Goal: Task Accomplishment & Management: Manage account settings

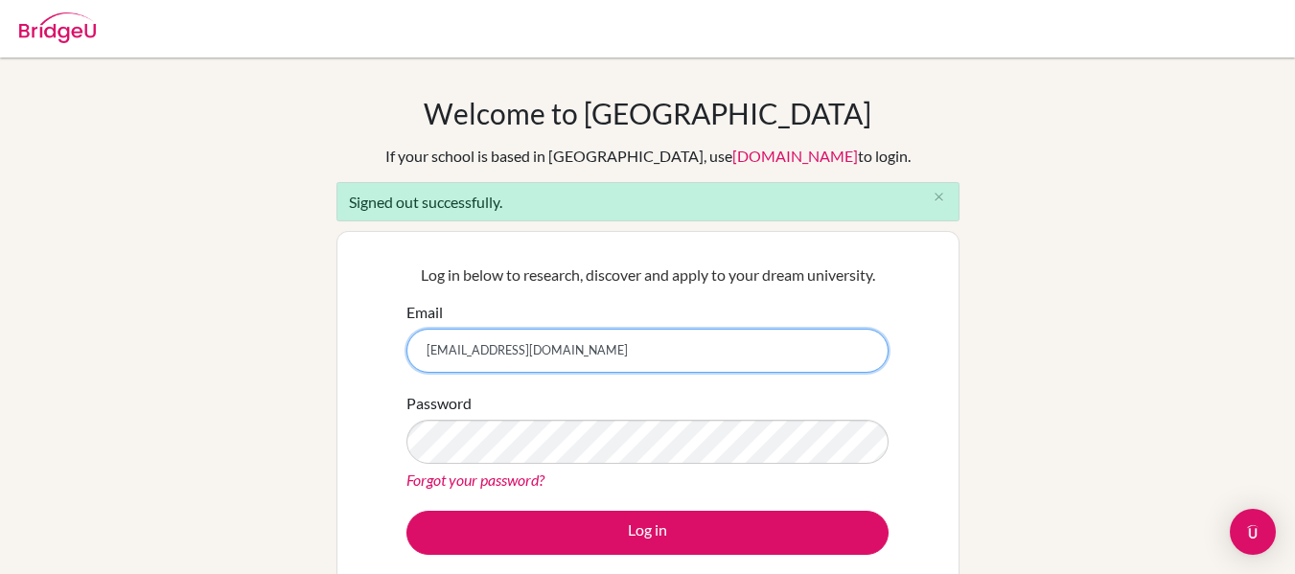
click at [594, 350] on input "refo1618@hotmail.com" at bounding box center [647, 351] width 482 height 44
type input "[EMAIL_ADDRESS][DOMAIN_NAME]"
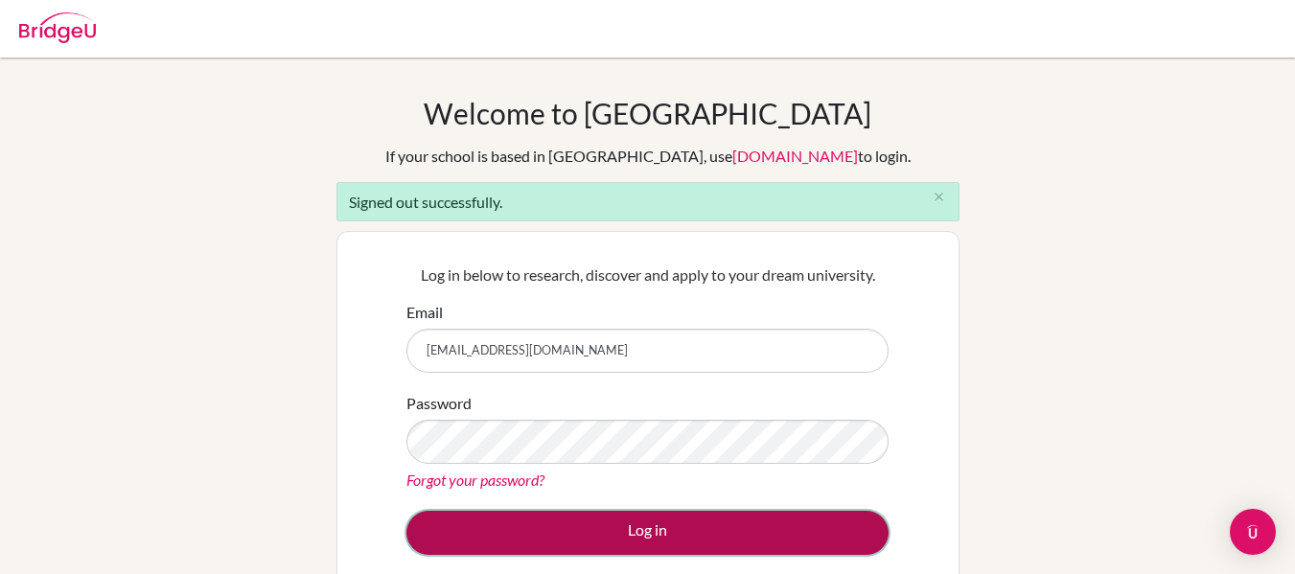
click at [634, 530] on button "Log in" at bounding box center [647, 533] width 482 height 44
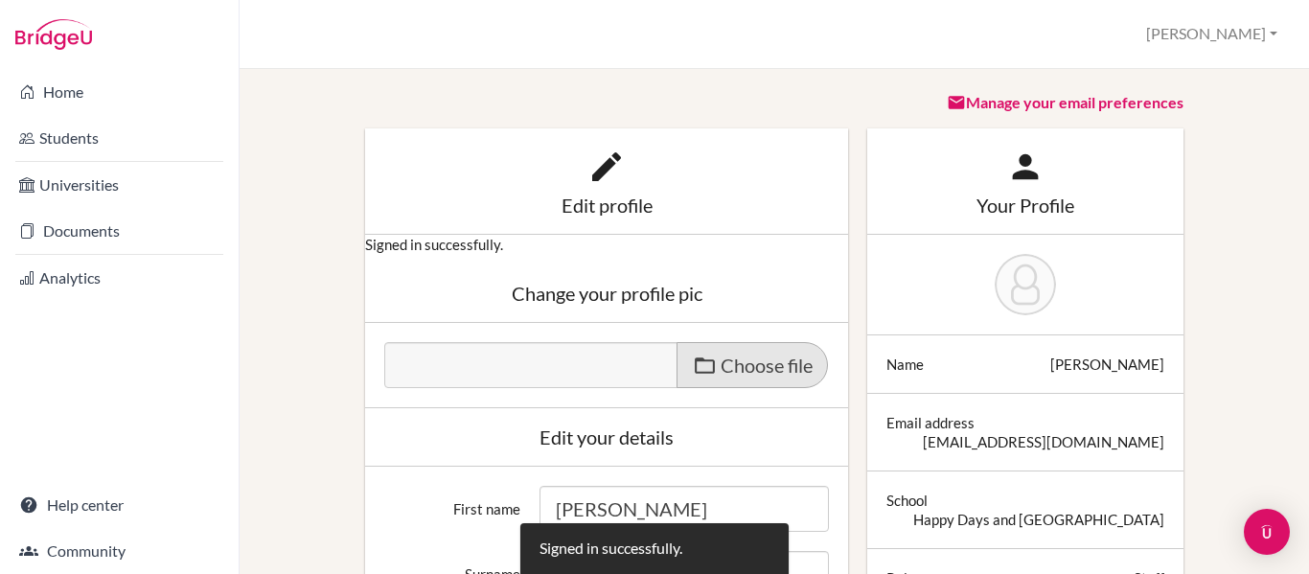
click at [737, 362] on span "Choose file" at bounding box center [767, 365] width 92 height 23
click at [678, 362] on input "Choose file" at bounding box center [530, 353] width 293 height 22
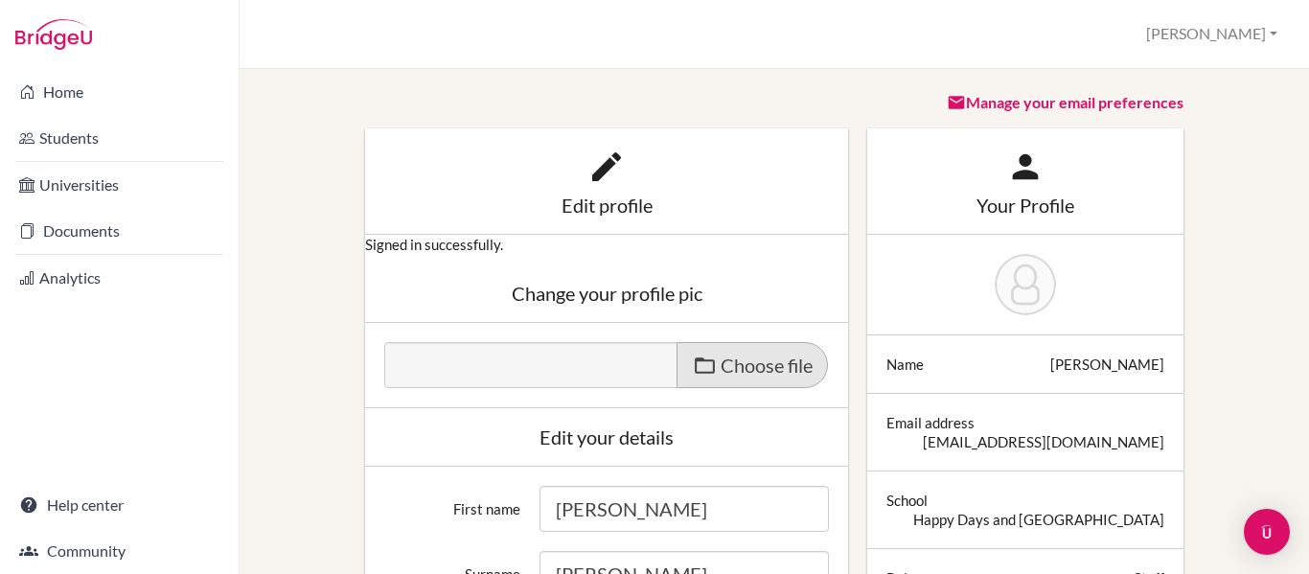
type input "C:\fakepath\IMG_4532.PNG"
type input "IMG_4532.PNG"
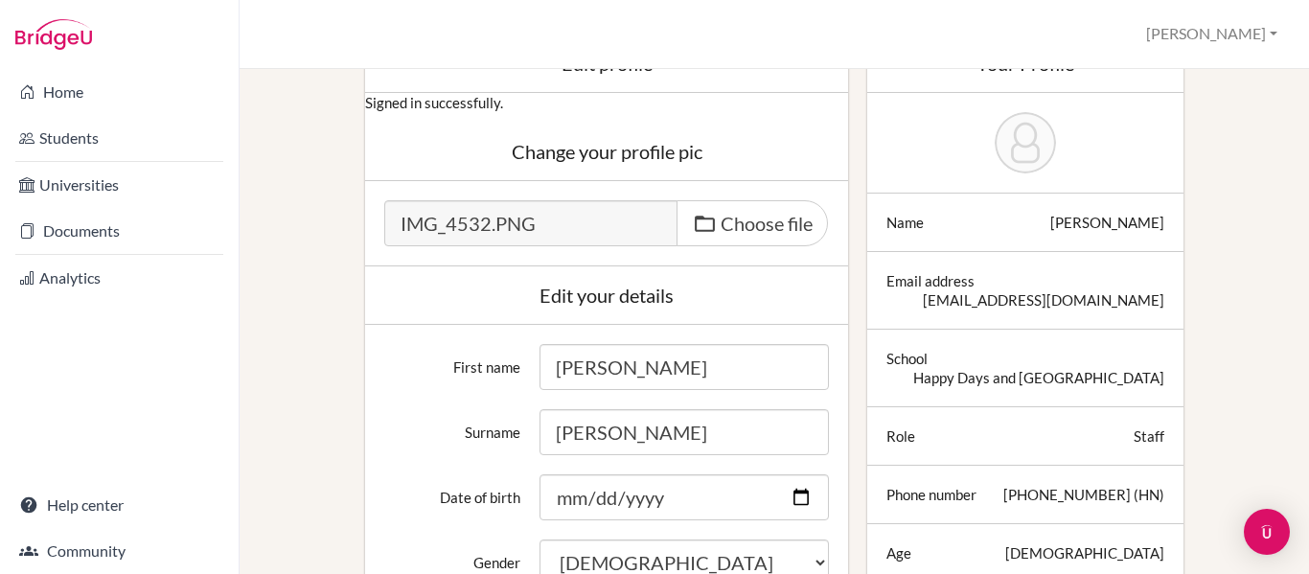
scroll to position [143, 0]
click at [732, 217] on span "Choose file" at bounding box center [767, 222] width 92 height 23
click at [678, 217] on input "Choose file" at bounding box center [530, 210] width 293 height 22
type input "C:\fakepath\7383f28c-ee2d-4d41-880c-d868641464c2.JPG"
type input "7383f28c-ee2d-4d41-880c-d868641464c2.JPG"
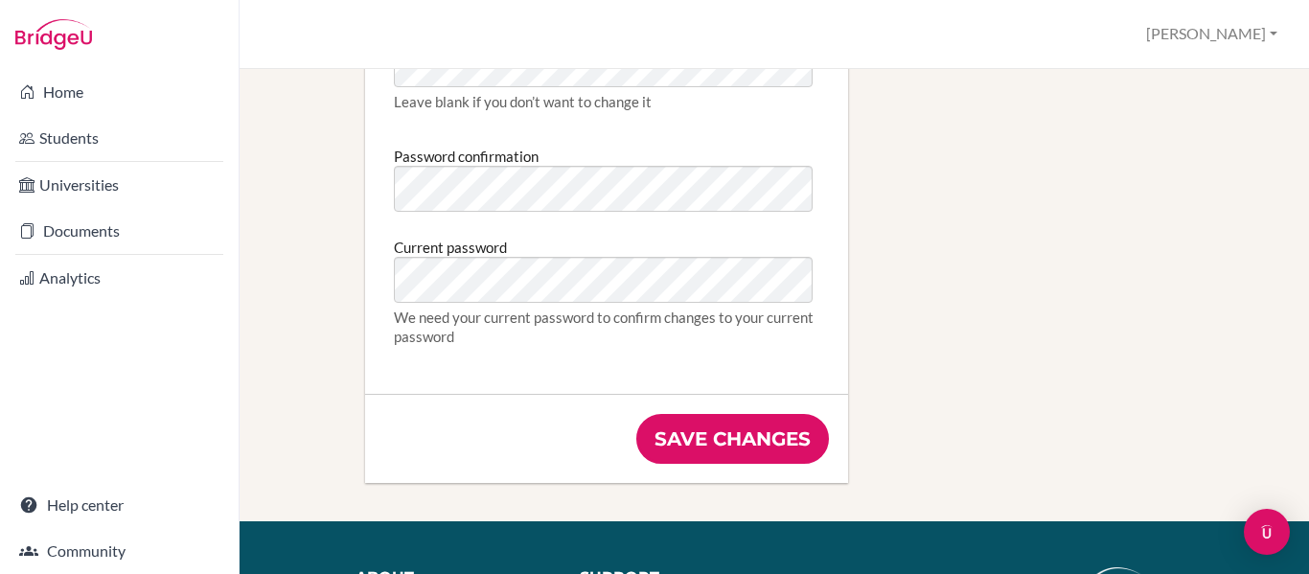
scroll to position [1236, 0]
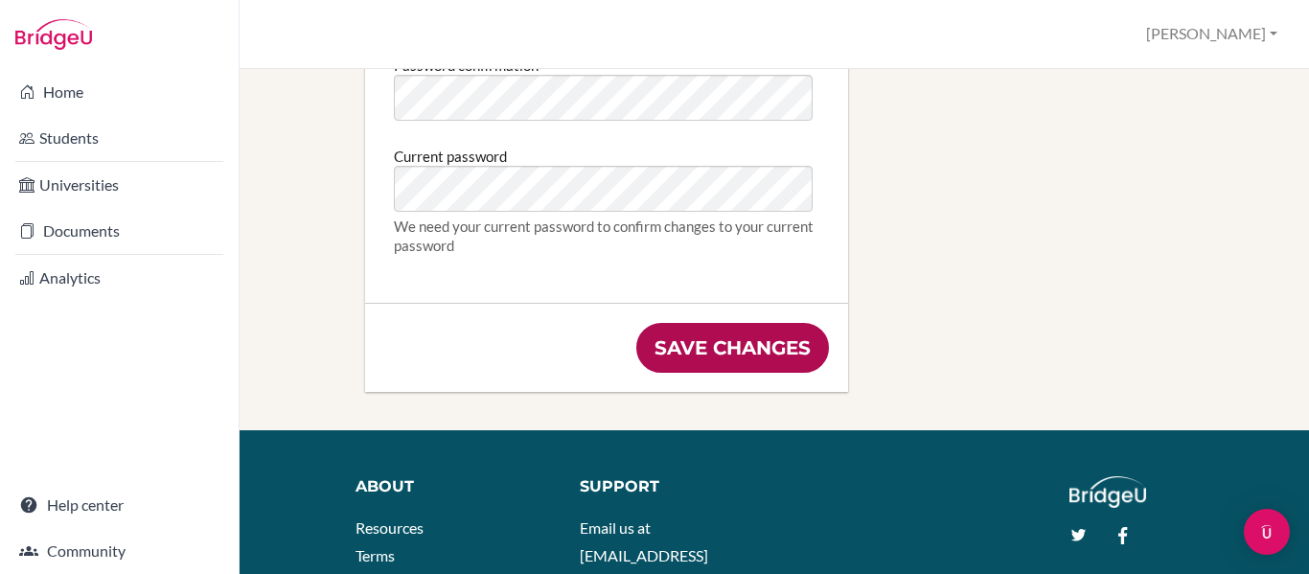
click at [747, 345] on input "Save changes" at bounding box center [732, 348] width 193 height 50
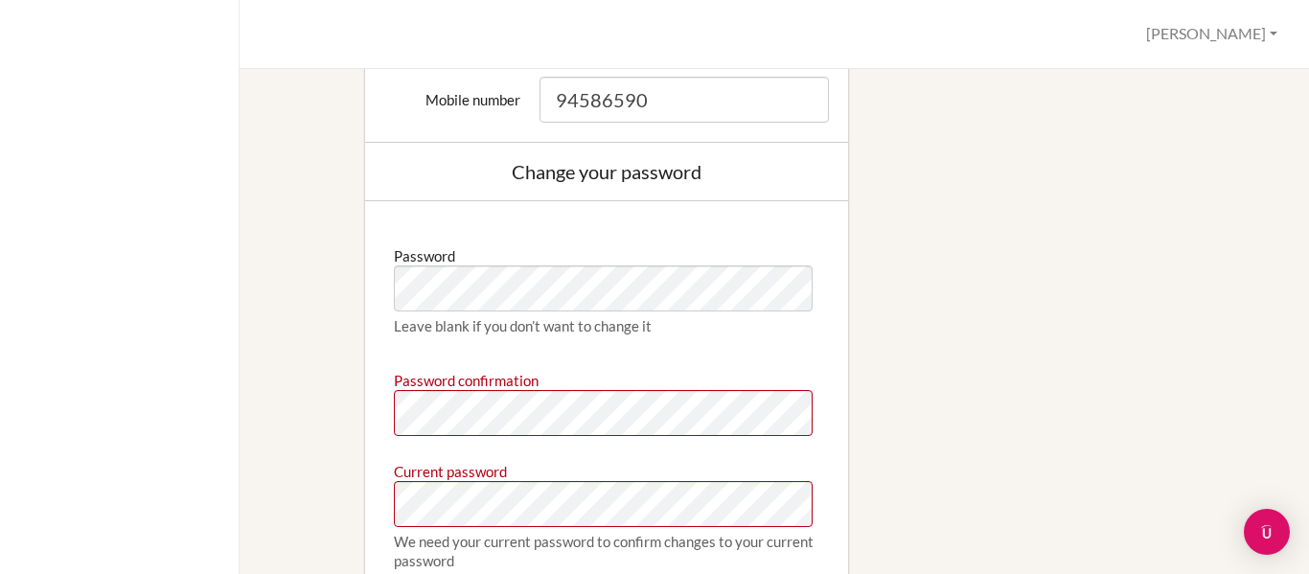
scroll to position [1071, 0]
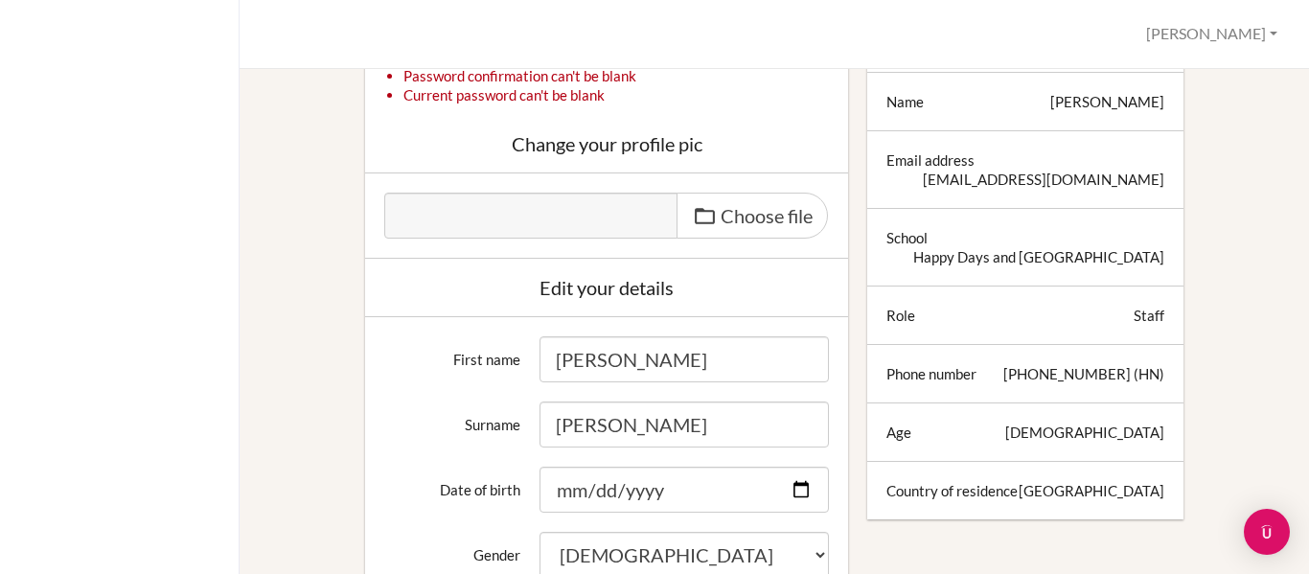
scroll to position [0, 0]
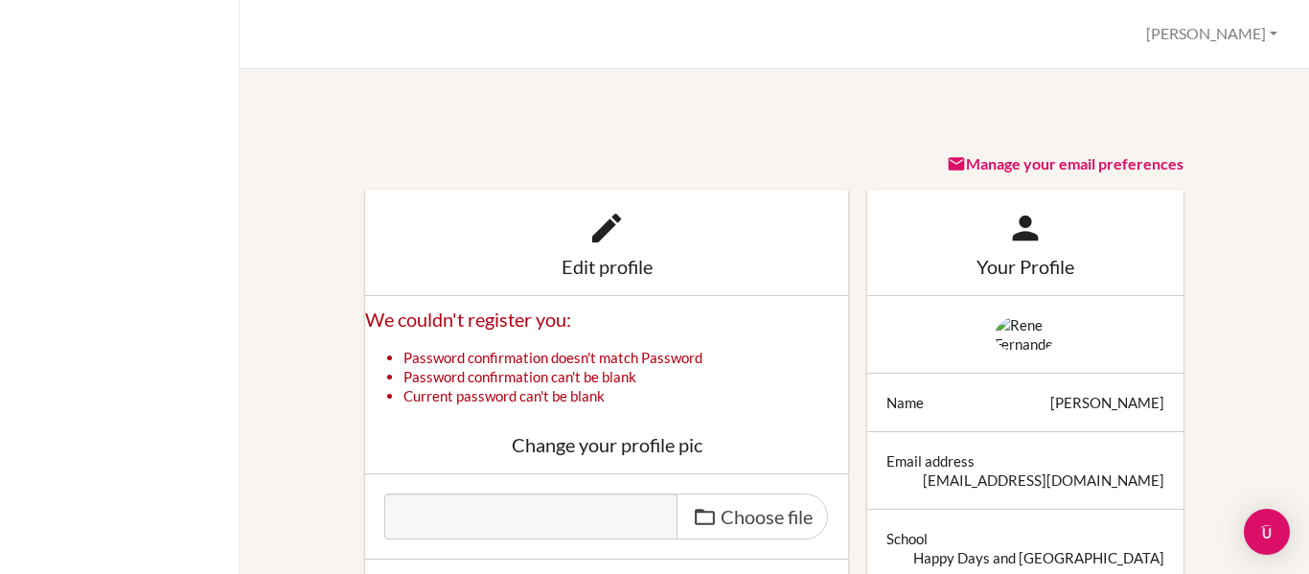
click at [1014, 332] on img at bounding box center [1025, 334] width 61 height 38
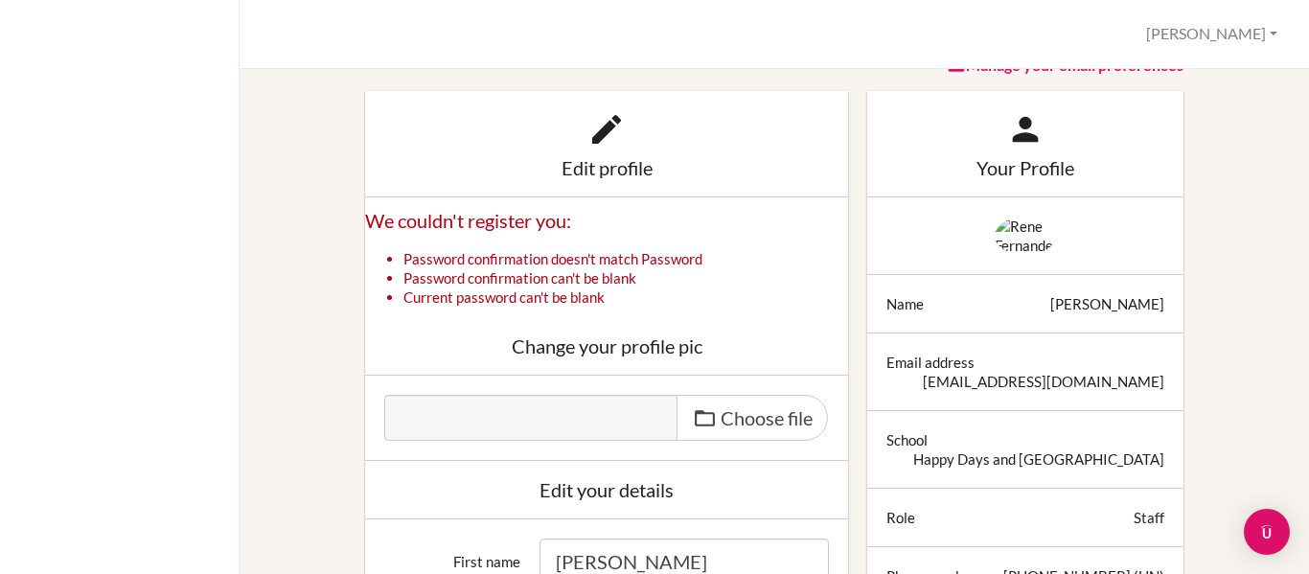
scroll to position [103, 0]
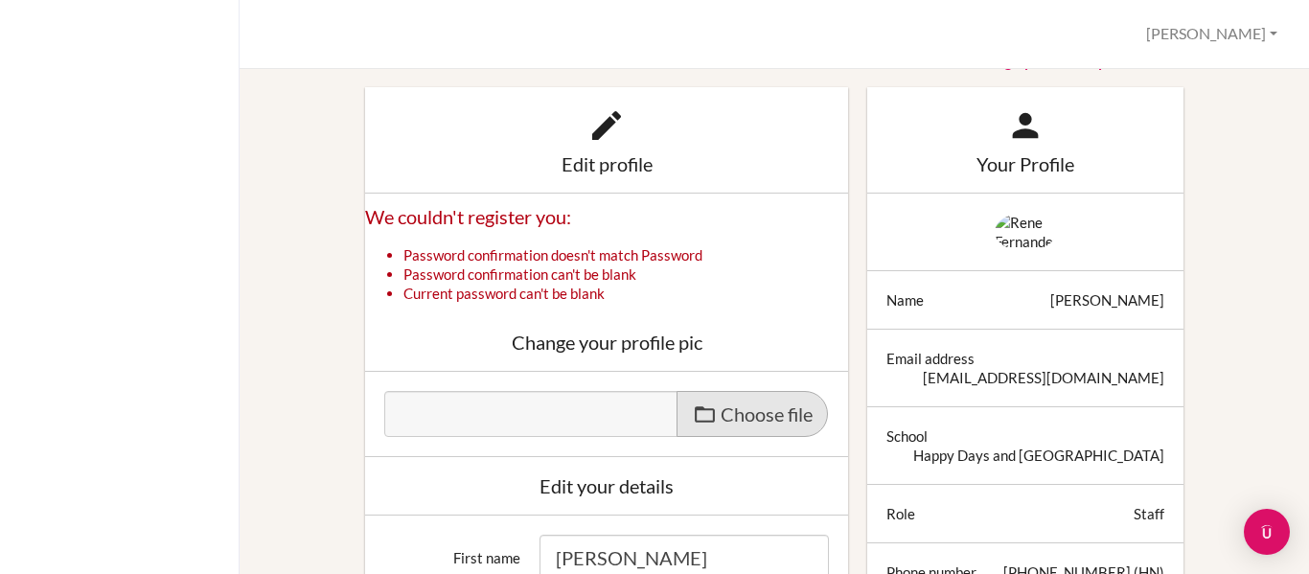
click at [739, 417] on span "Choose file" at bounding box center [767, 413] width 92 height 23
click at [678, 413] on input "Choose file" at bounding box center [530, 402] width 293 height 22
type input "C:\fakepath\IMG_4532.PNG"
type input "IMG_4532.PNG"
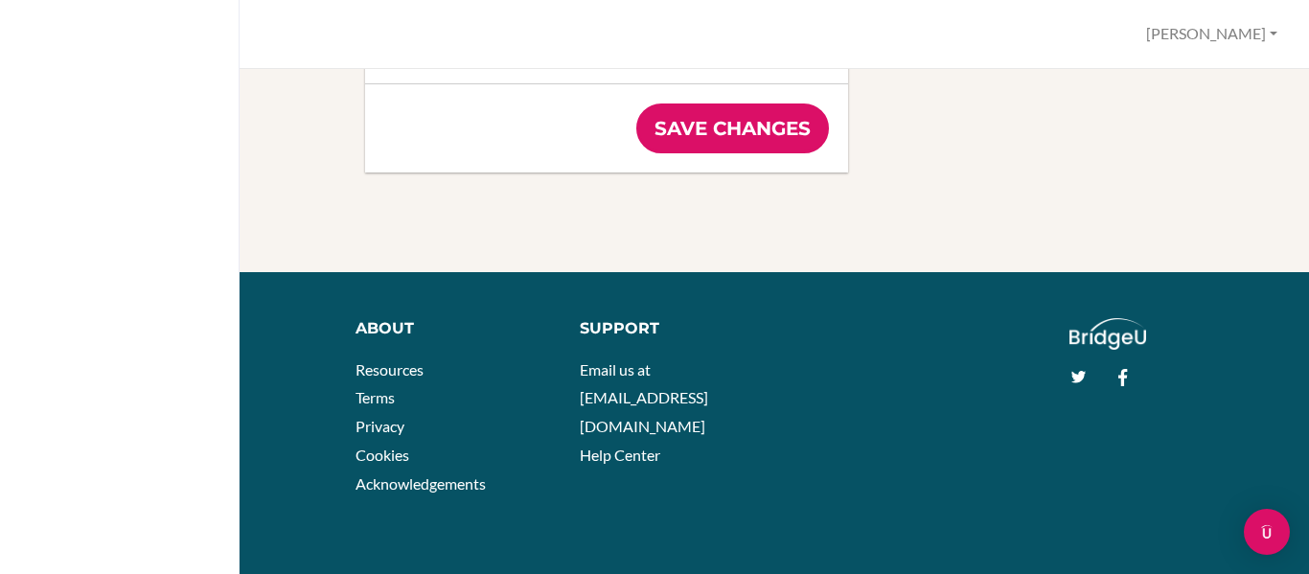
scroll to position [1606, 0]
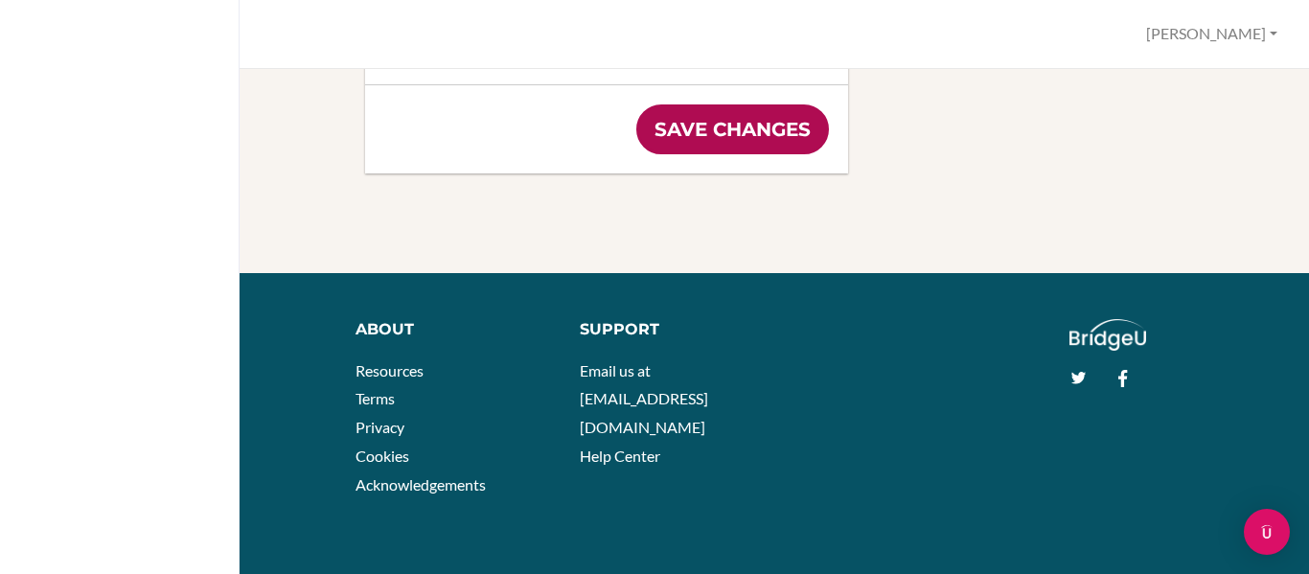
click at [731, 138] on input "Save changes" at bounding box center [732, 129] width 193 height 50
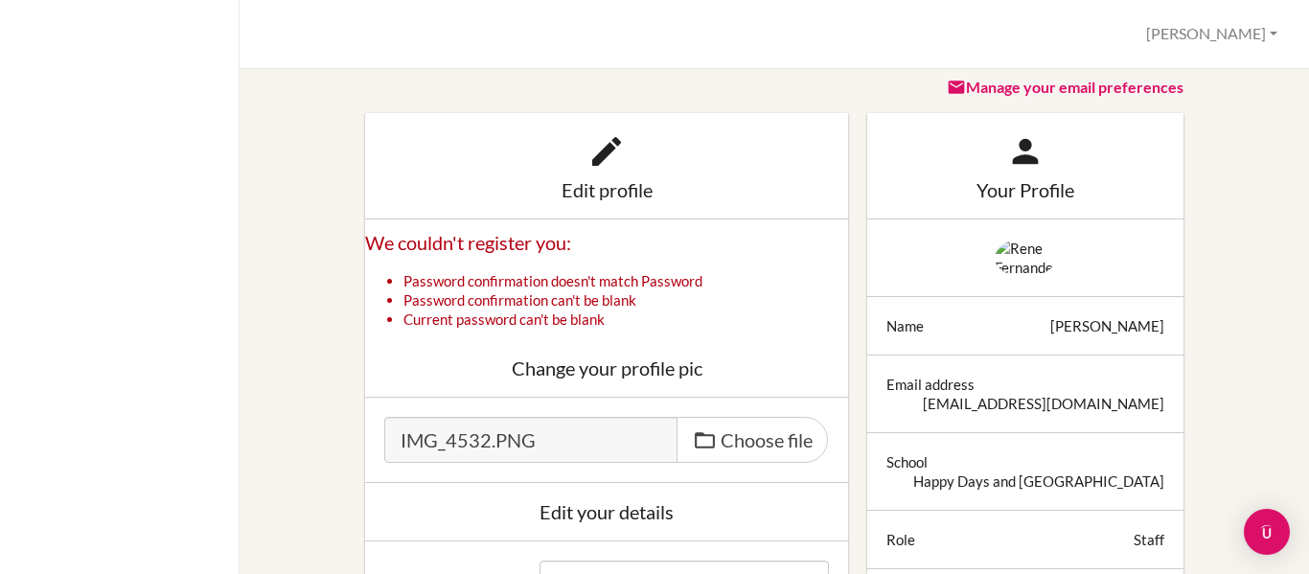
scroll to position [69, 0]
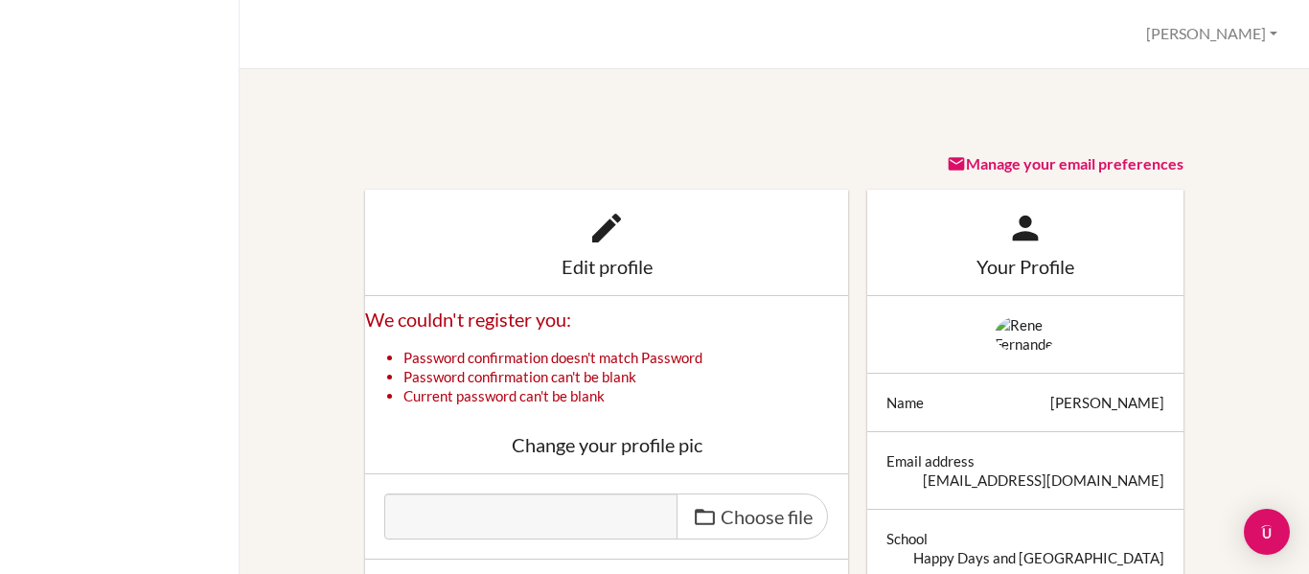
click at [1013, 333] on img at bounding box center [1025, 334] width 61 height 38
click at [1039, 334] on img at bounding box center [1025, 334] width 61 height 38
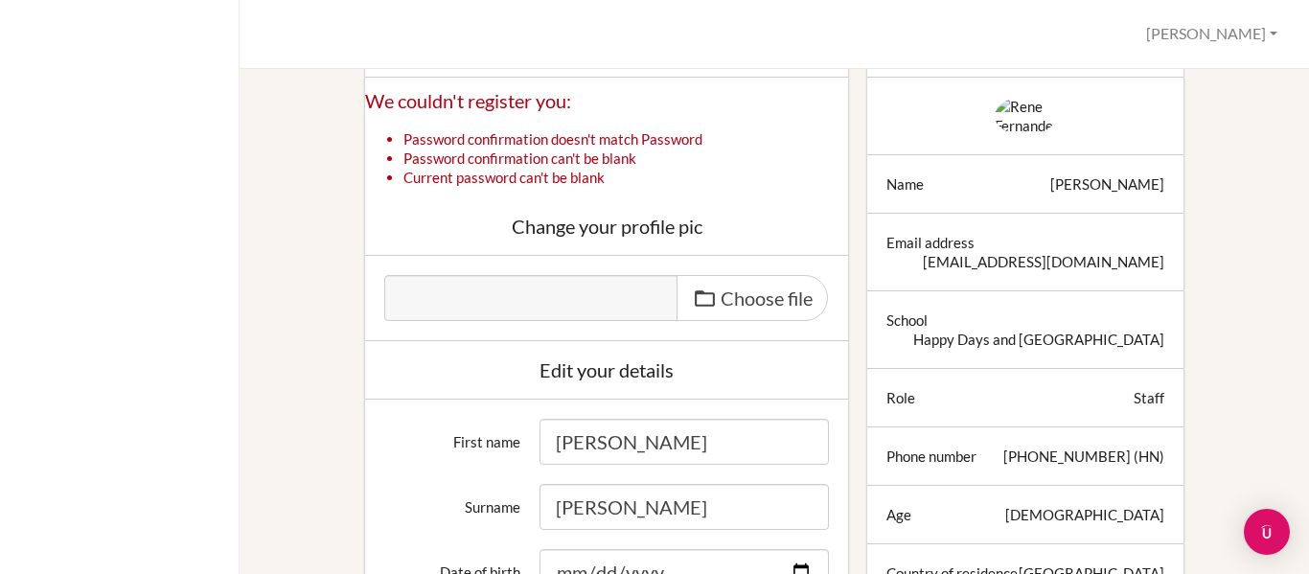
scroll to position [382, 0]
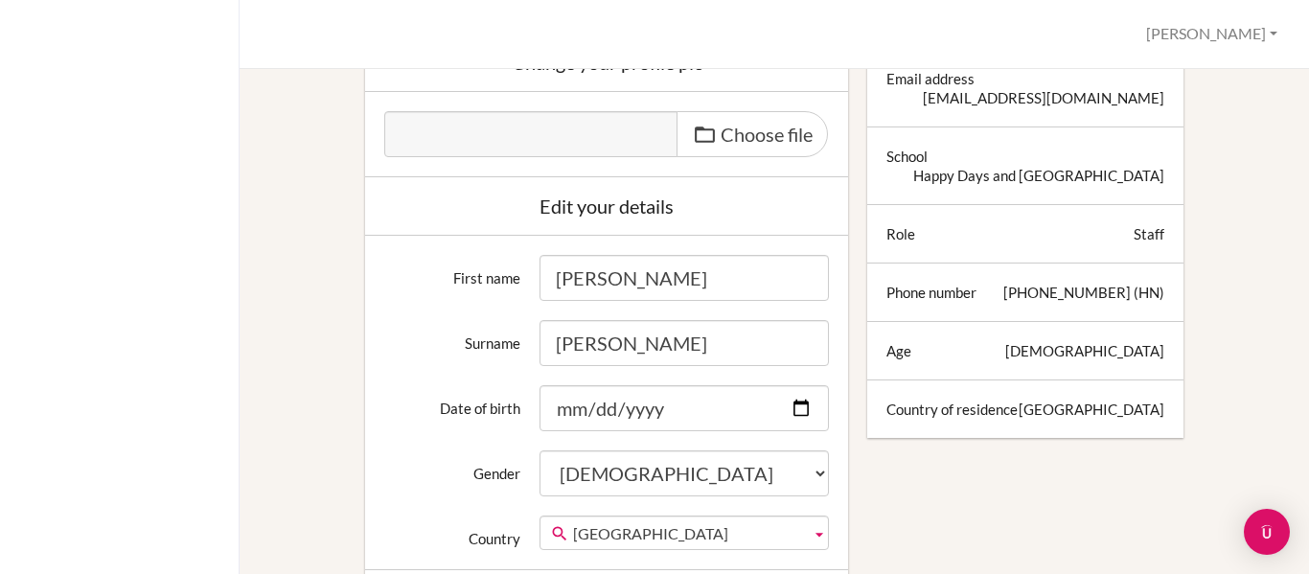
click at [1137, 243] on div "Staff" at bounding box center [1149, 233] width 31 height 19
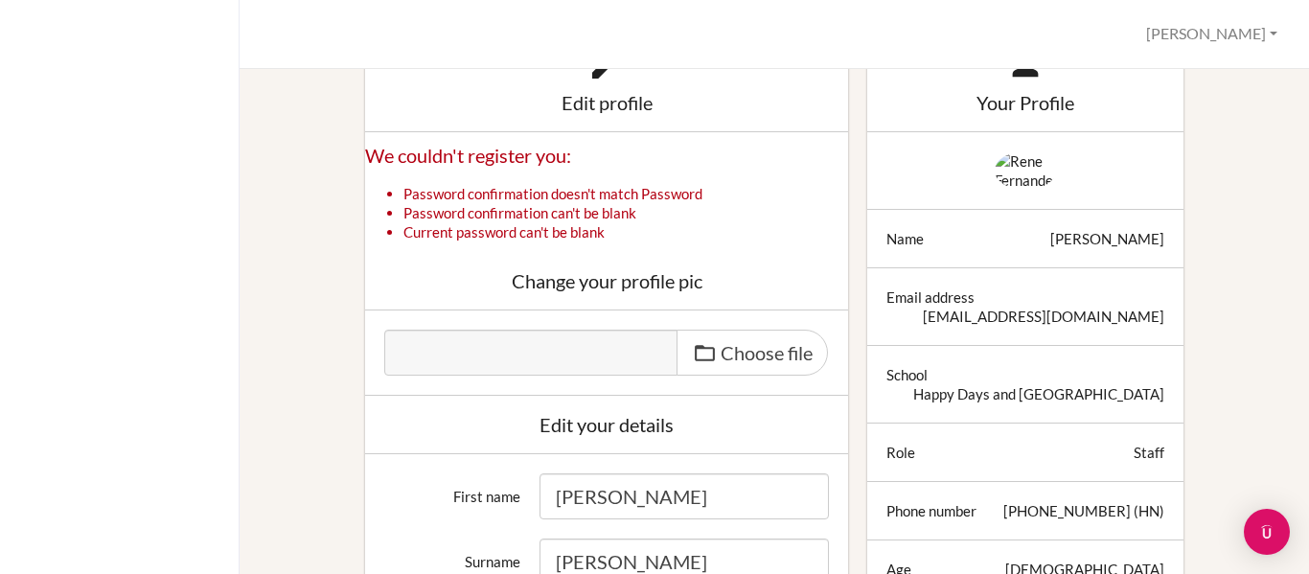
scroll to position [163, 0]
click at [1025, 186] on img at bounding box center [1025, 171] width 61 height 38
click at [710, 344] on label "Choose file" at bounding box center [752, 354] width 151 height 46
click at [678, 344] on input "Choose file" at bounding box center [530, 342] width 293 height 22
type input "C:\fakepath\IMG_4532 bridge u.jpg"
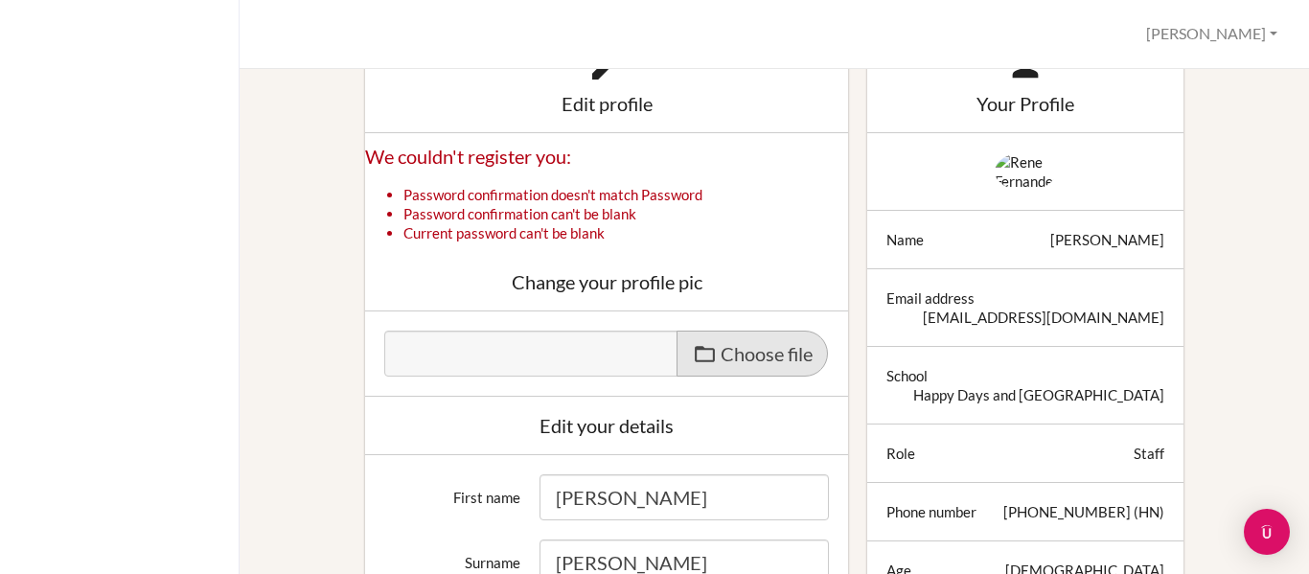
type input "IMG_4532 bridge u.jpg"
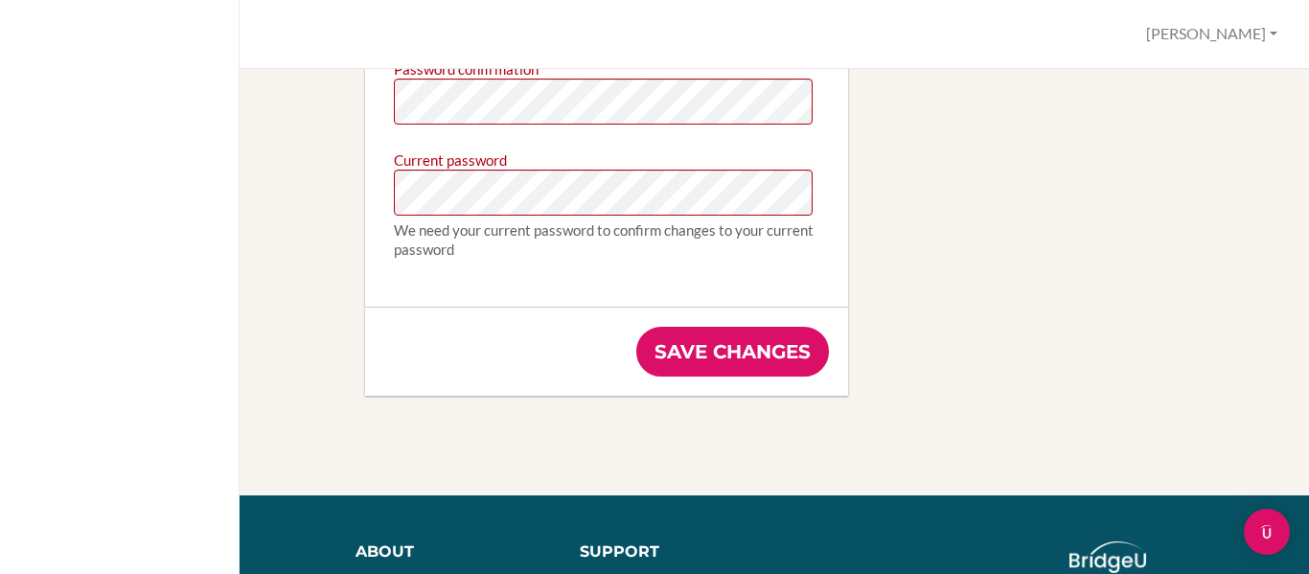
scroll to position [1385, 0]
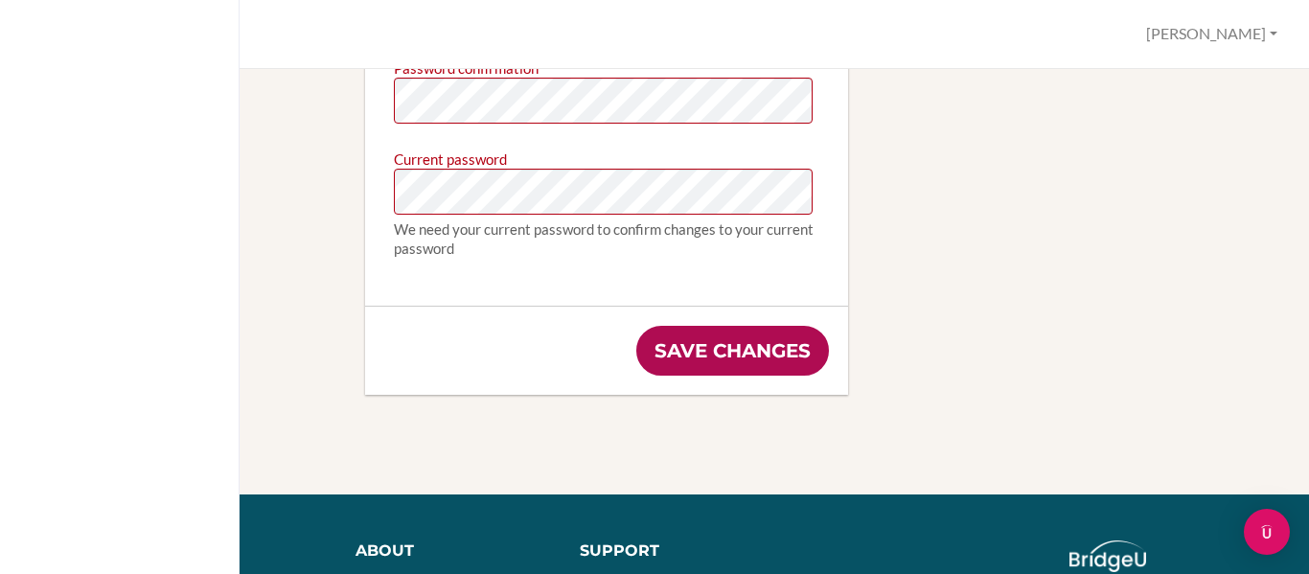
click at [726, 361] on input "Save changes" at bounding box center [732, 351] width 193 height 50
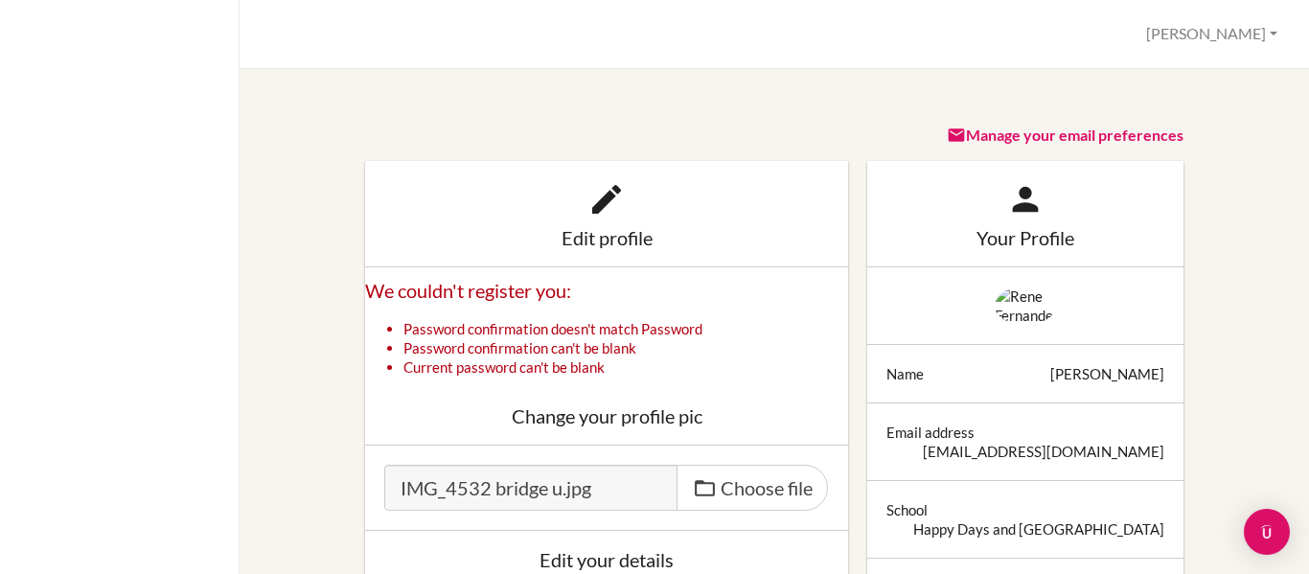
scroll to position [0, 0]
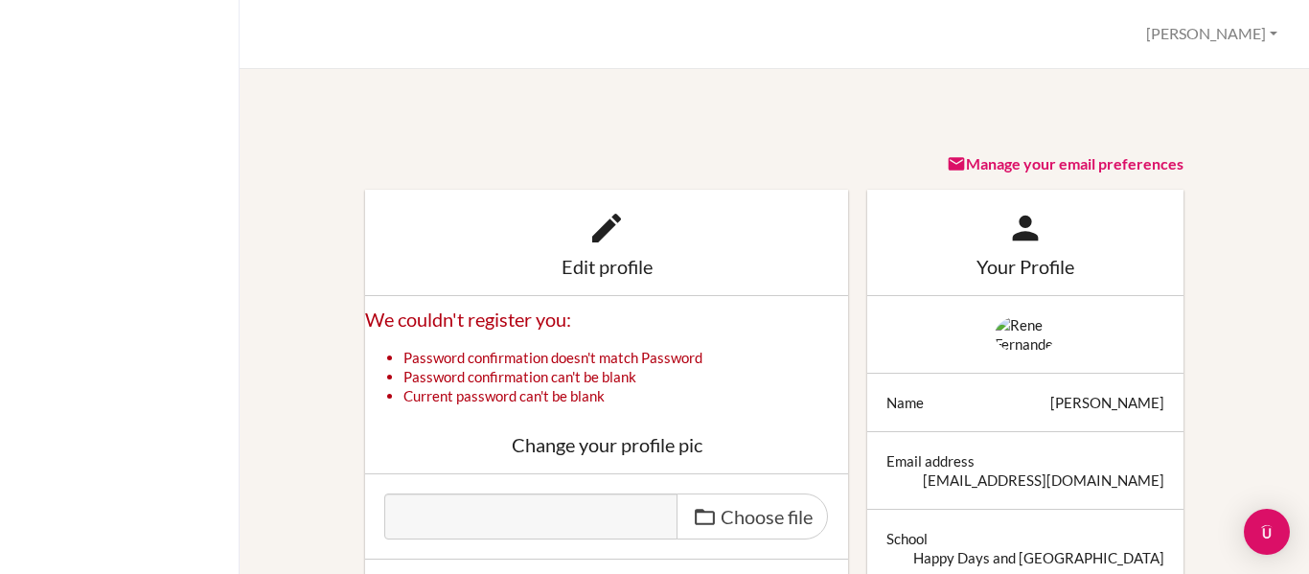
click at [1023, 343] on img at bounding box center [1025, 334] width 61 height 38
click at [735, 506] on span "Choose file" at bounding box center [767, 516] width 92 height 23
click at [678, 506] on input "Choose file" at bounding box center [530, 505] width 293 height 22
type input "C:\fakepath\0b54ce21-3881-41ad-bc56-c8d5c79cdded bridge u.jpg"
type input "0b54ce21-3881-41ad-bc56-c8d5c79cdded bridge u.jpg"
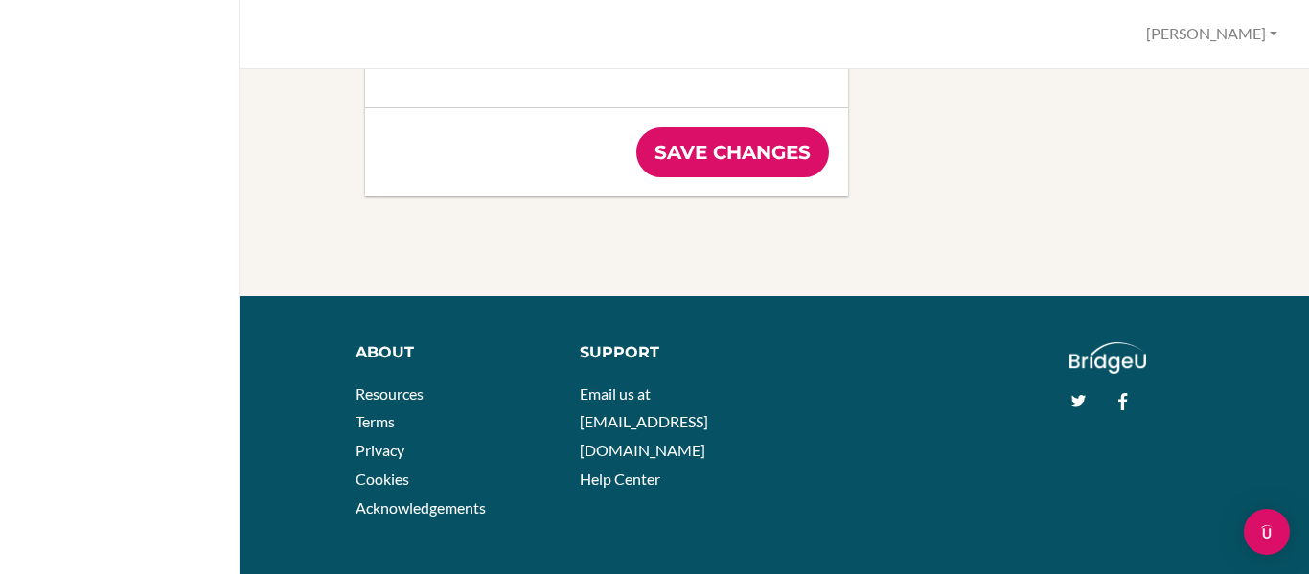
scroll to position [1618, 0]
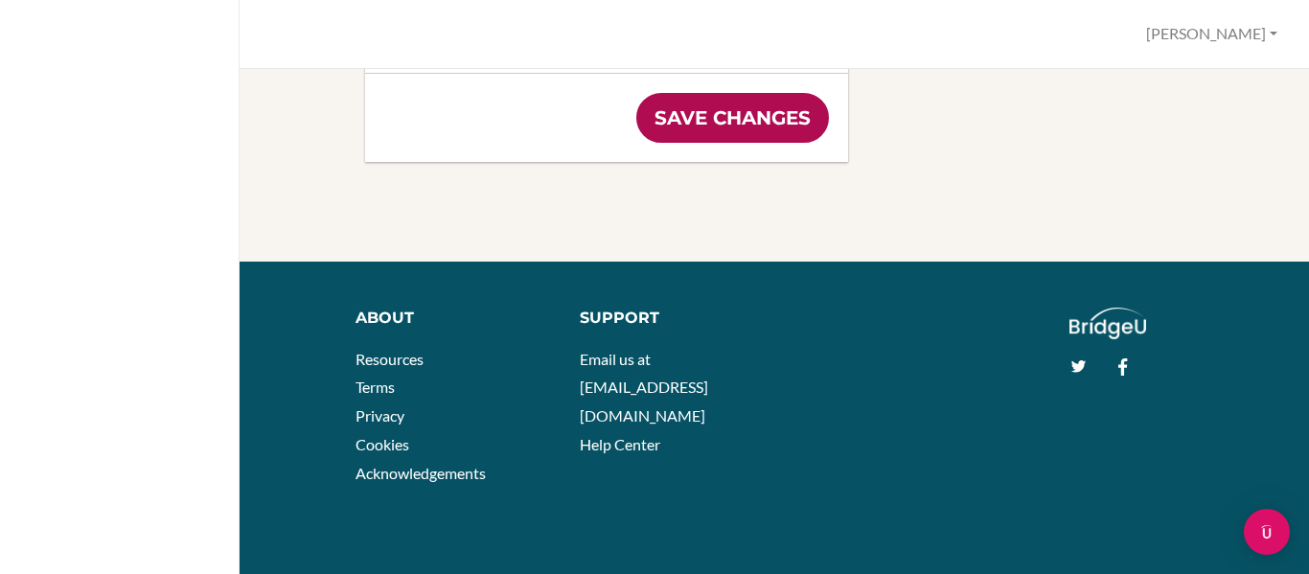
click at [740, 133] on input "Save changes" at bounding box center [732, 118] width 193 height 50
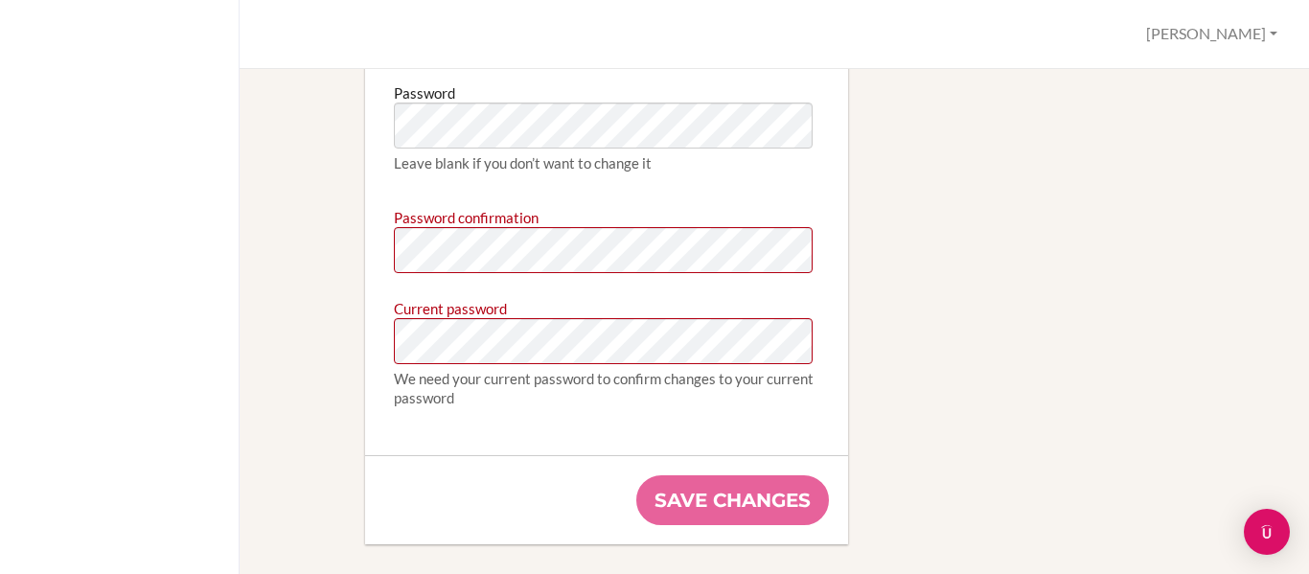
scroll to position [1234, 0]
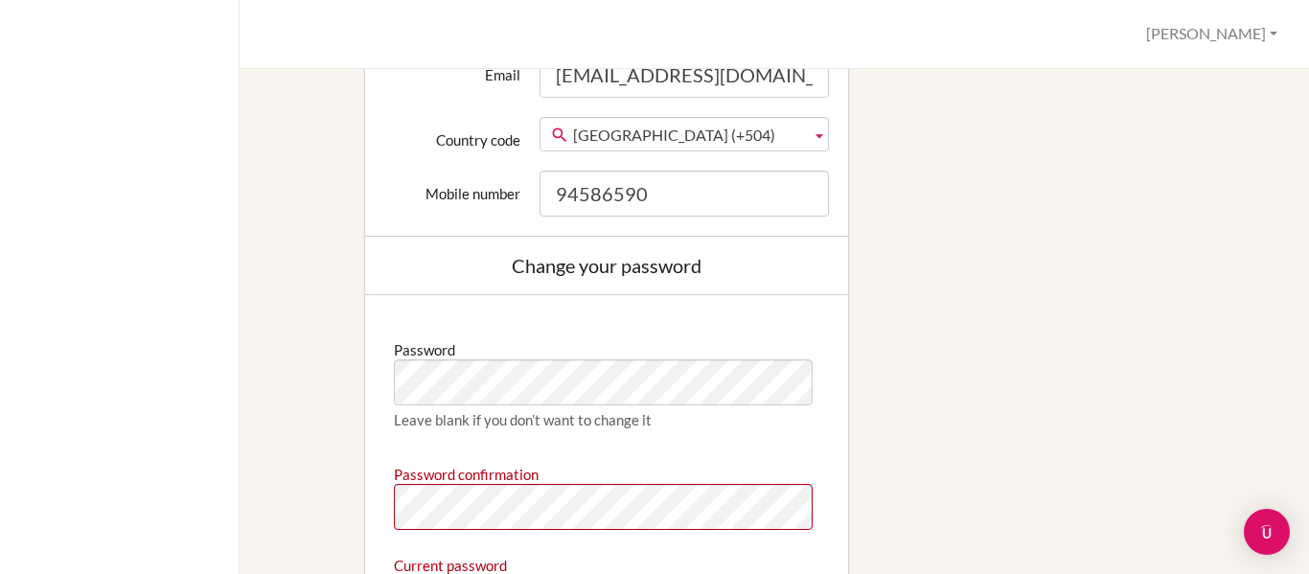
scroll to position [964, 0]
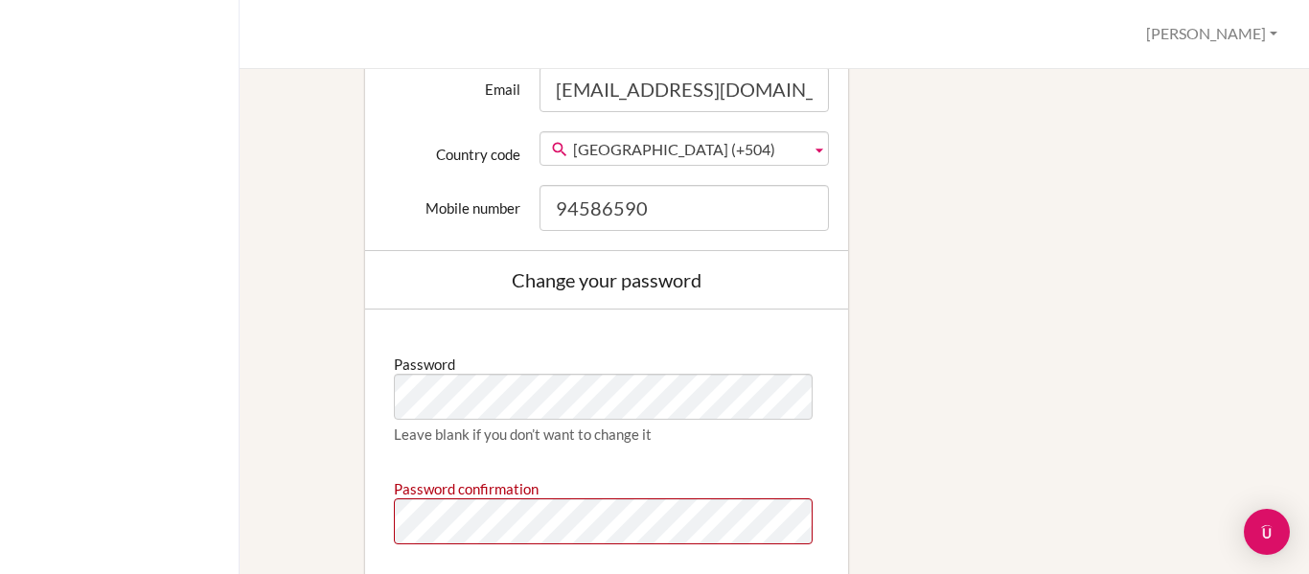
click at [1006, 372] on div "Edit profile We couldn't register you: Password confirmation doesn't match Pass…" at bounding box center [774, 40] width 1004 height 1628
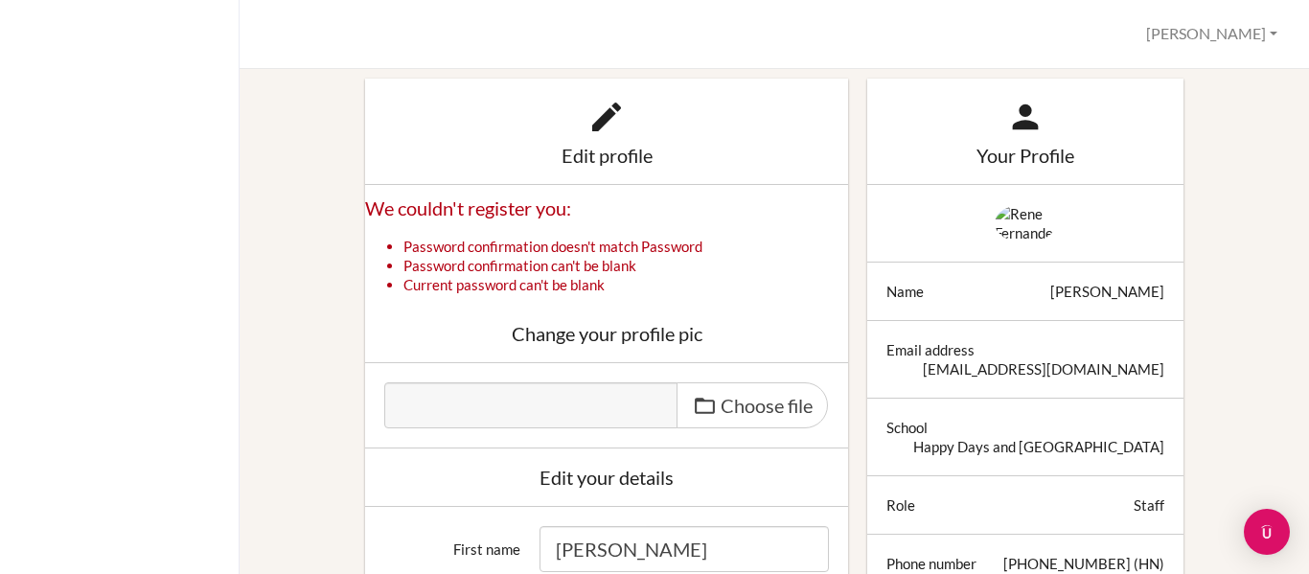
scroll to position [0, 0]
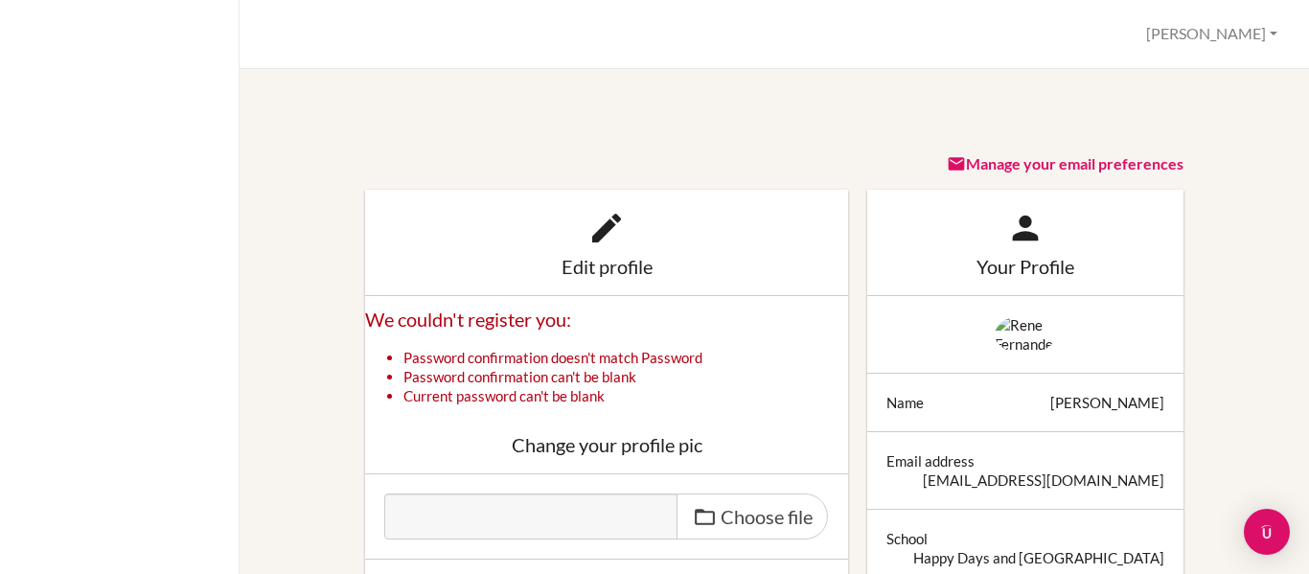
click at [1276, 36] on button "[PERSON_NAME]" at bounding box center [1212, 33] width 149 height 35
click at [1205, 126] on button "Log out" at bounding box center [1209, 124] width 151 height 31
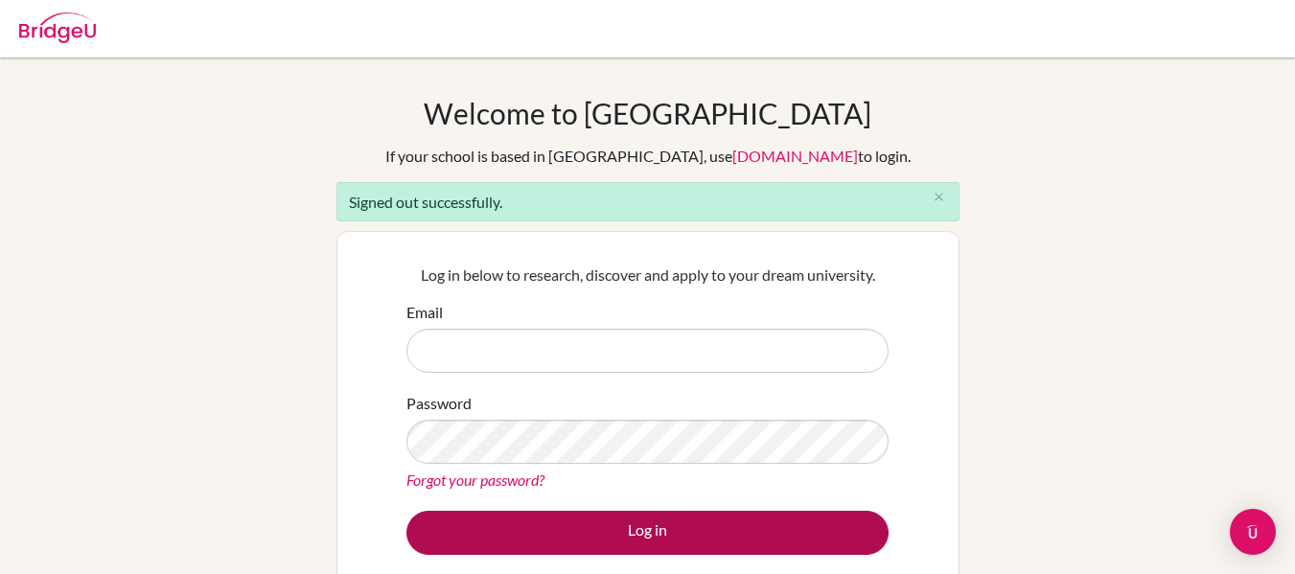
type input "[EMAIL_ADDRESS][DOMAIN_NAME]"
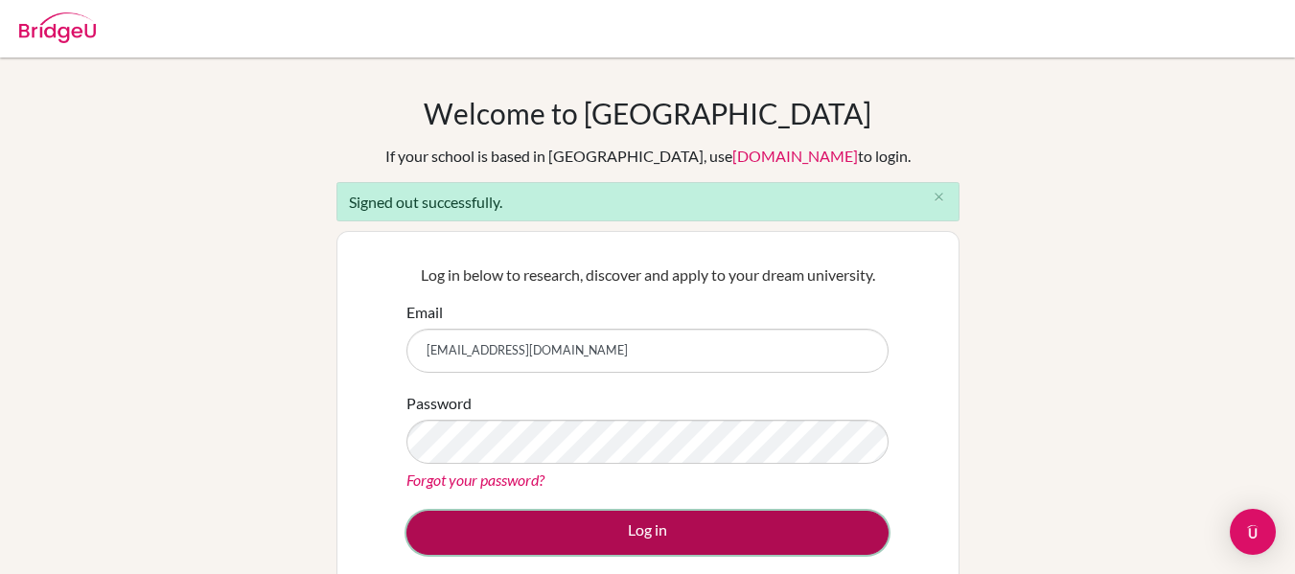
click at [753, 531] on button "Log in" at bounding box center [647, 533] width 482 height 44
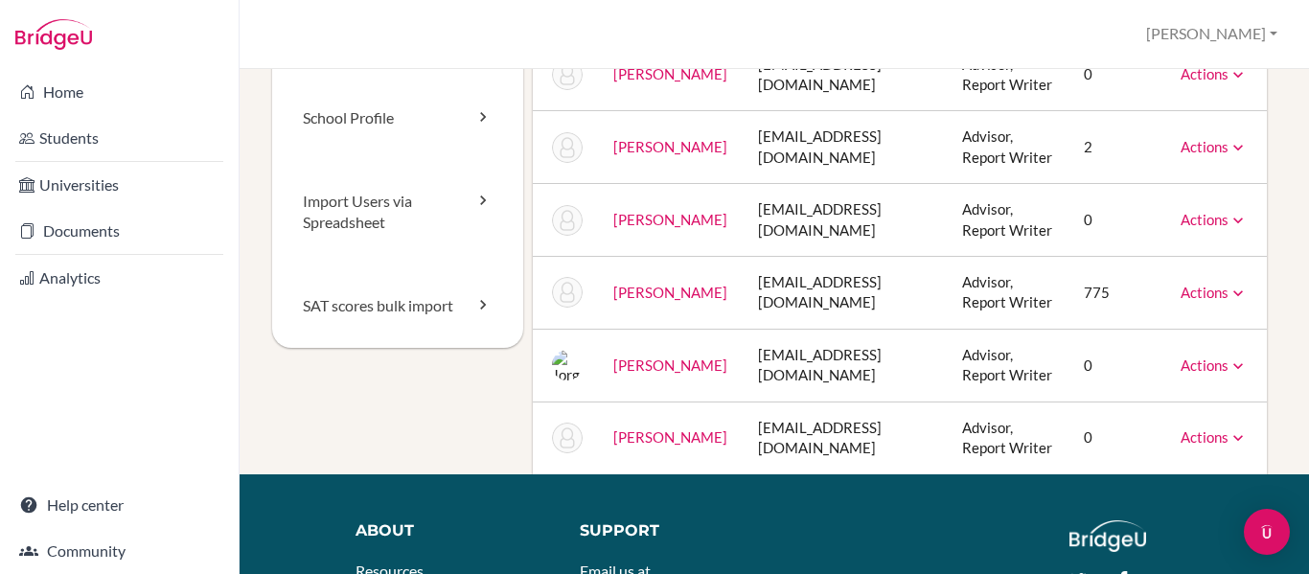
scroll to position [183, 0]
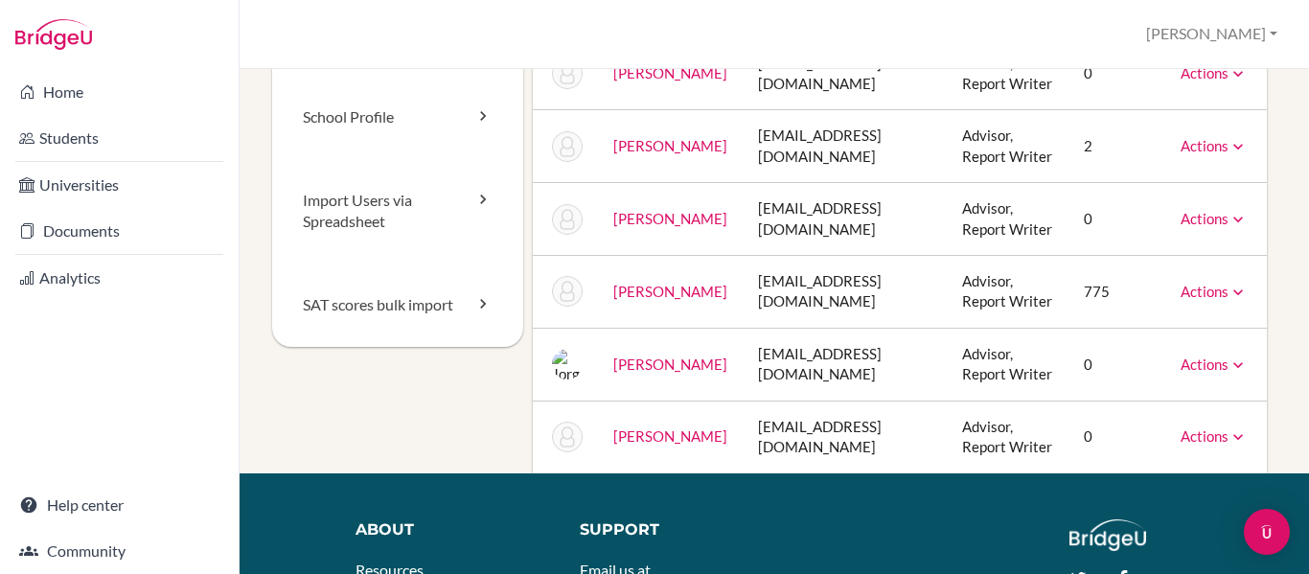
click at [1241, 302] on icon at bounding box center [1238, 292] width 19 height 19
click at [1274, 337] on div "Staff School Details School Profile Import Users via Spreadsheet SAT scores bul…" at bounding box center [774, 321] width 1069 height 505
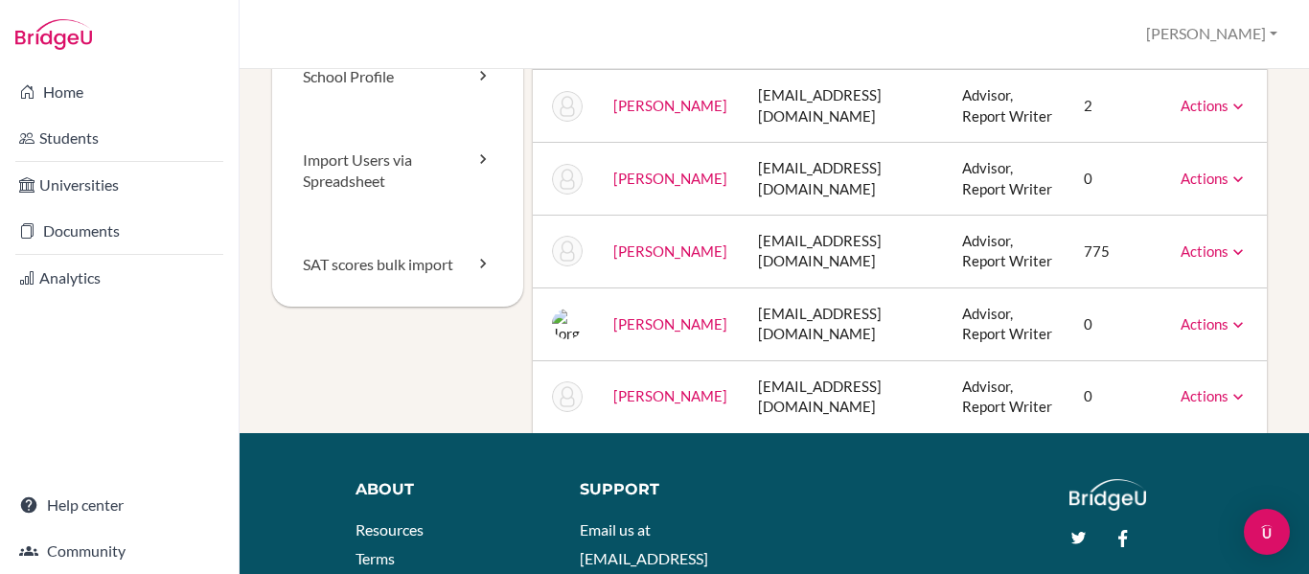
scroll to position [0, 0]
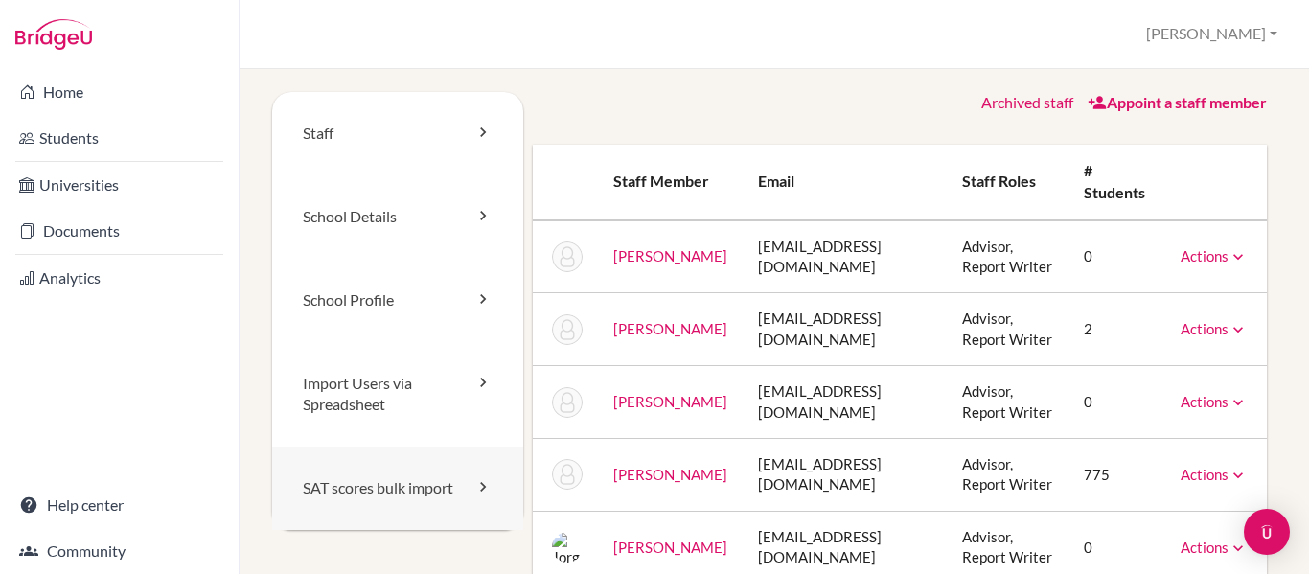
click at [400, 489] on link "SAT scores bulk import" at bounding box center [397, 488] width 251 height 83
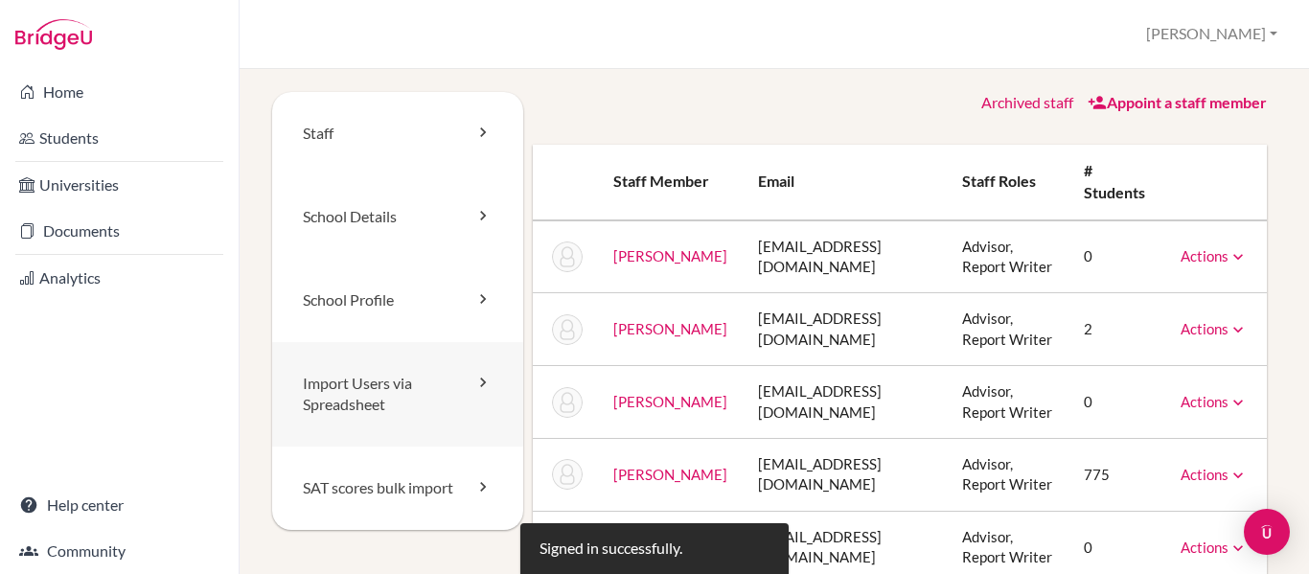
click at [405, 374] on link "Import Users via Spreadsheet" at bounding box center [397, 394] width 251 height 105
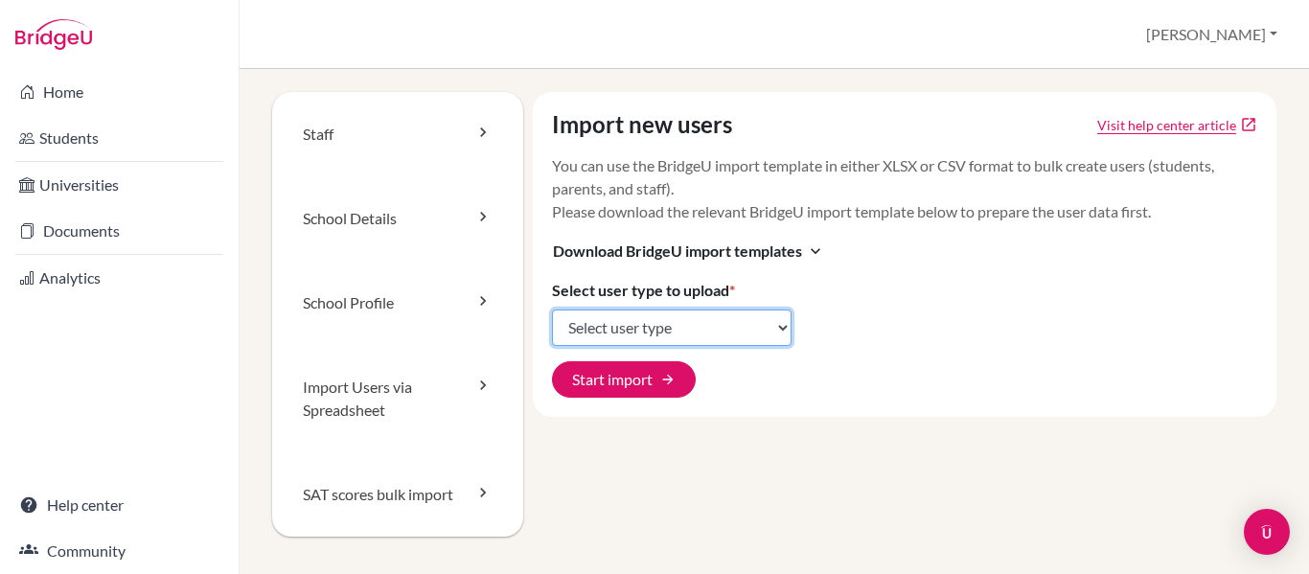
click at [767, 323] on select "Select user type Students Students and parents Parents Advisors Report writers" at bounding box center [672, 328] width 240 height 36
select select "students"
click at [552, 310] on select "Select user type Students Students and parents Parents Advisors Report writers" at bounding box center [672, 328] width 240 height 36
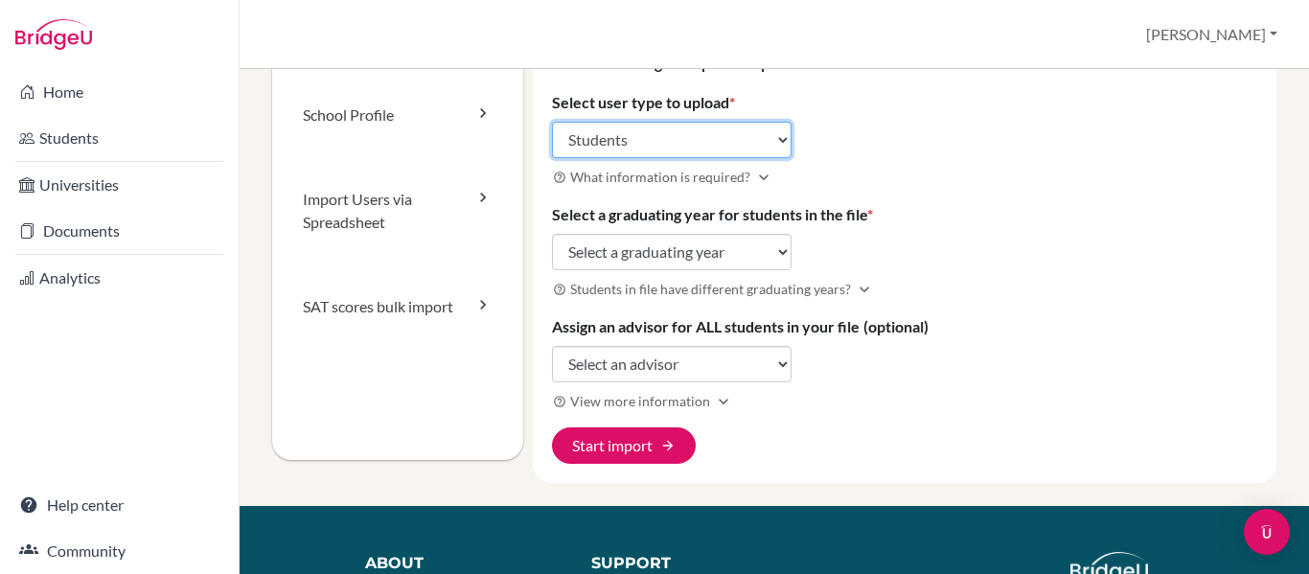
scroll to position [189, 0]
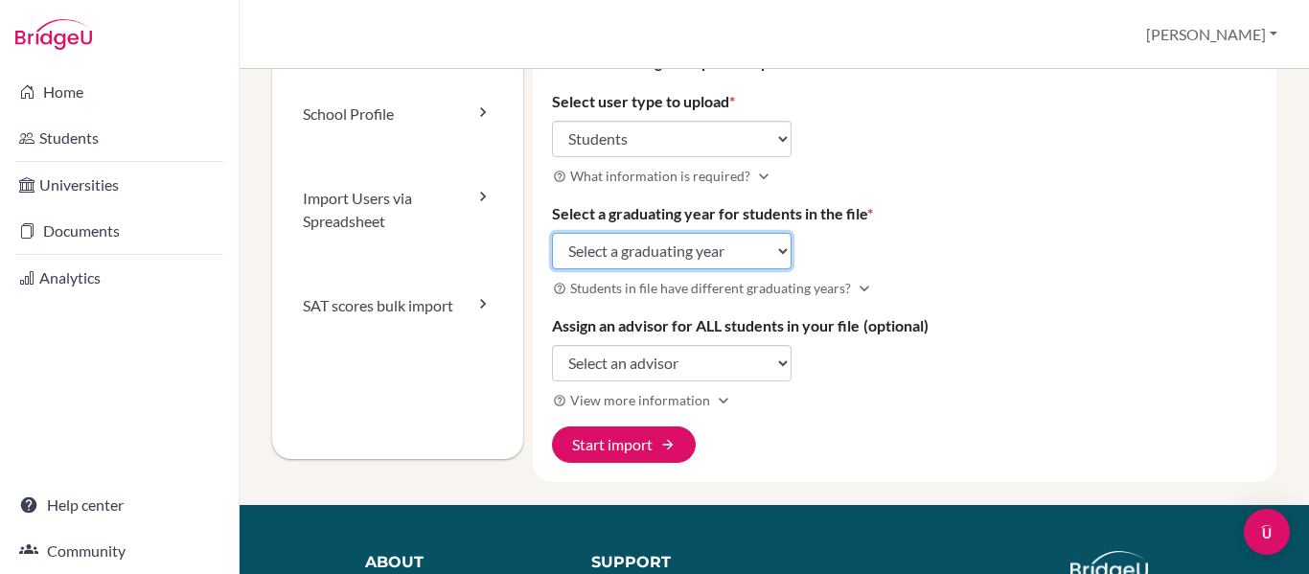
click at [776, 253] on select "Select a graduating year [DATE] 2025 2026 2027 2028 2029" at bounding box center [672, 251] width 240 height 36
select select "2026"
click at [552, 233] on select "Select a graduating year [DATE] 2025 2026 2027 2028 2029" at bounding box center [672, 251] width 240 height 36
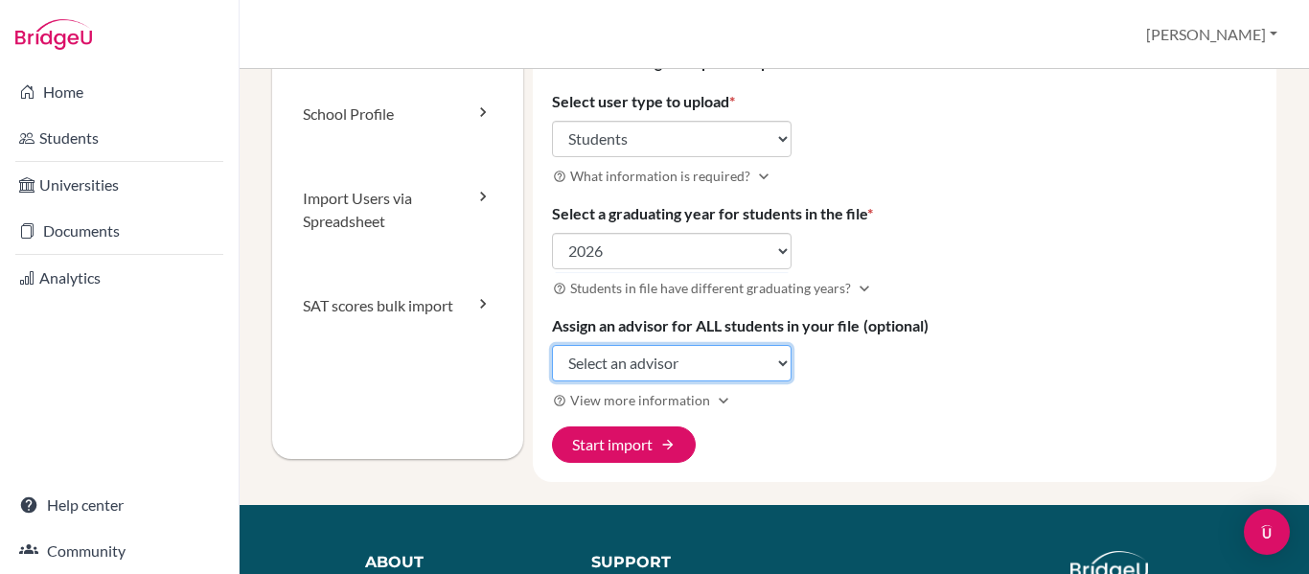
click at [774, 365] on select "Select an advisor [PERSON_NAME] [PERSON_NAME] [PERSON_NAME] [PERSON_NAME] [PERS…" at bounding box center [672, 363] width 240 height 36
select select "438090"
click at [552, 345] on select "Select an advisor Karen Chavez Luis Chavez Monica Chavez Rene Fernandez Jorge L…" at bounding box center [672, 363] width 240 height 36
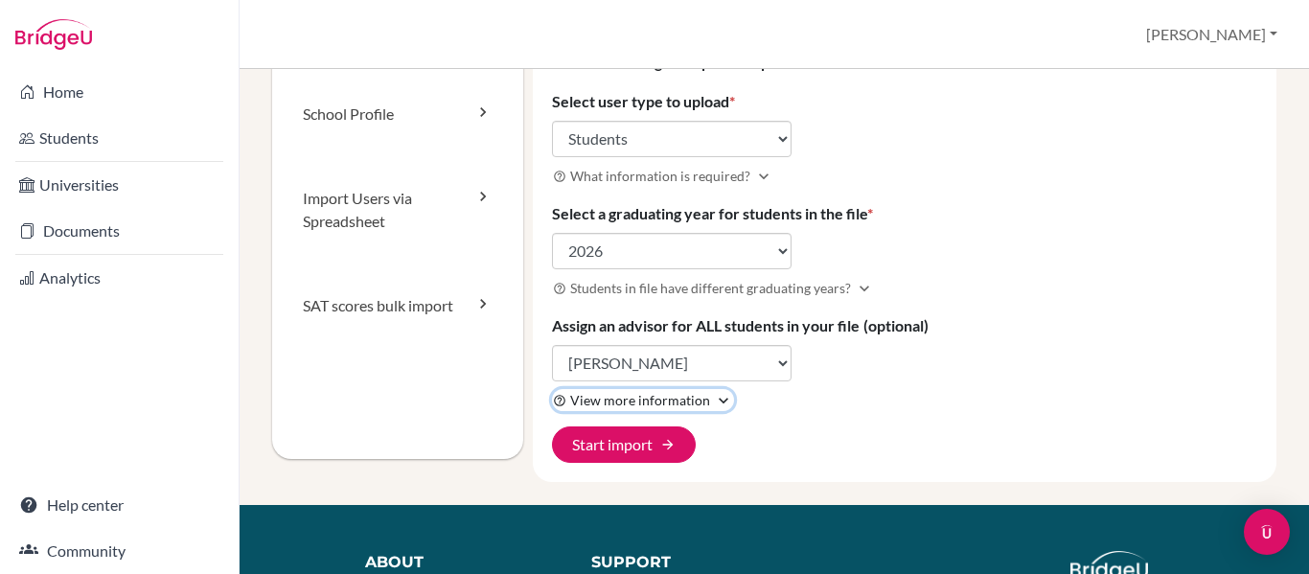
click at [714, 400] on icon "expand_more" at bounding box center [723, 400] width 19 height 19
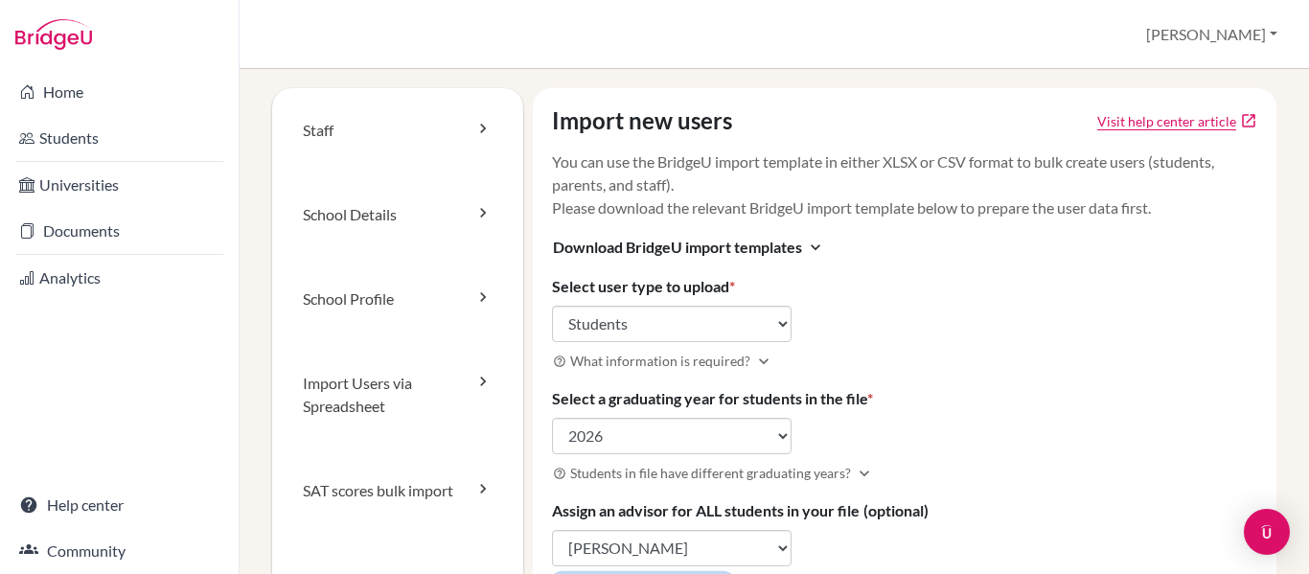
scroll to position [0, 0]
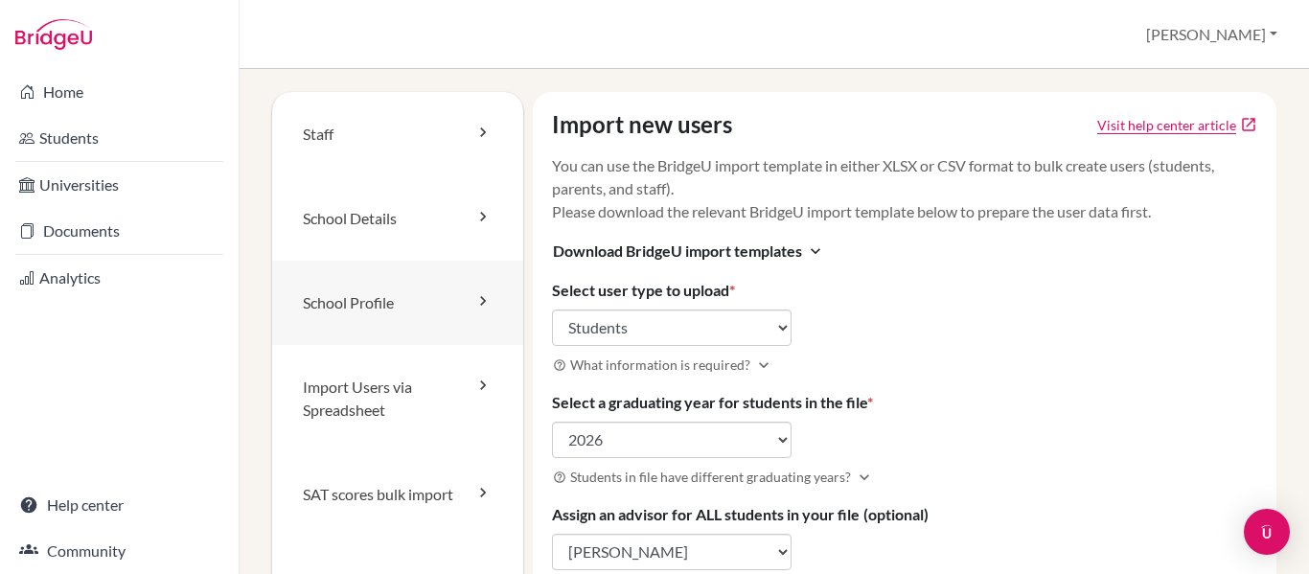
click at [426, 276] on link "School Profile" at bounding box center [397, 303] width 251 height 84
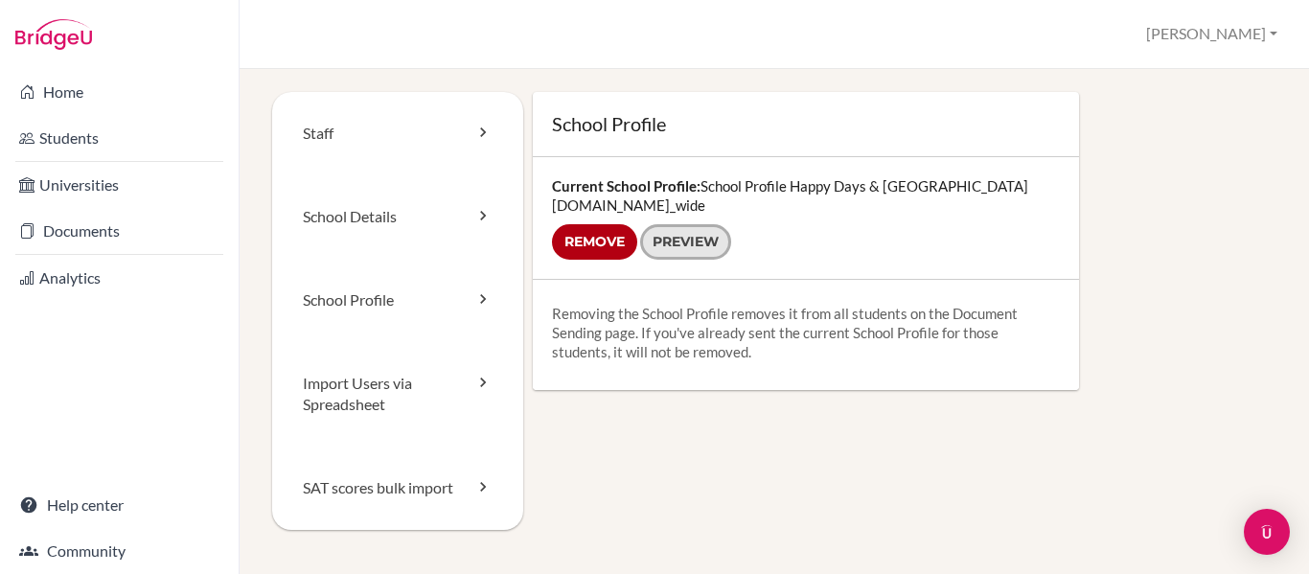
click at [682, 239] on link "Preview" at bounding box center [685, 241] width 91 height 35
click at [396, 212] on link "School Details" at bounding box center [397, 216] width 251 height 83
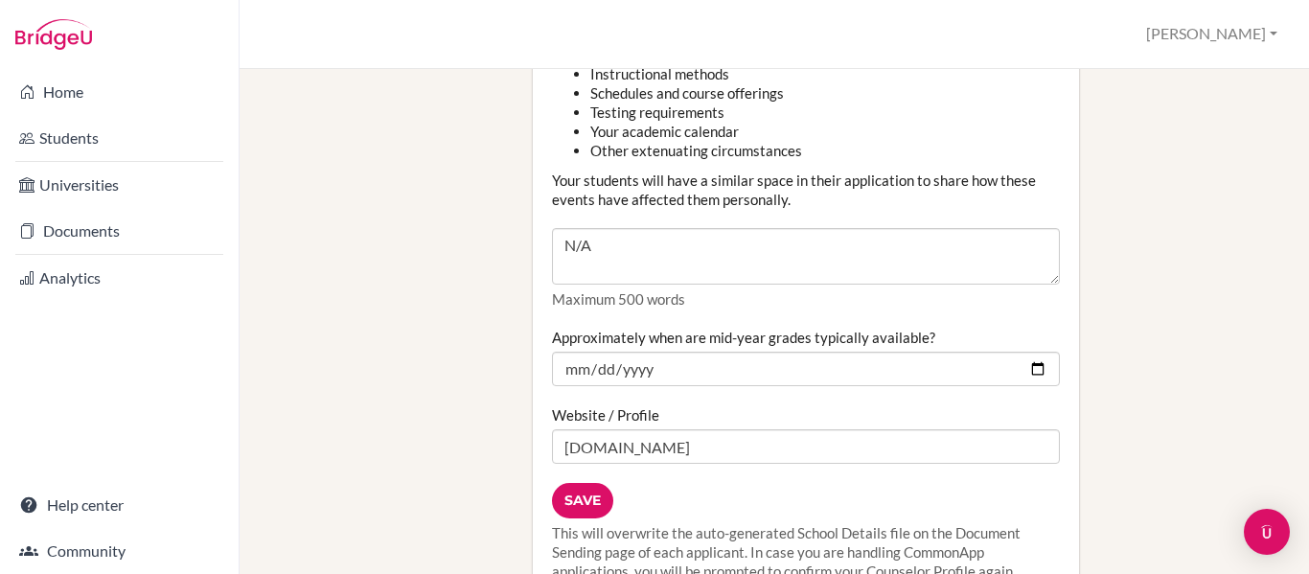
scroll to position [2408, 0]
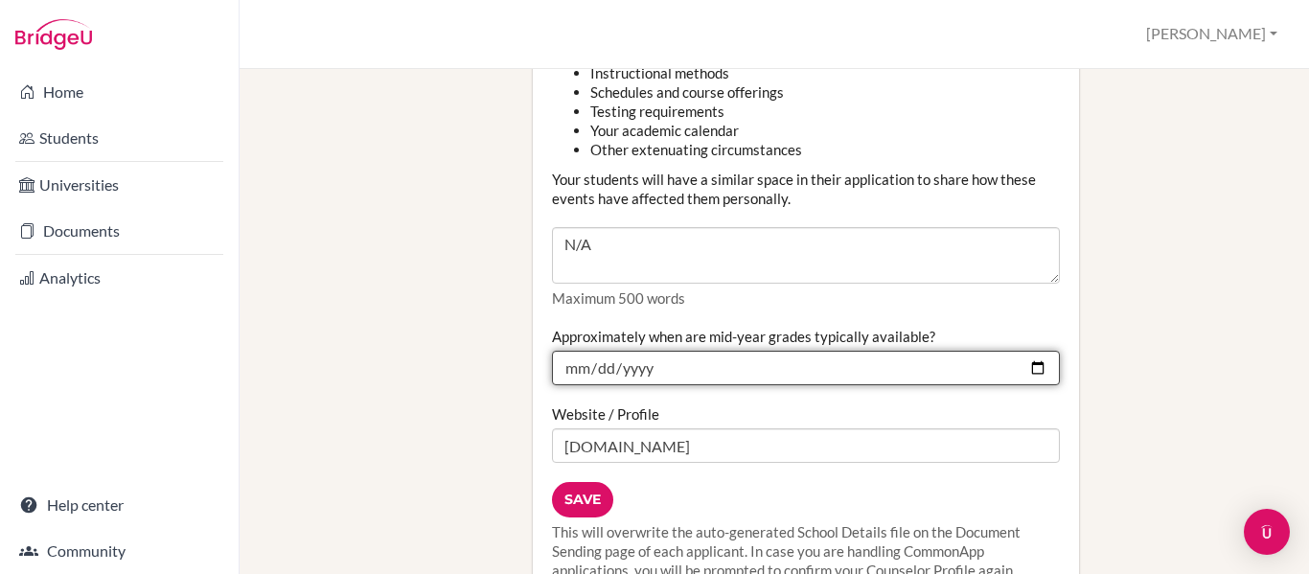
click at [1022, 351] on input "2025-01-15" at bounding box center [806, 368] width 508 height 34
click at [972, 351] on input "2025-01-15" at bounding box center [806, 368] width 508 height 34
click at [1026, 351] on input "2025-01-15" at bounding box center [806, 368] width 508 height 34
type input "2026-01-15"
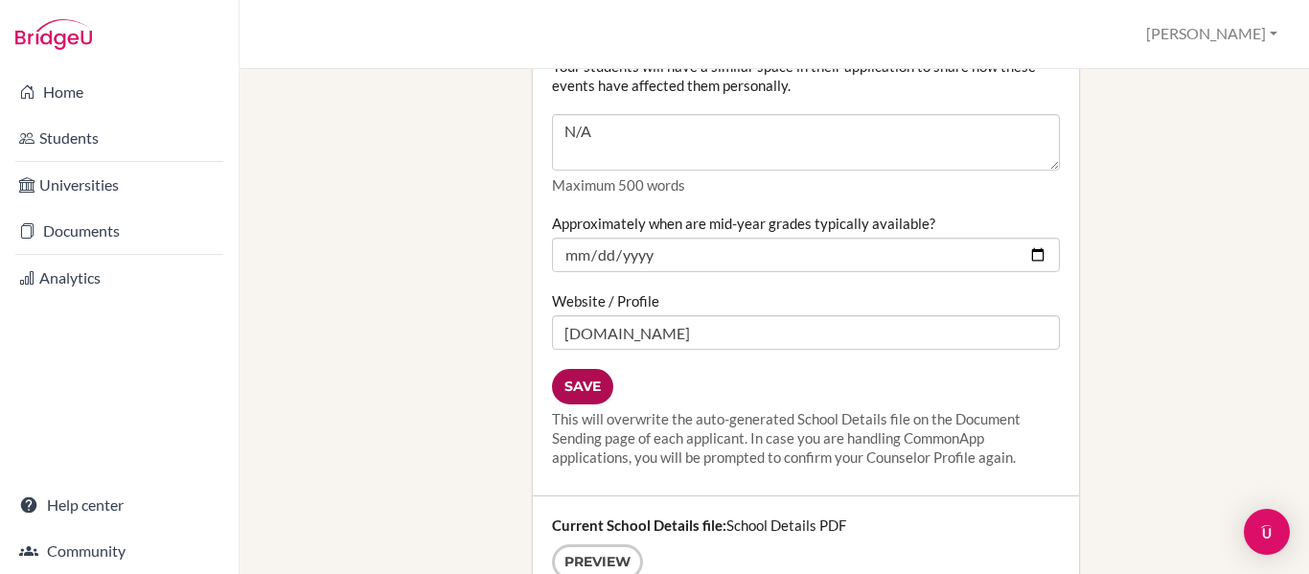
click at [589, 369] on input "Save" at bounding box center [582, 386] width 61 height 35
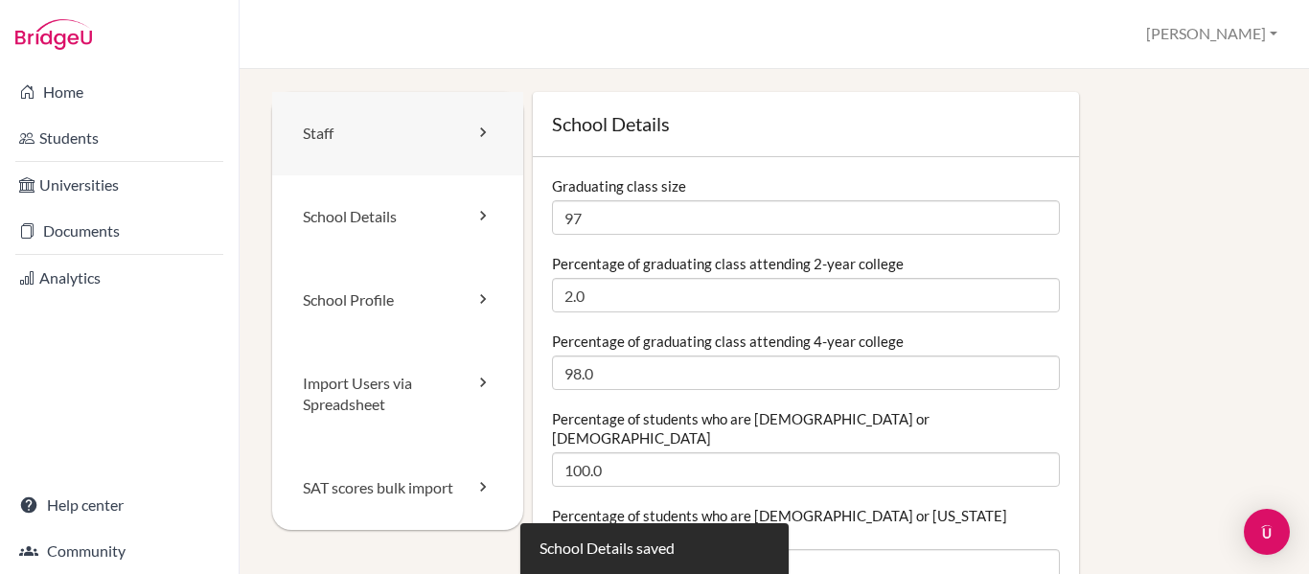
click at [403, 148] on link "Staff" at bounding box center [397, 133] width 251 height 83
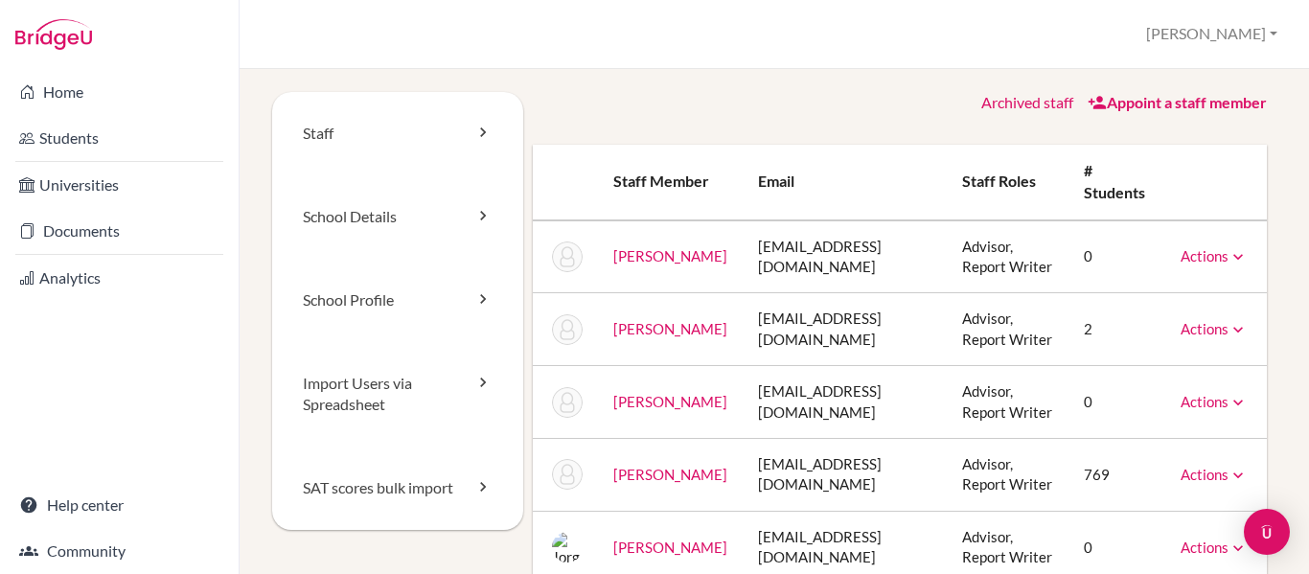
click at [772, 79] on div "Staff School Details School Profile Import Users via Spreadsheet SAT scores bul…" at bounding box center [774, 321] width 1069 height 505
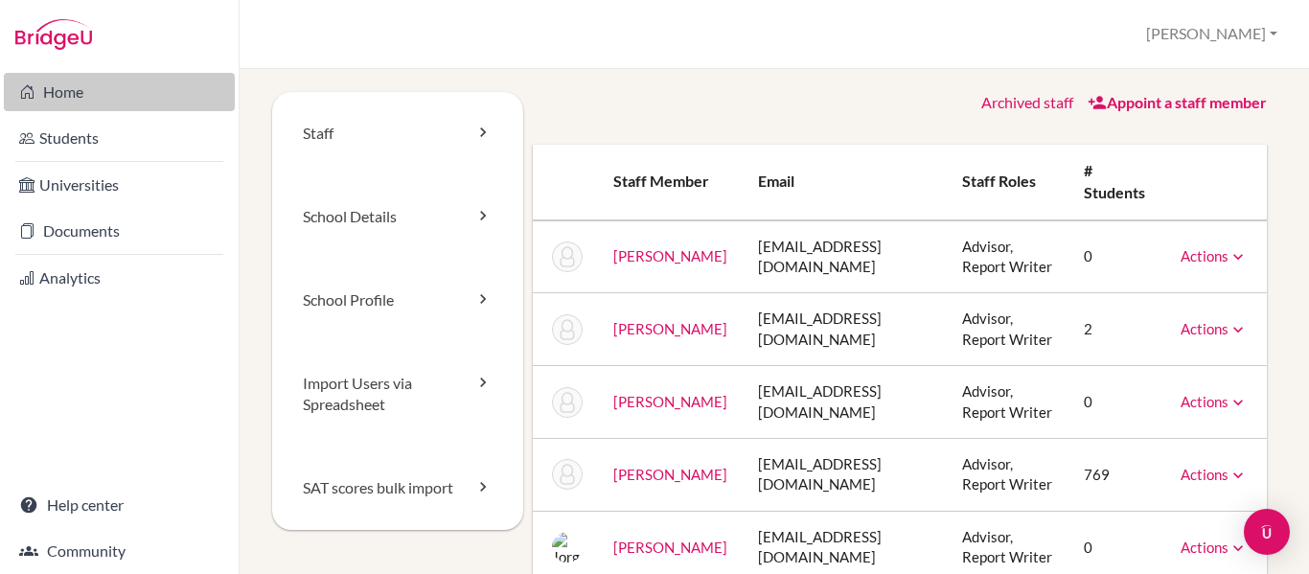
click at [95, 88] on link "Home" at bounding box center [119, 92] width 231 height 38
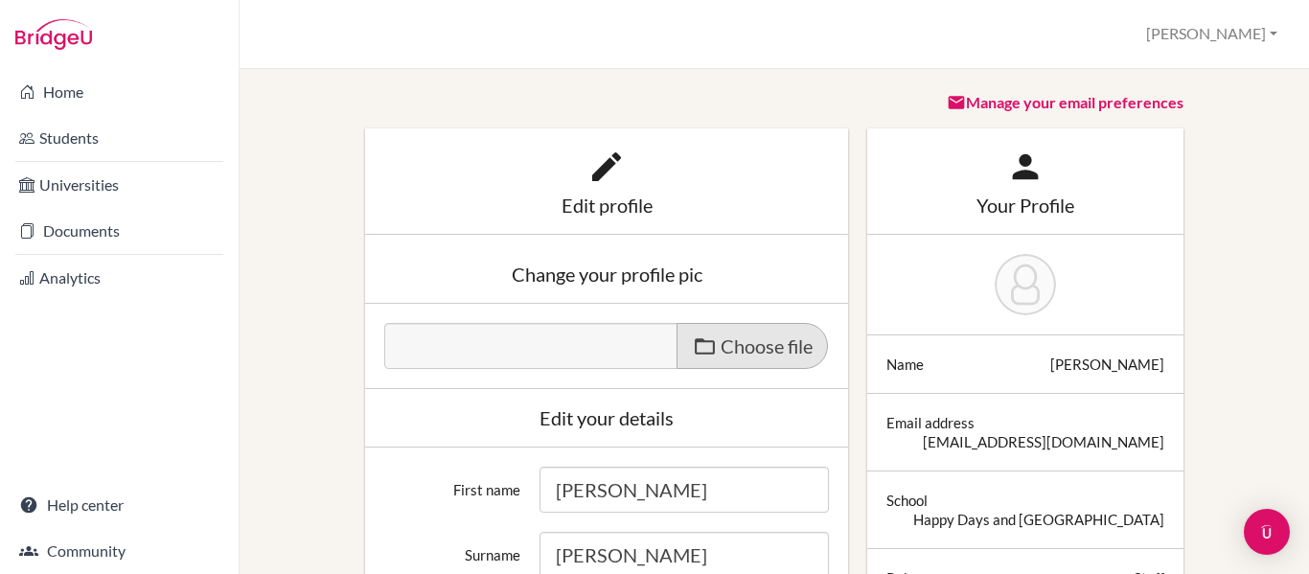
click at [733, 345] on span "Choose file" at bounding box center [767, 345] width 92 height 23
click at [678, 345] on input "Choose file" at bounding box center [530, 334] width 293 height 22
type input "C:\fakepath\0b54ce21-3881-41ad-bc56-c8d5c79cdded bridge u.jpg"
type input "0b54ce21-3881-41ad-bc56-c8d5c79cdded bridge u.jpg"
click at [480, 296] on div "Change your profile pic" at bounding box center [606, 274] width 483 height 58
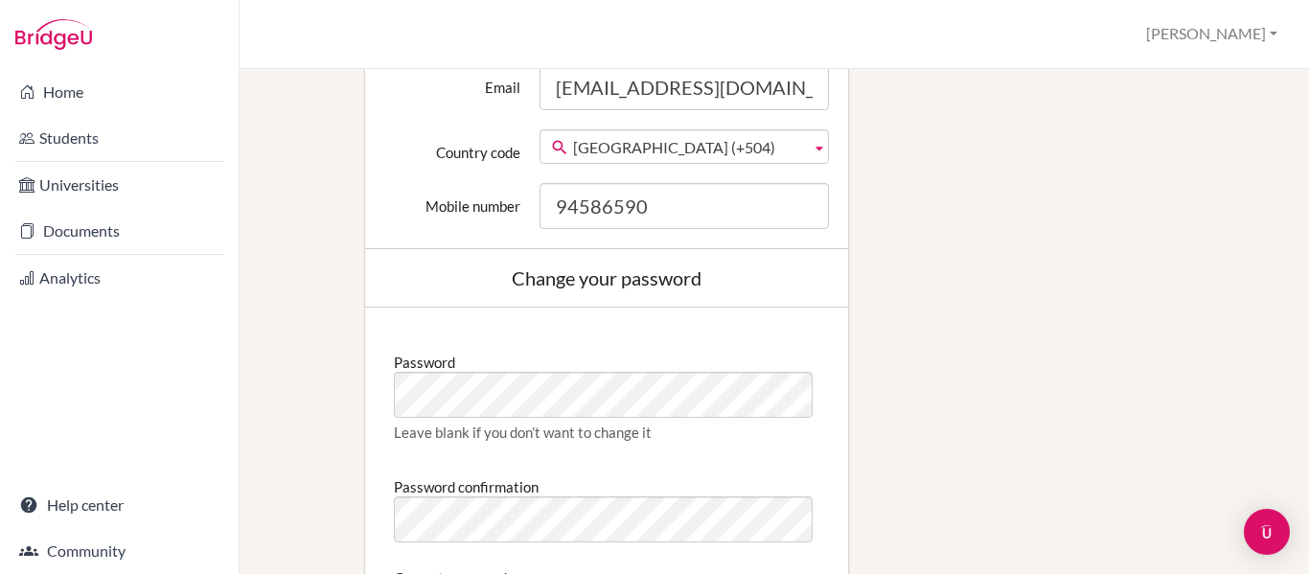
scroll to position [797, 0]
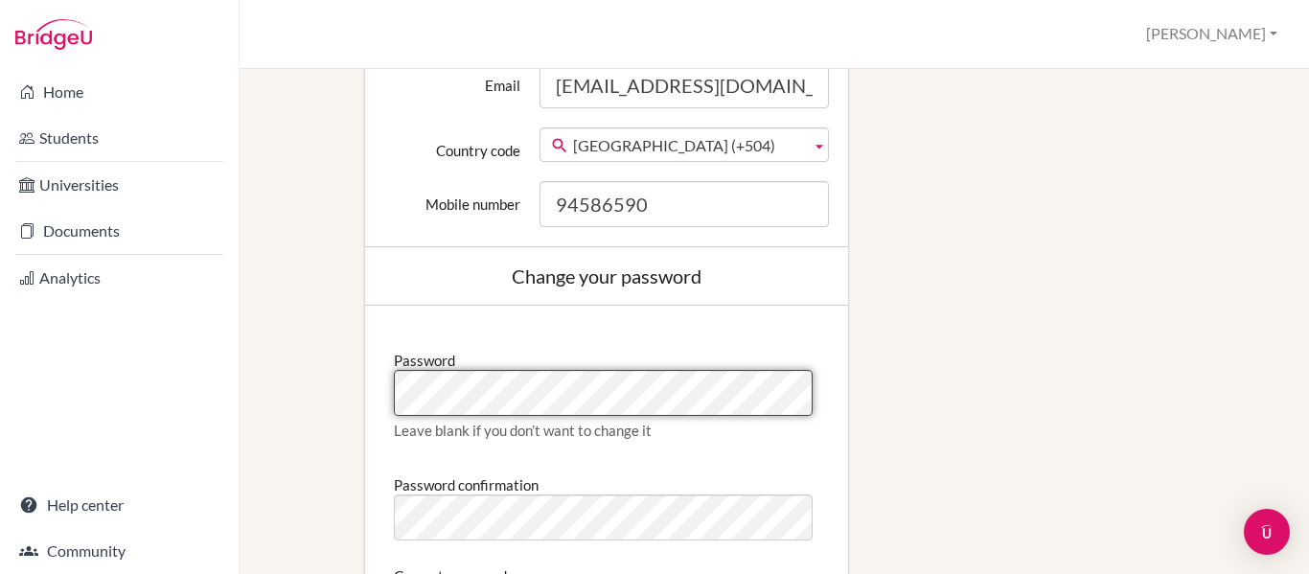
click at [239, 373] on div "Home Students Universities Documents Analytics Help center Community Profile Re…" at bounding box center [654, 287] width 1309 height 574
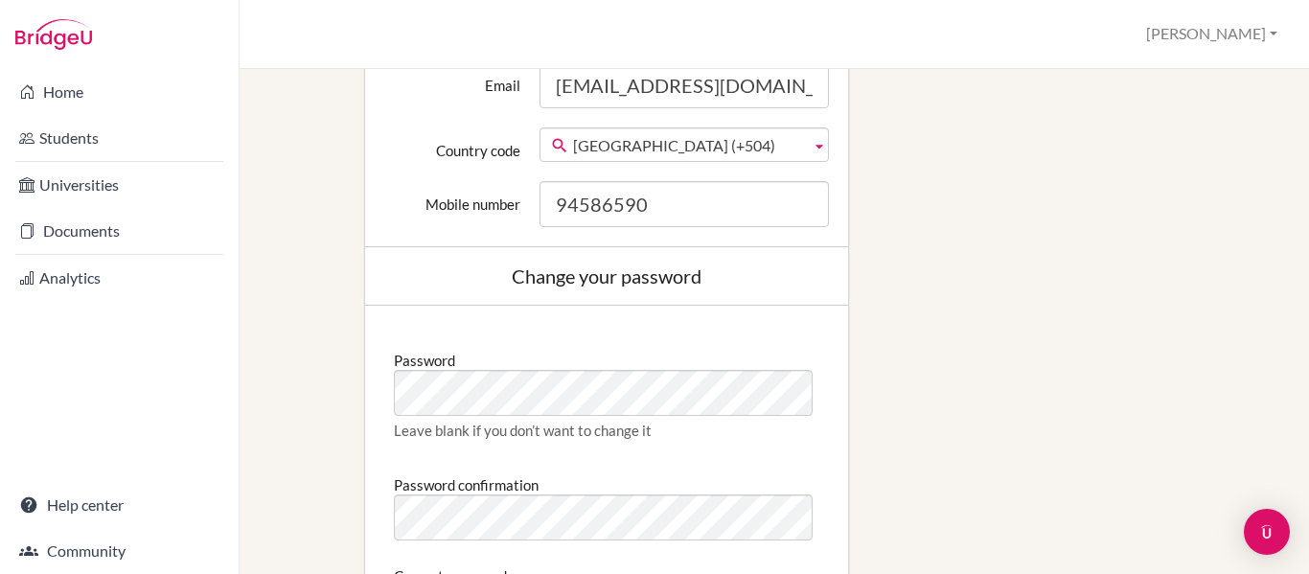
click at [1044, 337] on div "Edit profile Change your profile pic 0b54ce21-3881-41ad-bc56-c8d5c79cdded bridg…" at bounding box center [774, 90] width 1004 height 1519
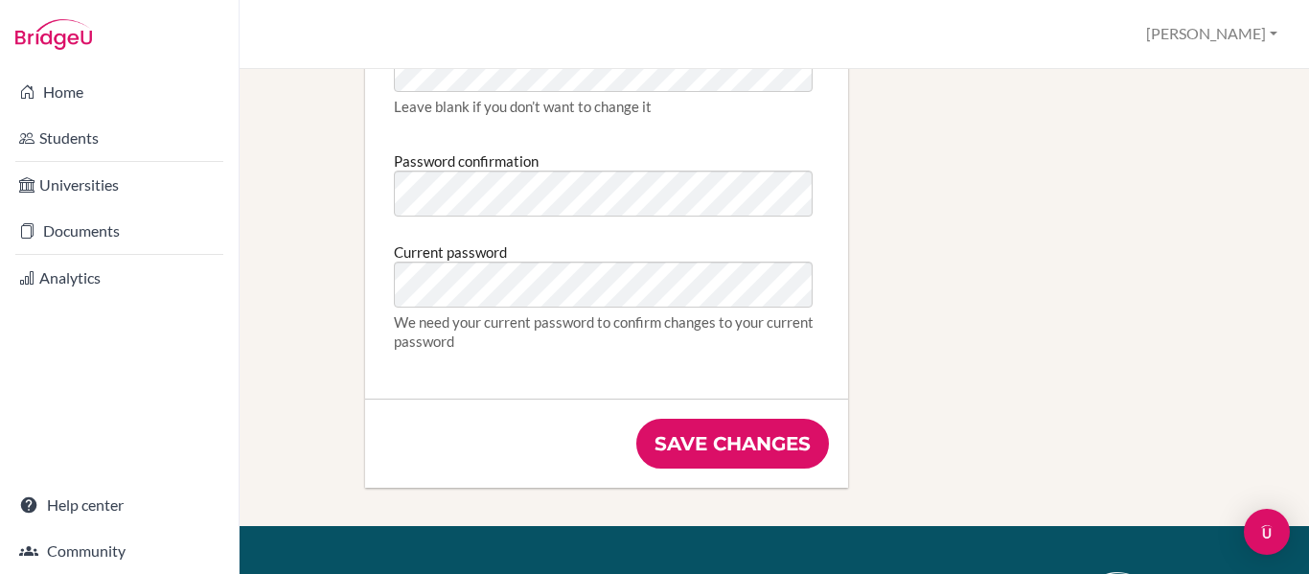
scroll to position [1123, 0]
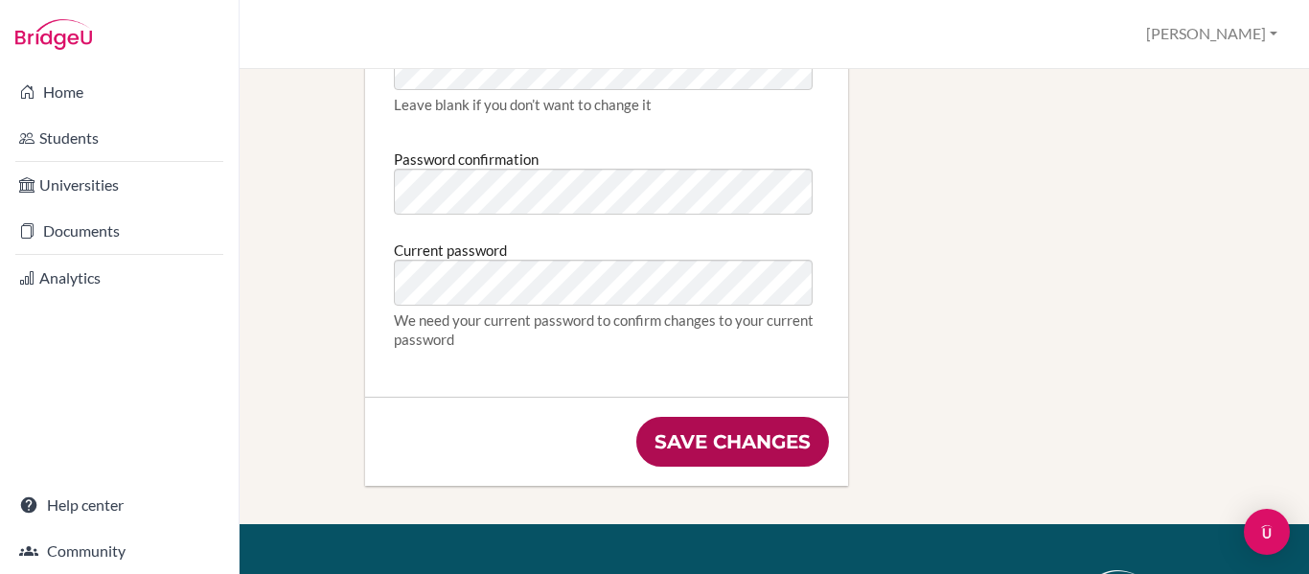
click at [741, 434] on input "Save changes" at bounding box center [732, 442] width 193 height 50
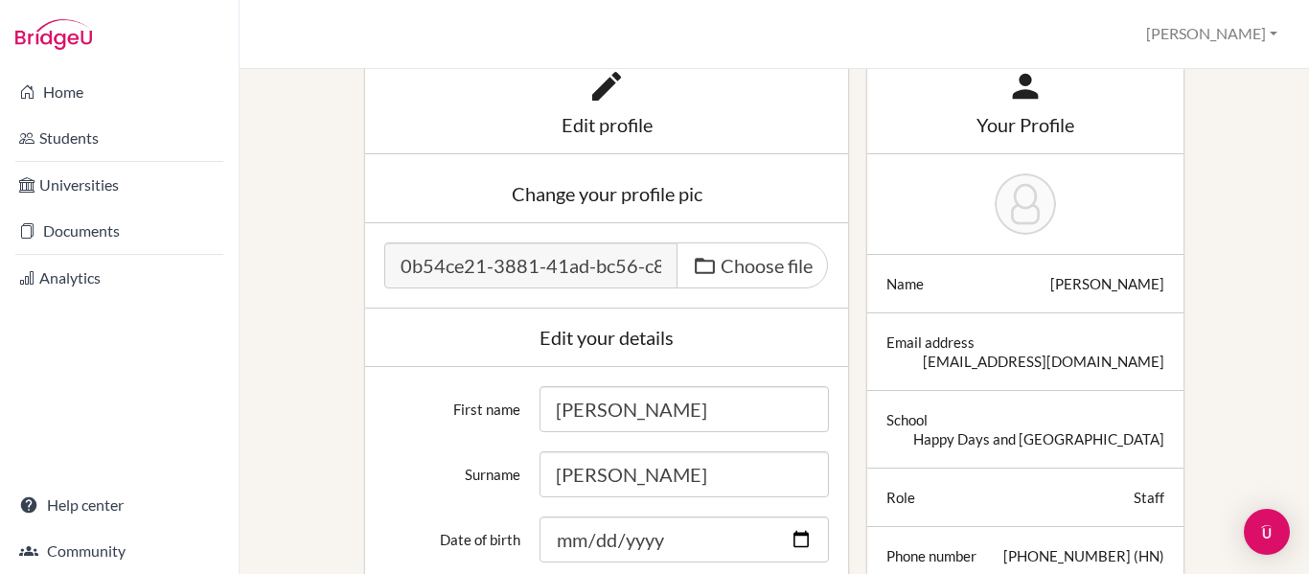
scroll to position [80, 0]
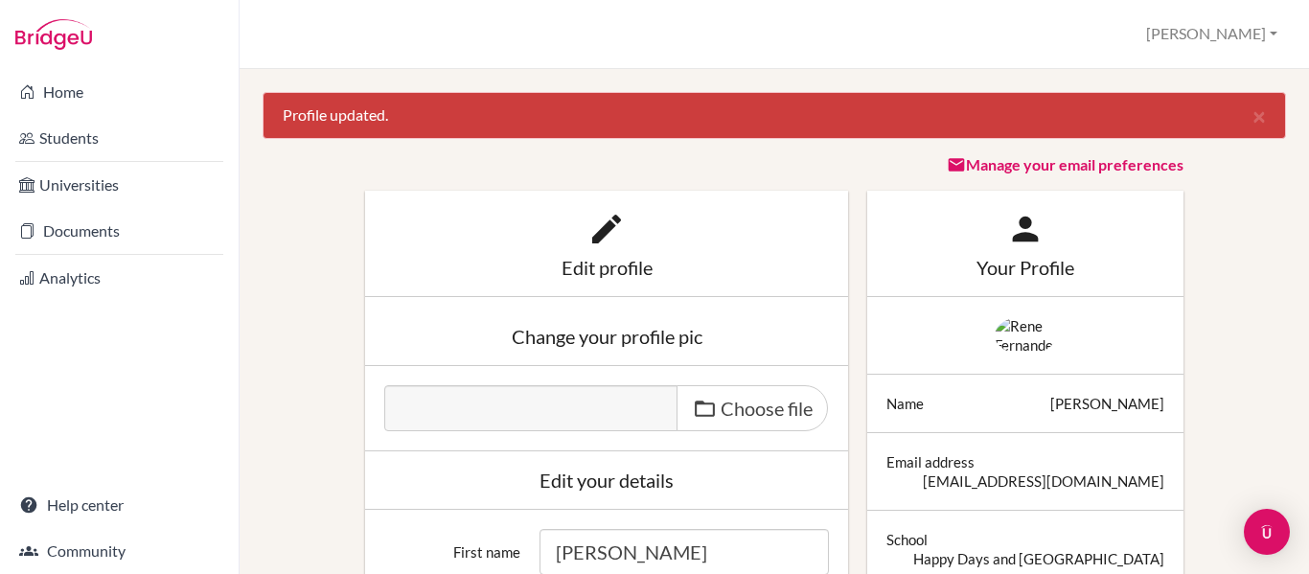
click at [1165, 167] on link "Manage your email preferences" at bounding box center [1065, 164] width 237 height 18
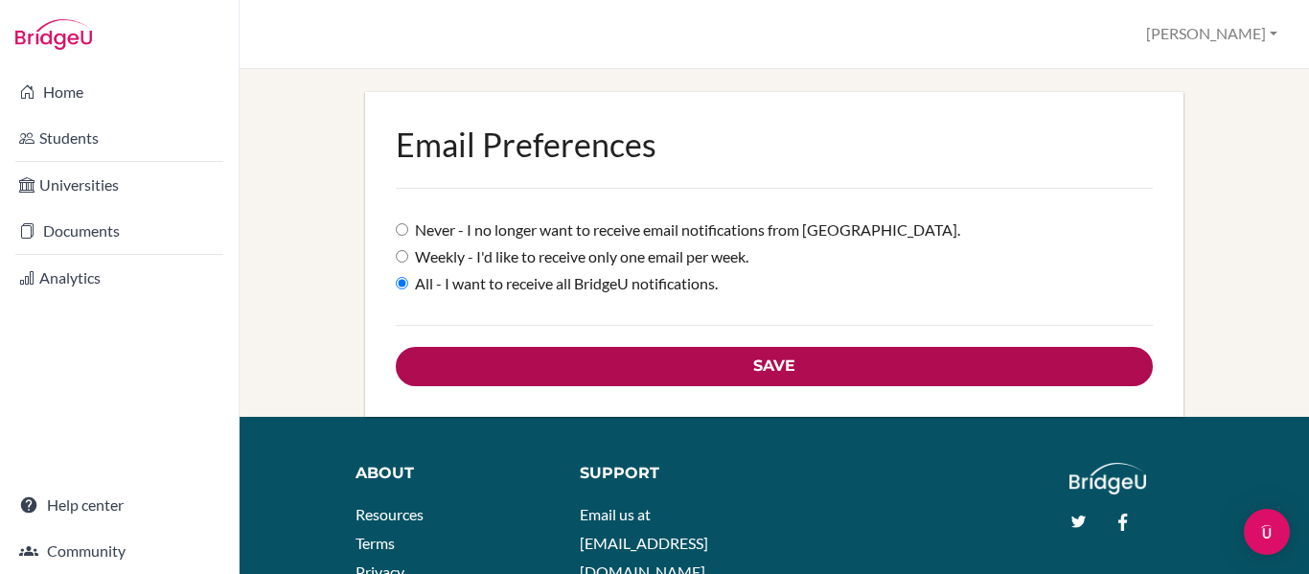
click at [1008, 358] on input "Save" at bounding box center [774, 366] width 756 height 39
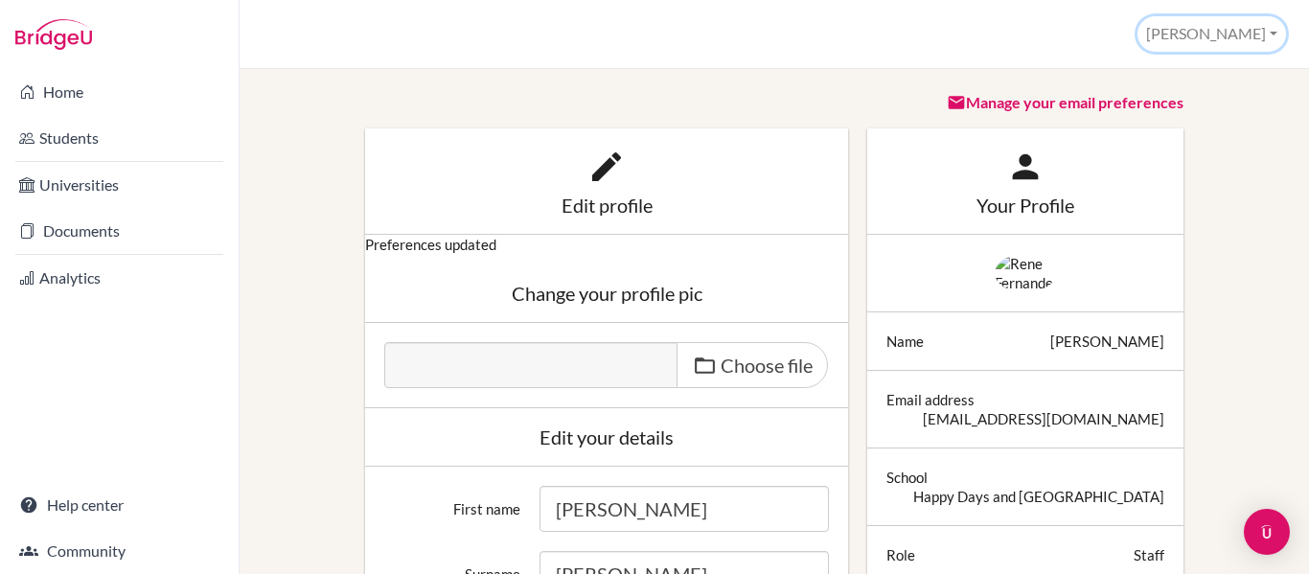
click at [1258, 39] on button "[PERSON_NAME]" at bounding box center [1212, 33] width 149 height 35
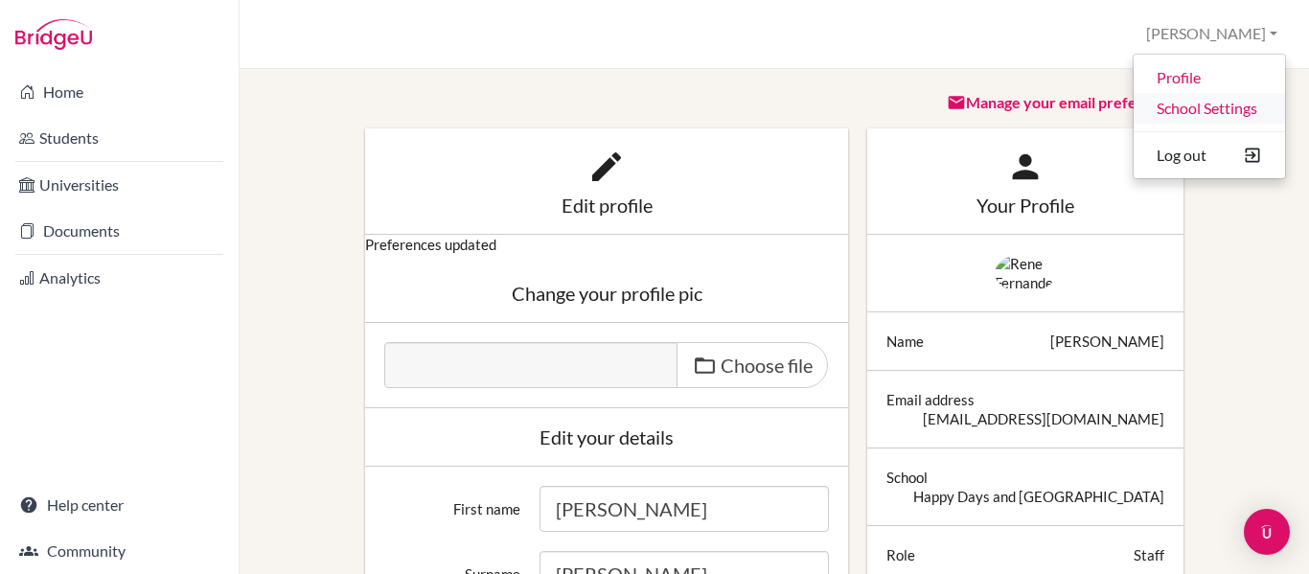
click at [1236, 105] on link "School Settings" at bounding box center [1209, 108] width 151 height 31
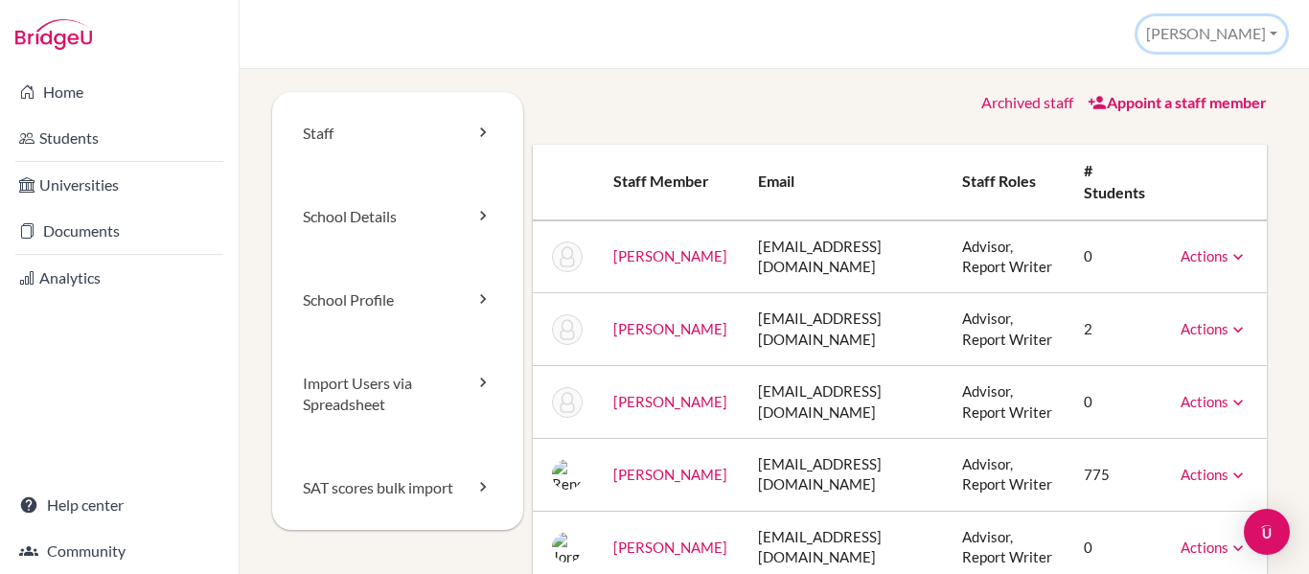
click at [1250, 39] on button "[PERSON_NAME]" at bounding box center [1212, 33] width 149 height 35
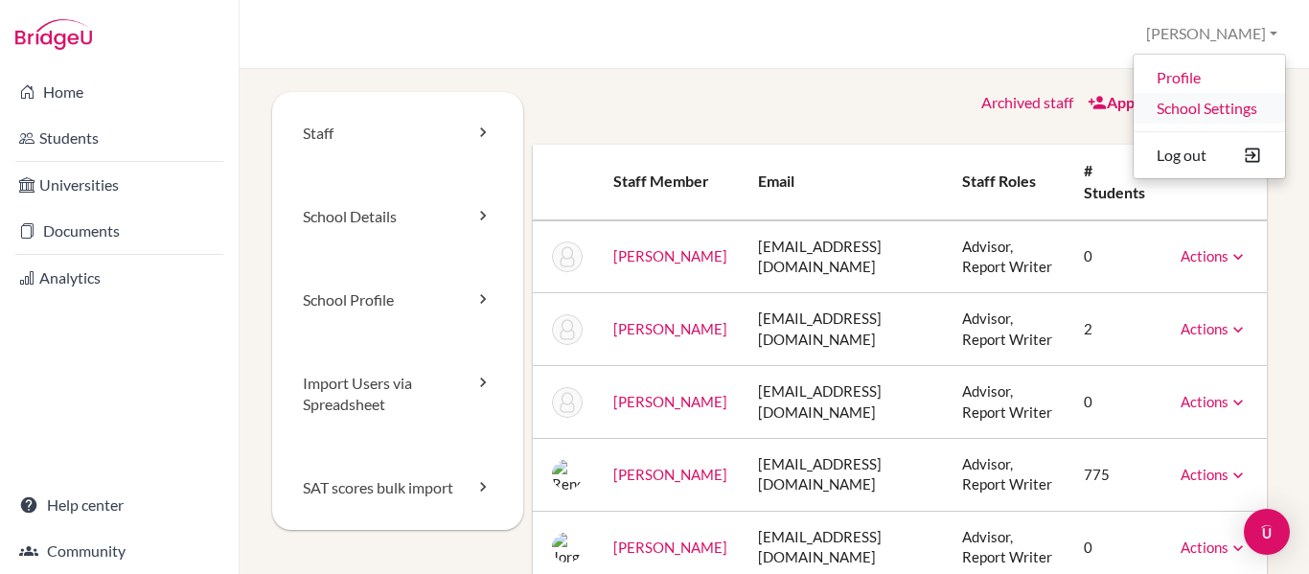
click at [1226, 105] on link "School Settings" at bounding box center [1209, 108] width 151 height 31
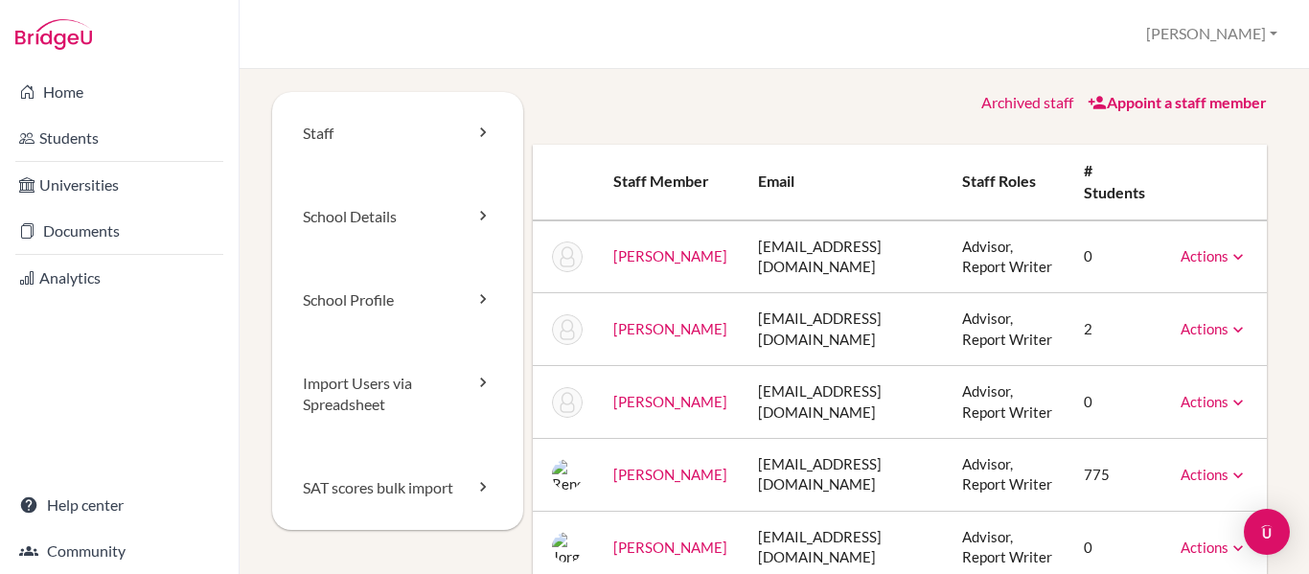
click at [1020, 193] on th "Staff roles" at bounding box center [1007, 183] width 121 height 76
click at [1161, 105] on link "Appoint a staff member" at bounding box center [1177, 102] width 179 height 18
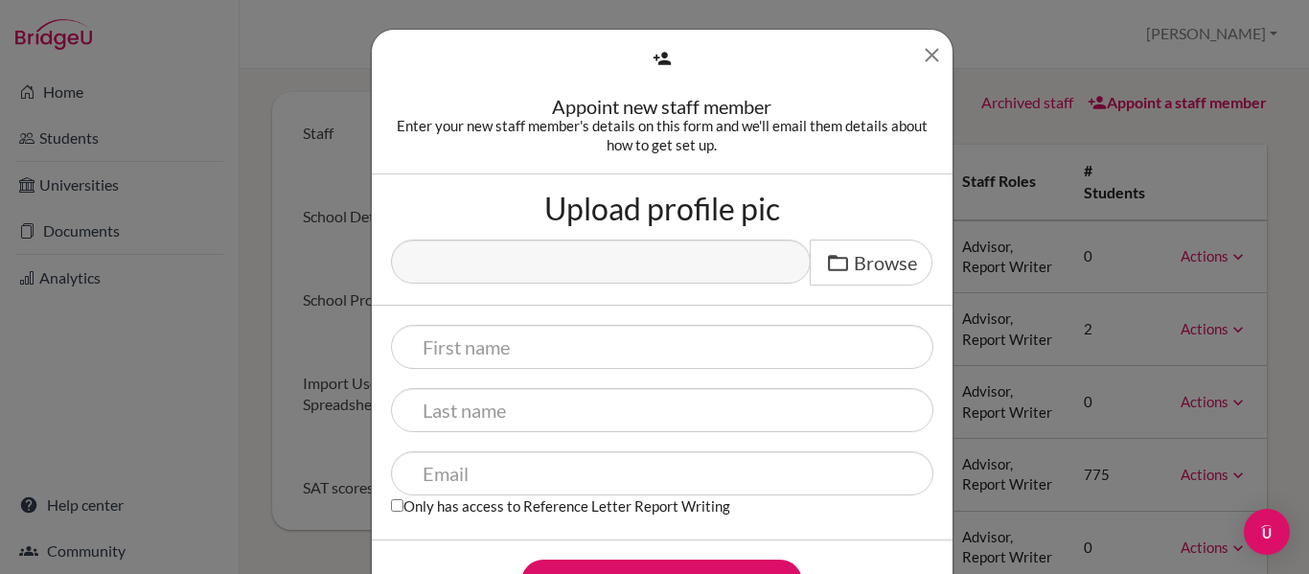
click at [925, 51] on icon "Close" at bounding box center [932, 55] width 24 height 24
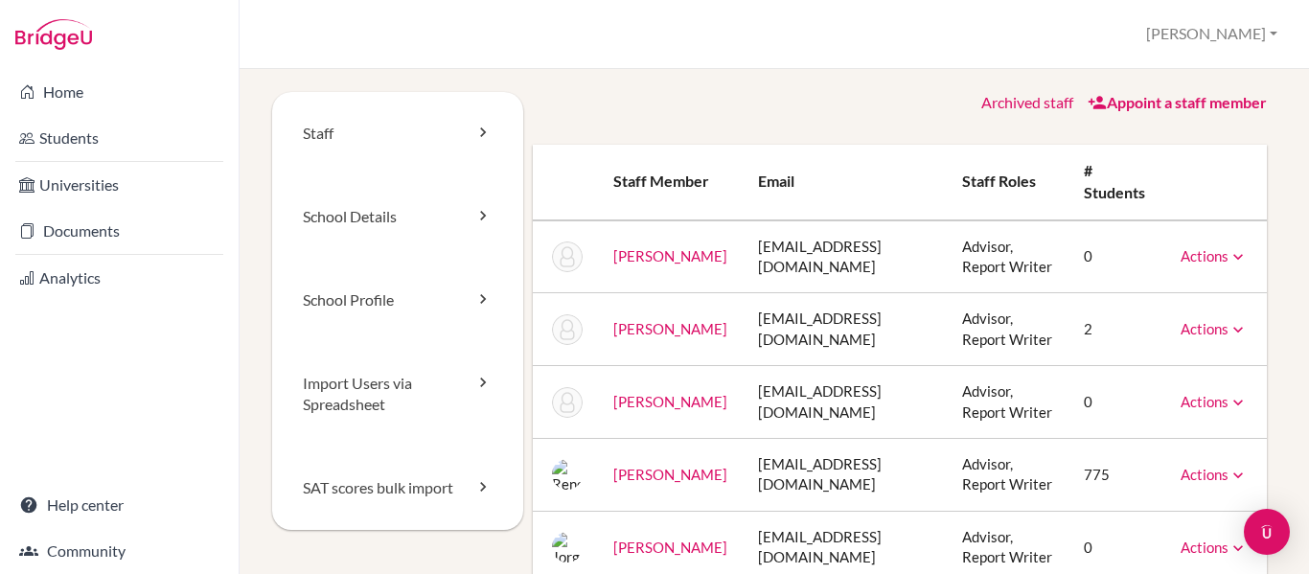
click at [1025, 175] on th "Staff roles" at bounding box center [1007, 183] width 121 height 76
click at [1035, 261] on td "Advisor, Report Writer" at bounding box center [1007, 256] width 121 height 73
click at [467, 126] on link "Staff" at bounding box center [397, 133] width 251 height 83
click at [1137, 106] on link "Appoint a staff member" at bounding box center [1177, 102] width 179 height 18
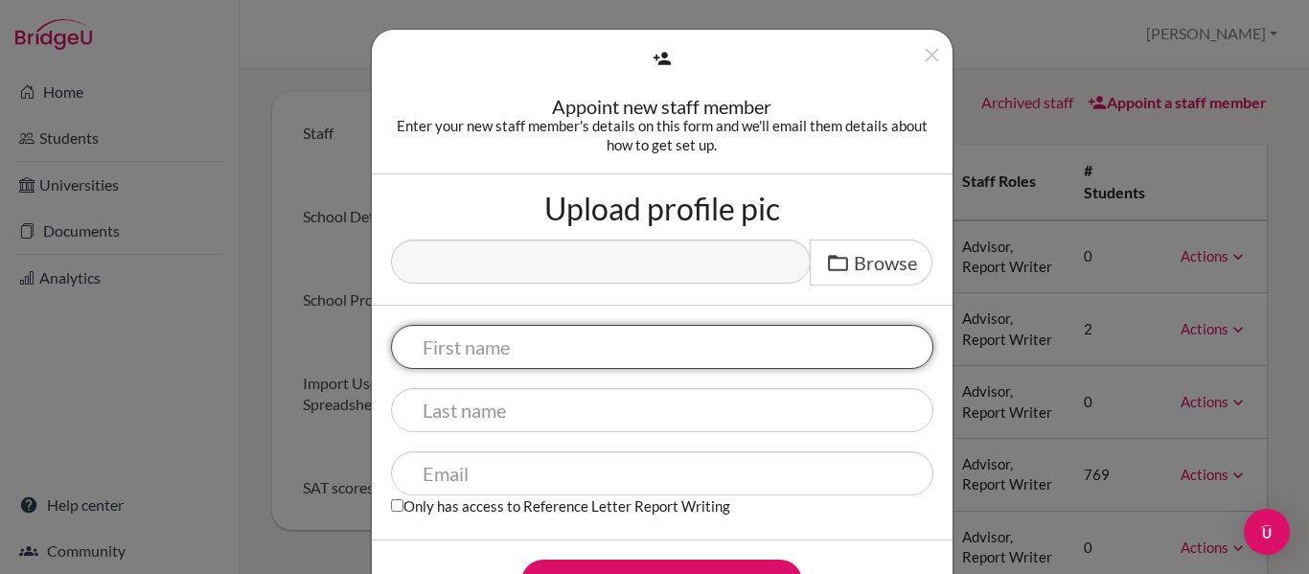
click at [672, 349] on input "text" at bounding box center [662, 347] width 542 height 44
click at [540, 356] on input "text" at bounding box center [662, 347] width 542 height 44
type input "<"
type input "[PERSON_NAME]"
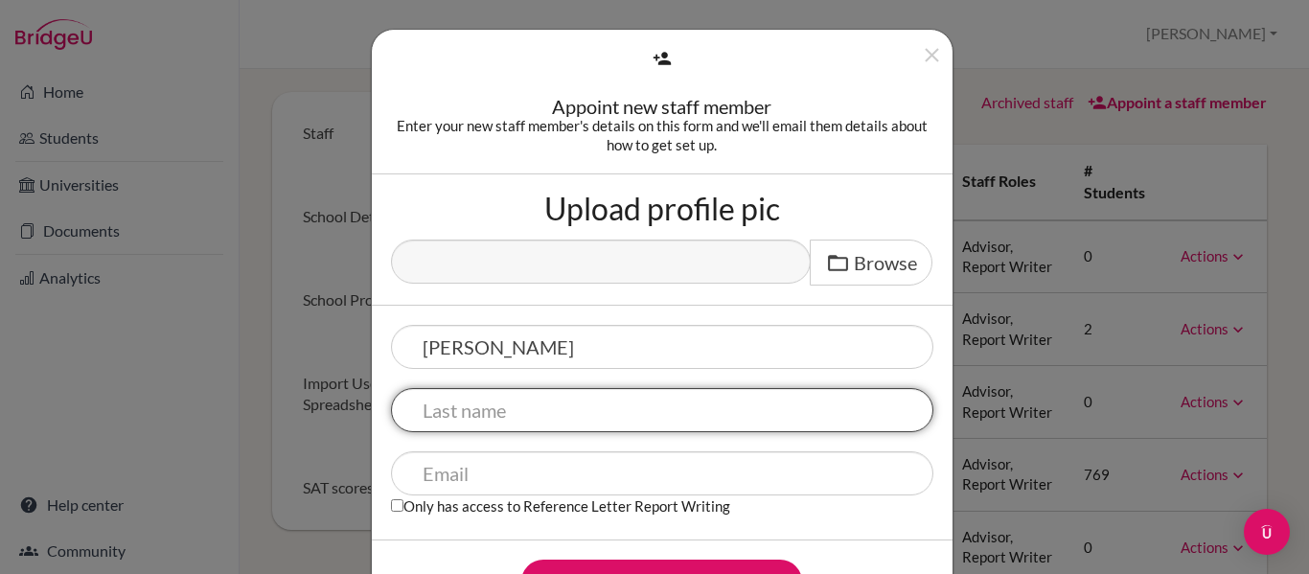
click at [458, 409] on input "text" at bounding box center [662, 410] width 542 height 44
type input "Fernandez"
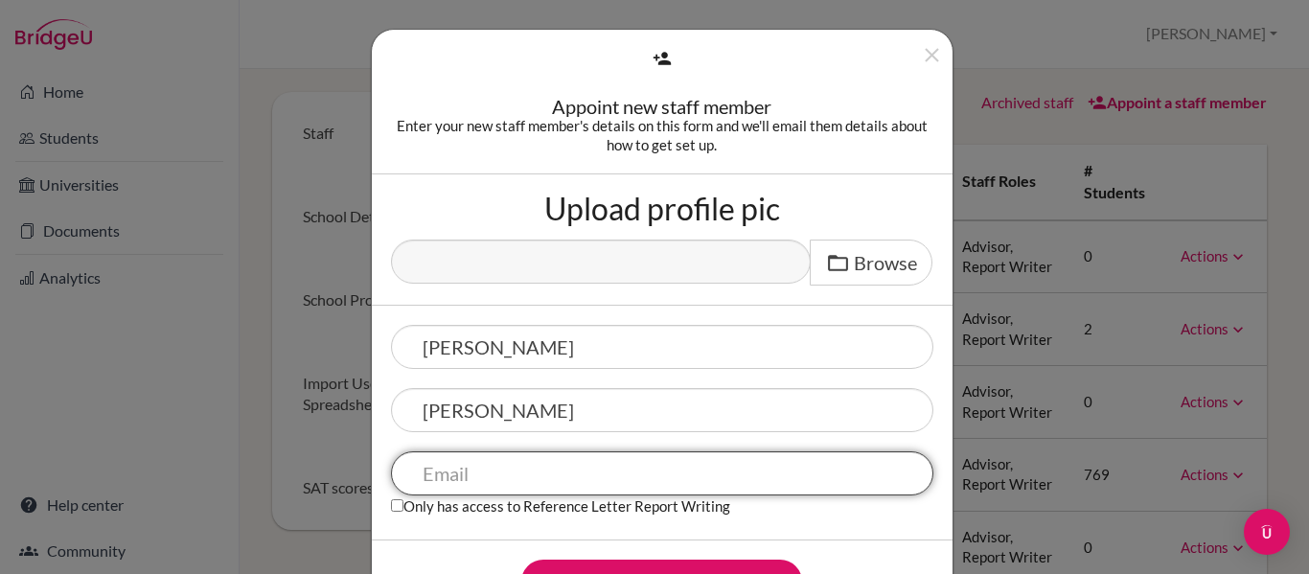
click at [461, 476] on input "text" at bounding box center [662, 473] width 542 height 44
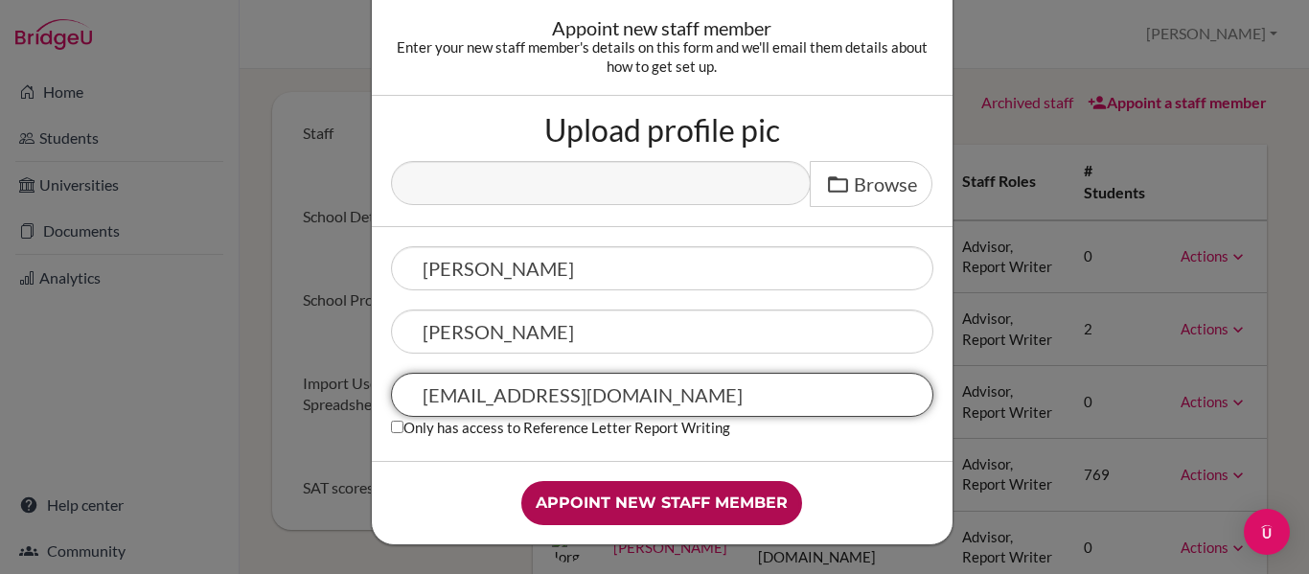
type input "[EMAIL_ADDRESS][DOMAIN_NAME]"
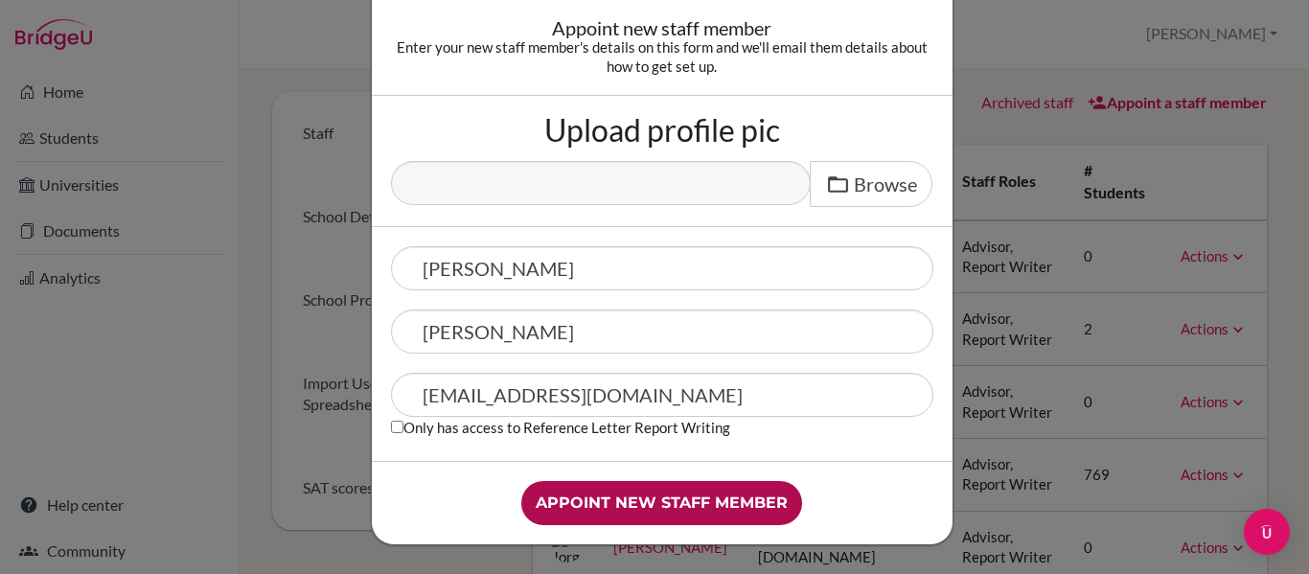
click at [591, 507] on input "Appoint new staff member" at bounding box center [661, 503] width 281 height 44
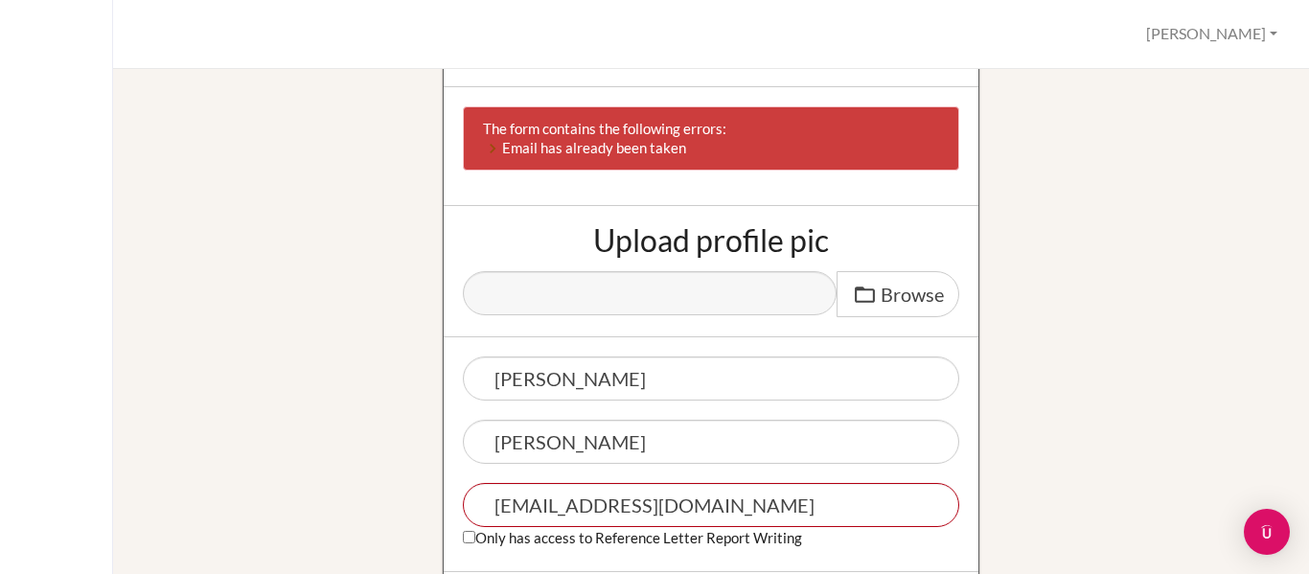
scroll to position [297, 0]
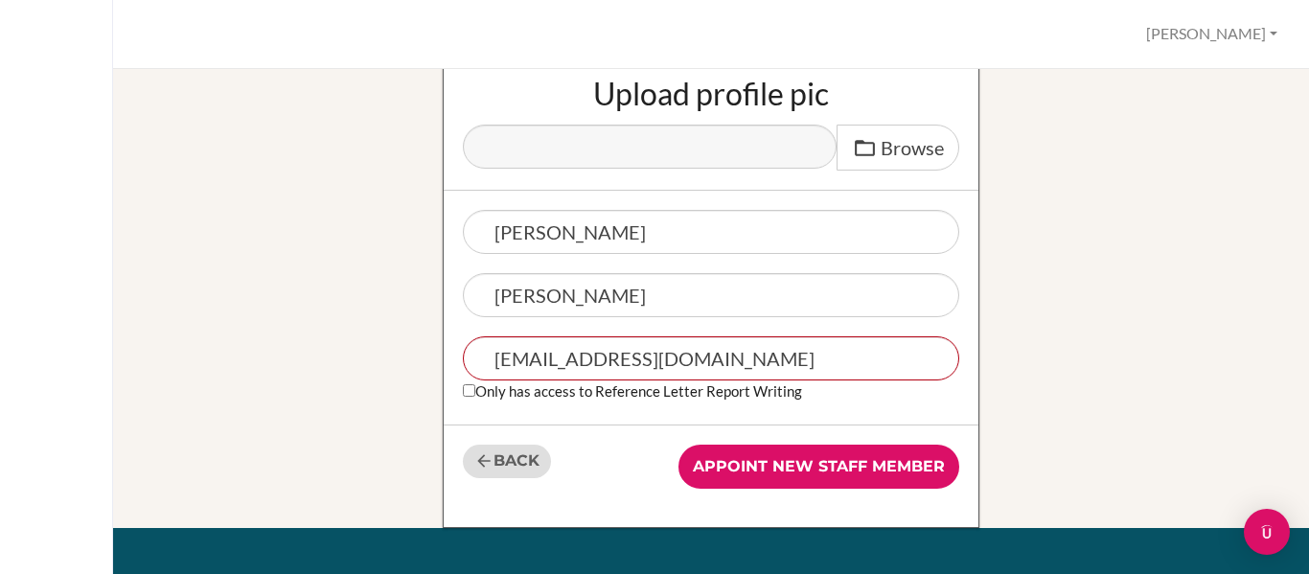
click at [509, 460] on link "Back" at bounding box center [507, 462] width 88 height 34
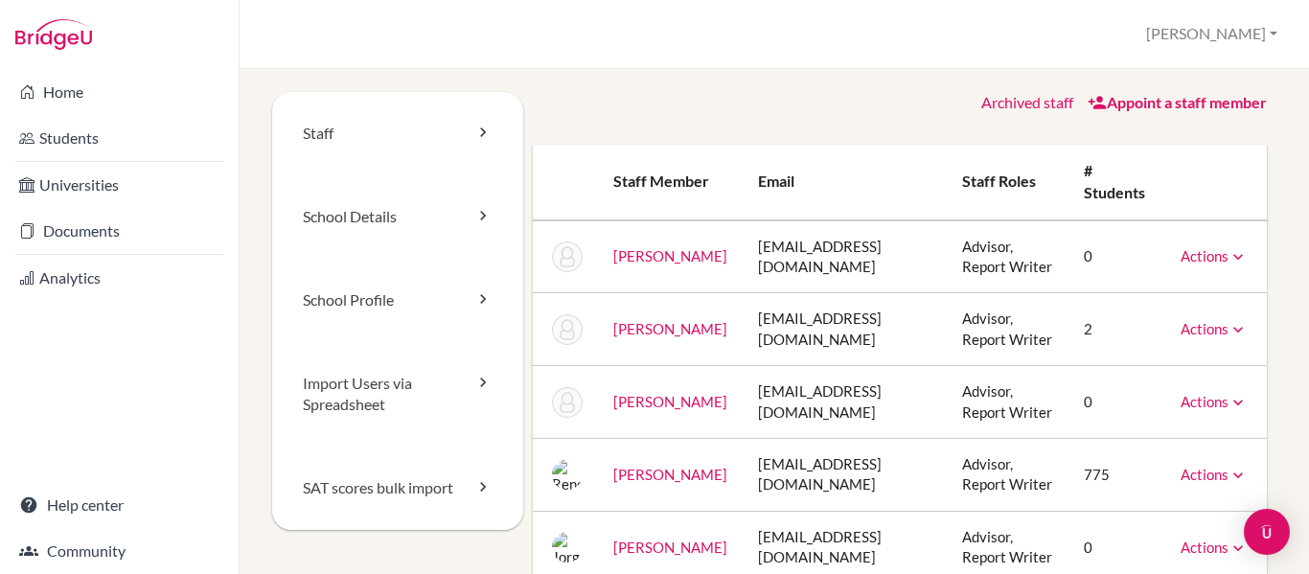
click at [1145, 111] on div "Appoint a staff member" at bounding box center [1177, 103] width 179 height 22
click at [1098, 103] on link "Appoint a staff member" at bounding box center [1177, 102] width 179 height 18
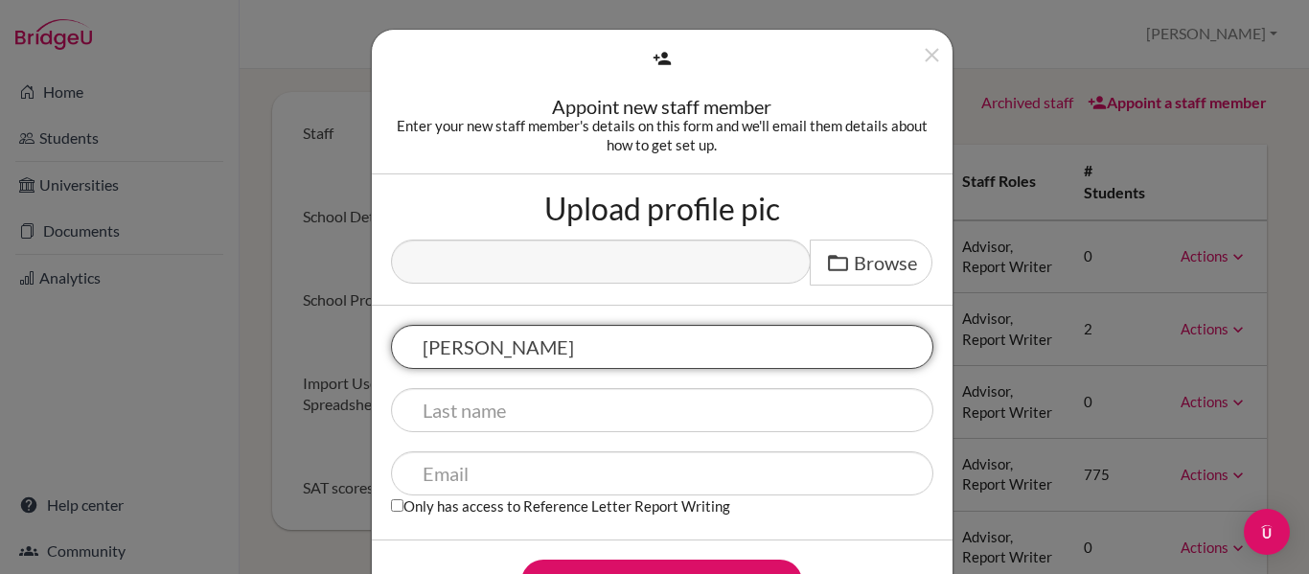
type input "[PERSON_NAME]"
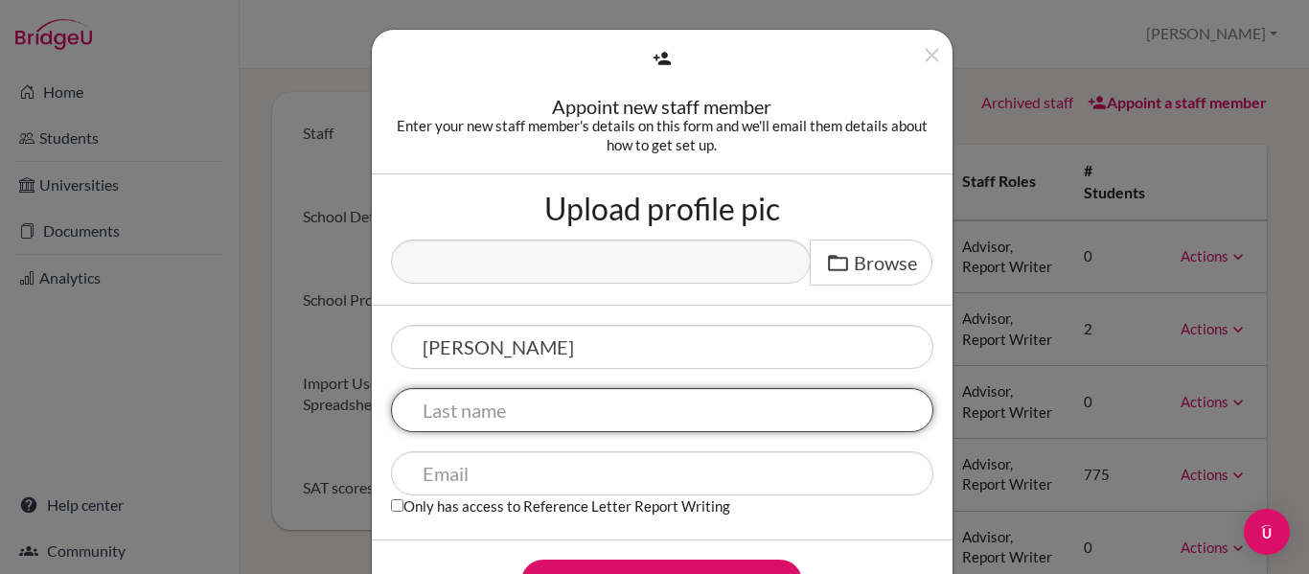
click at [470, 412] on input "text" at bounding box center [662, 410] width 542 height 44
type input "[PERSON_NAME]"
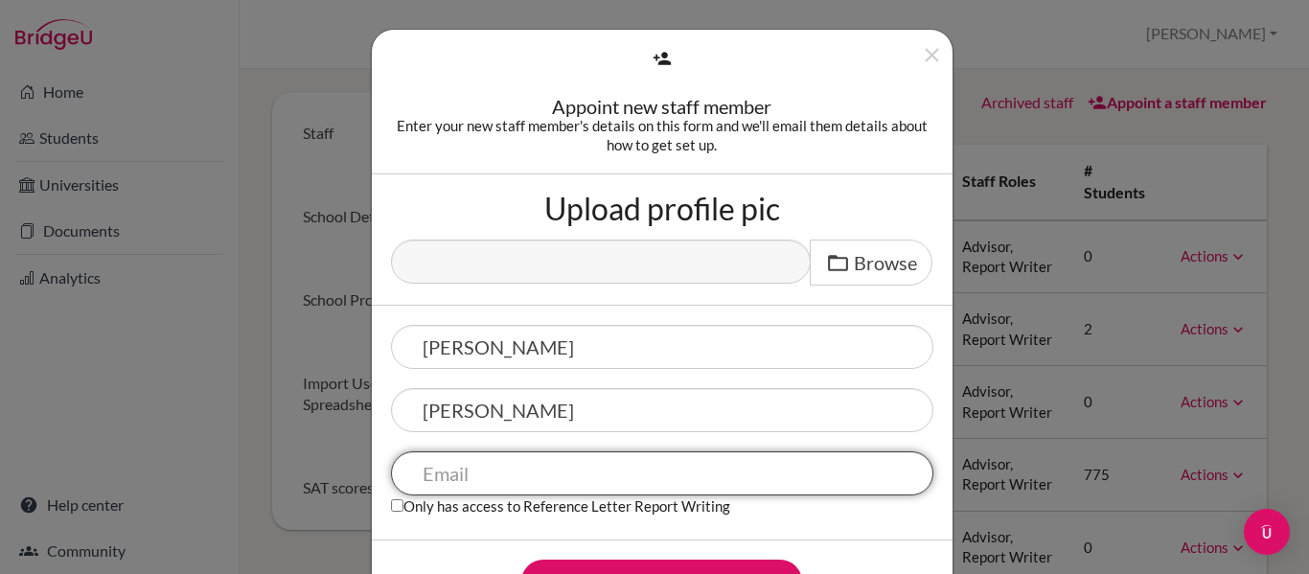
click at [470, 485] on input "text" at bounding box center [662, 473] width 542 height 44
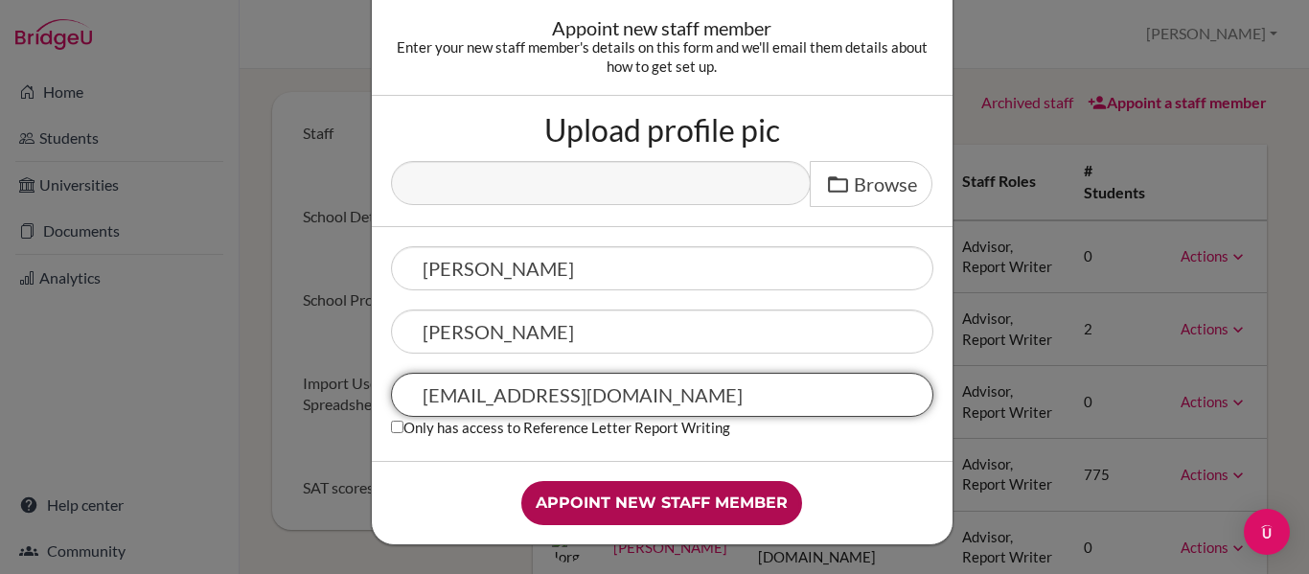
type input "[EMAIL_ADDRESS][DOMAIN_NAME]"
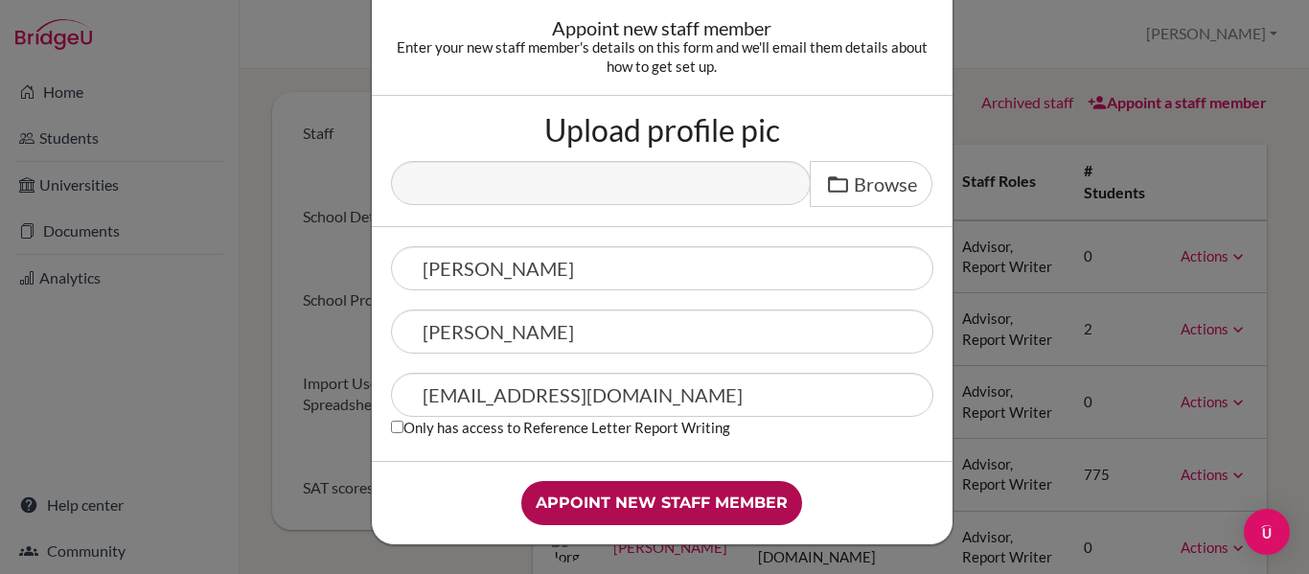
click at [651, 495] on input "Appoint new staff member" at bounding box center [661, 503] width 281 height 44
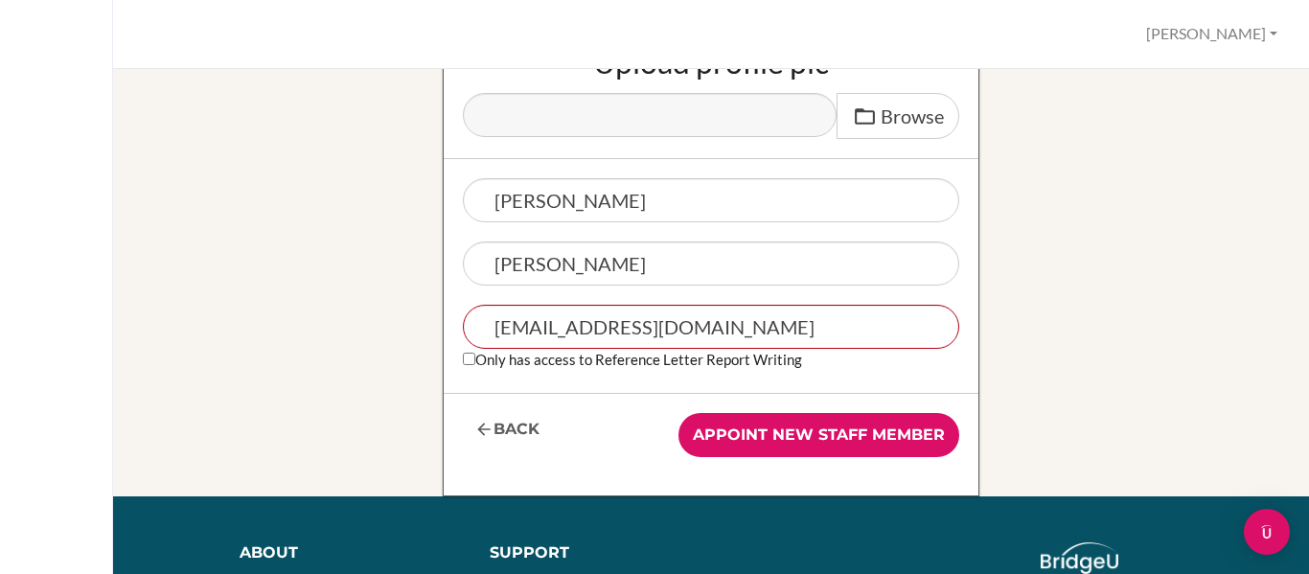
scroll to position [330, 0]
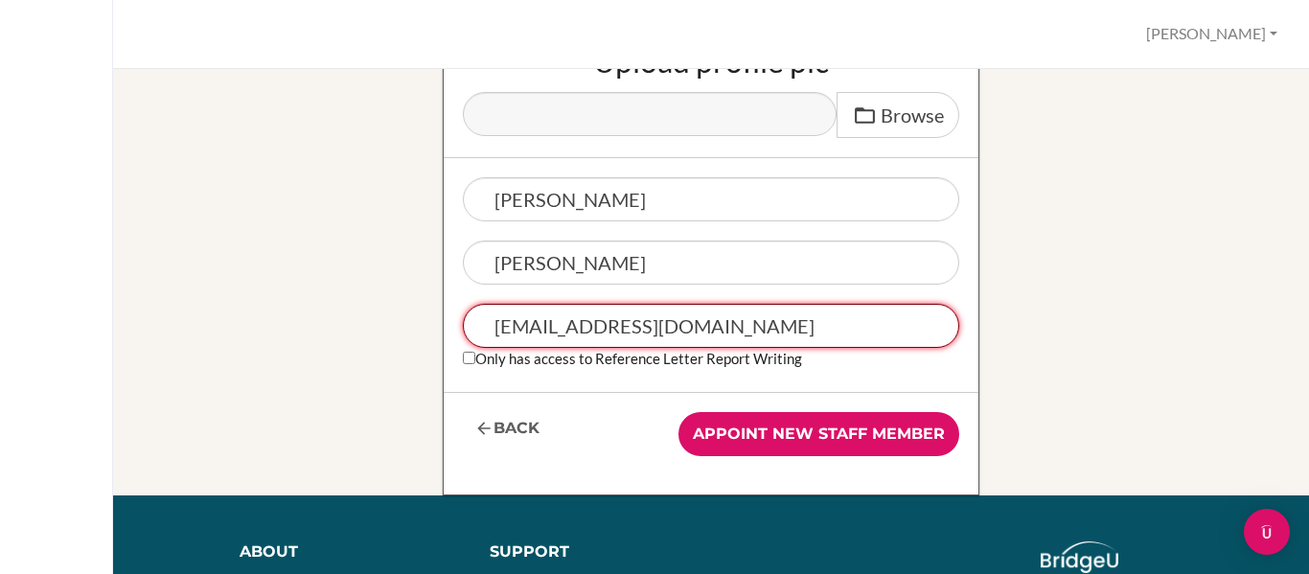
click at [584, 324] on input "[EMAIL_ADDRESS][DOMAIN_NAME]" at bounding box center [711, 326] width 496 height 44
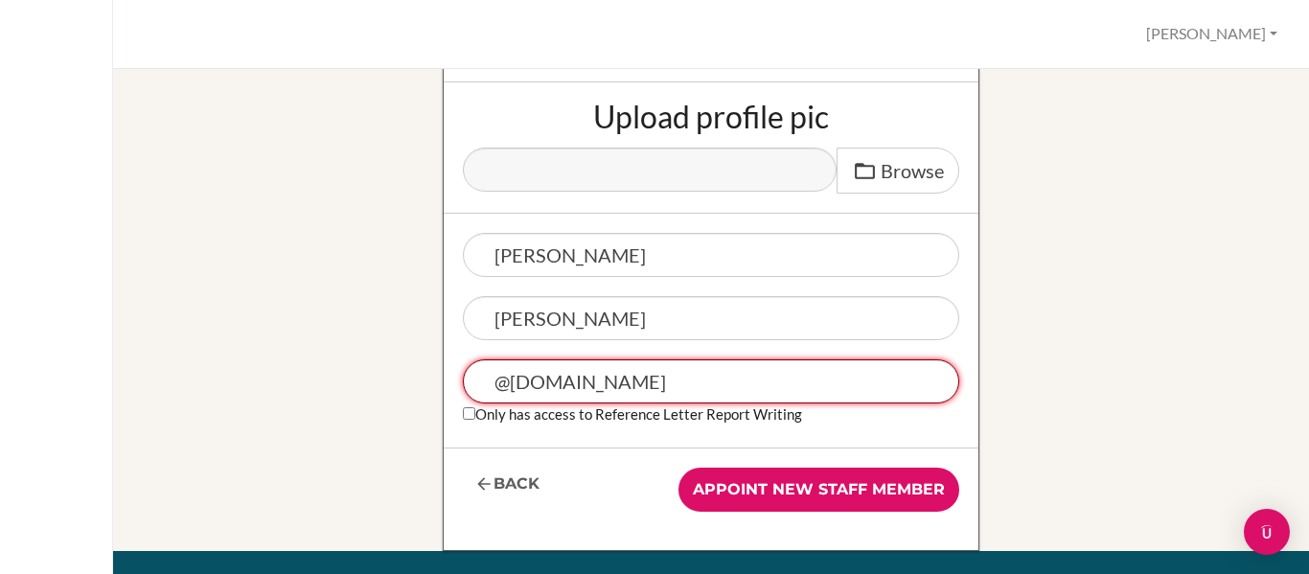
scroll to position [374, 0]
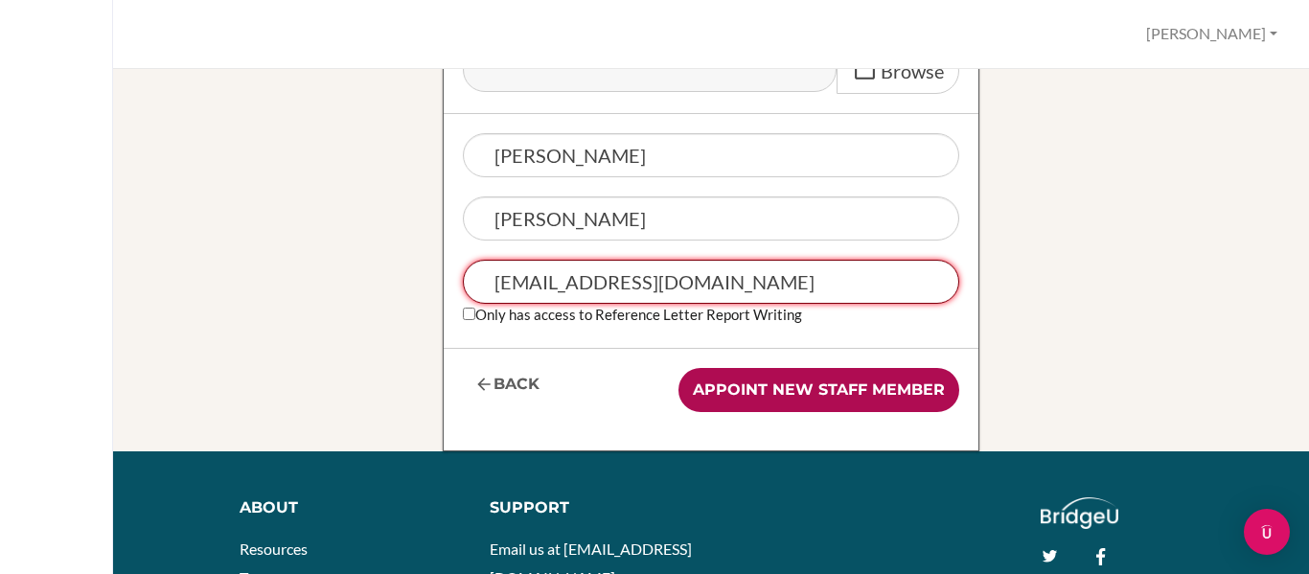
type input "[EMAIL_ADDRESS][DOMAIN_NAME]"
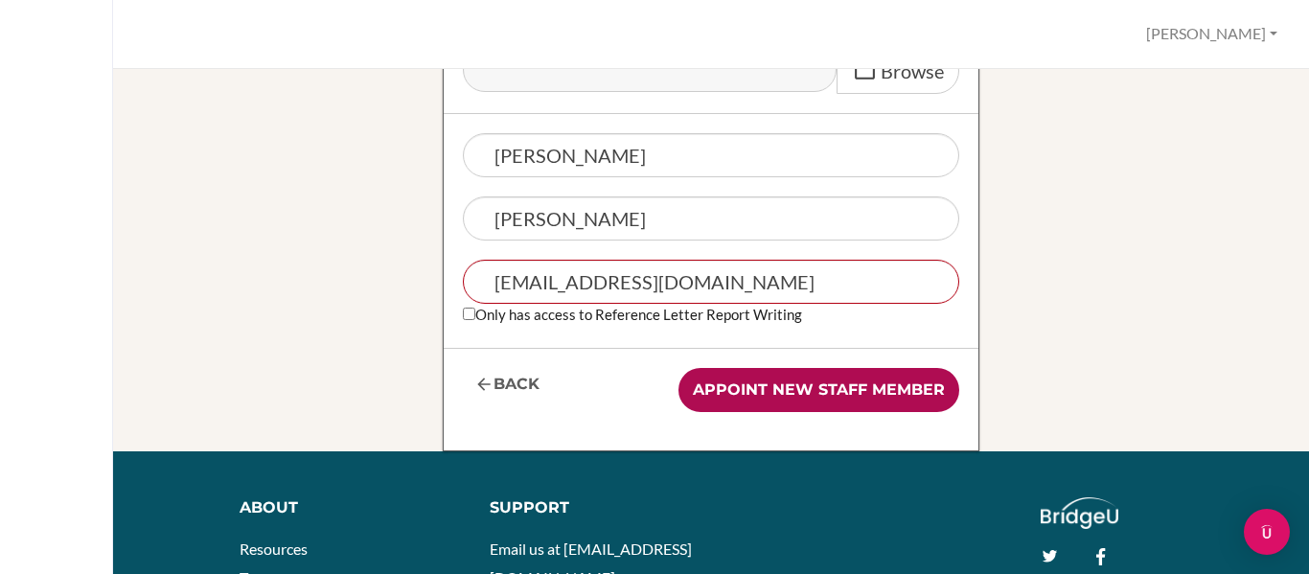
click at [799, 400] on input "Appoint new staff member" at bounding box center [818, 390] width 281 height 44
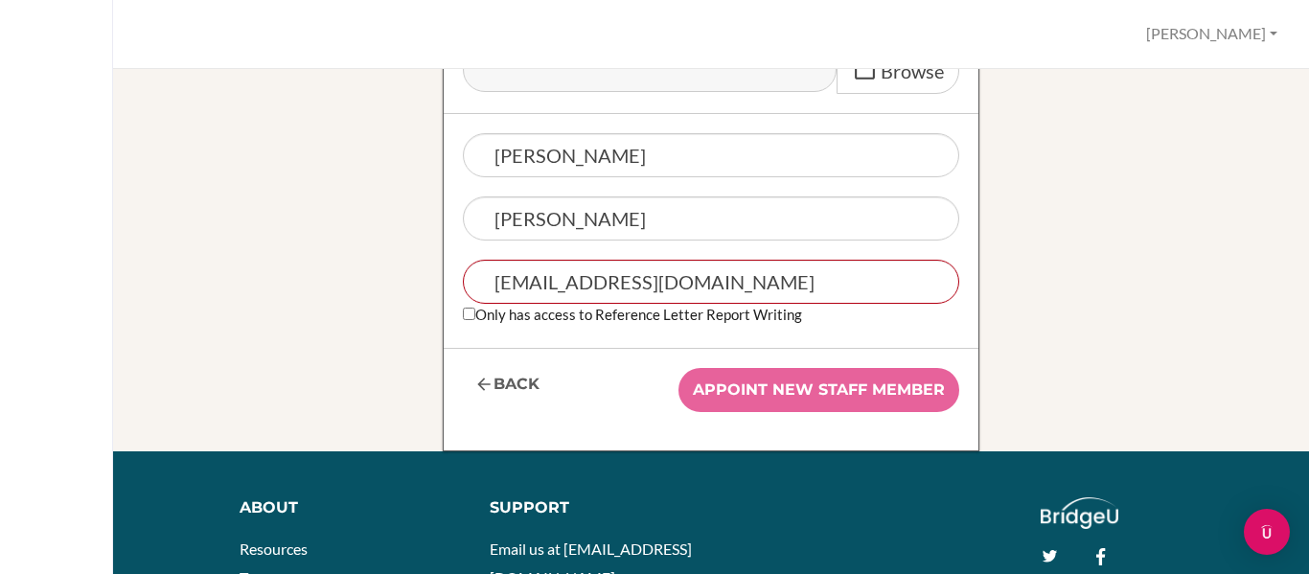
scroll to position [223, 0]
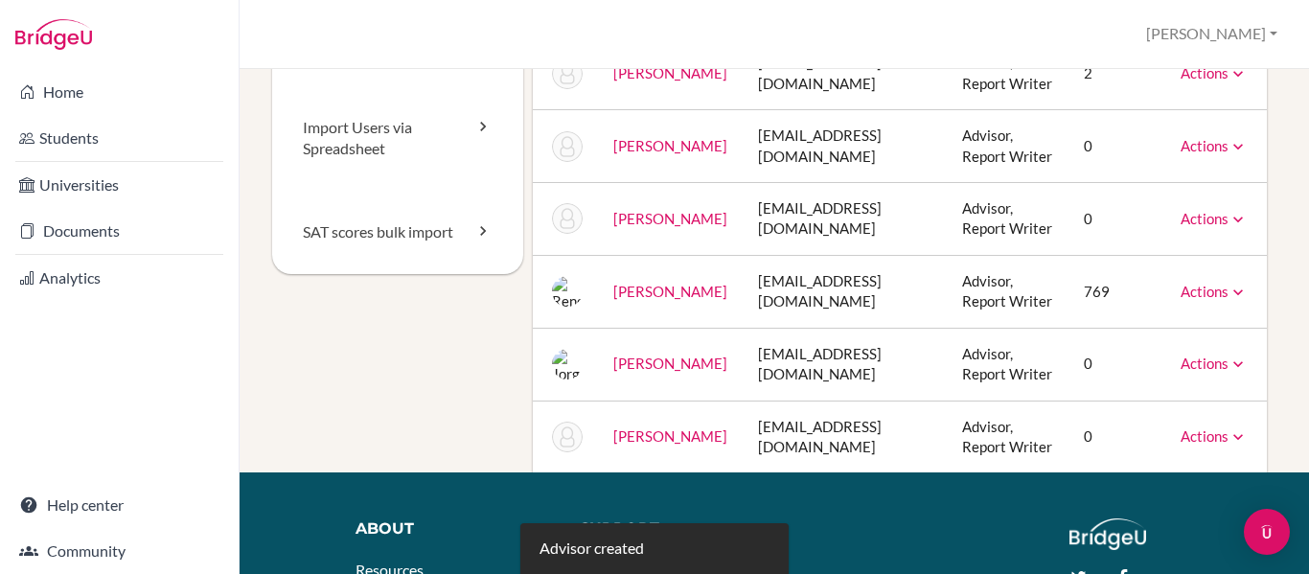
scroll to position [255, 0]
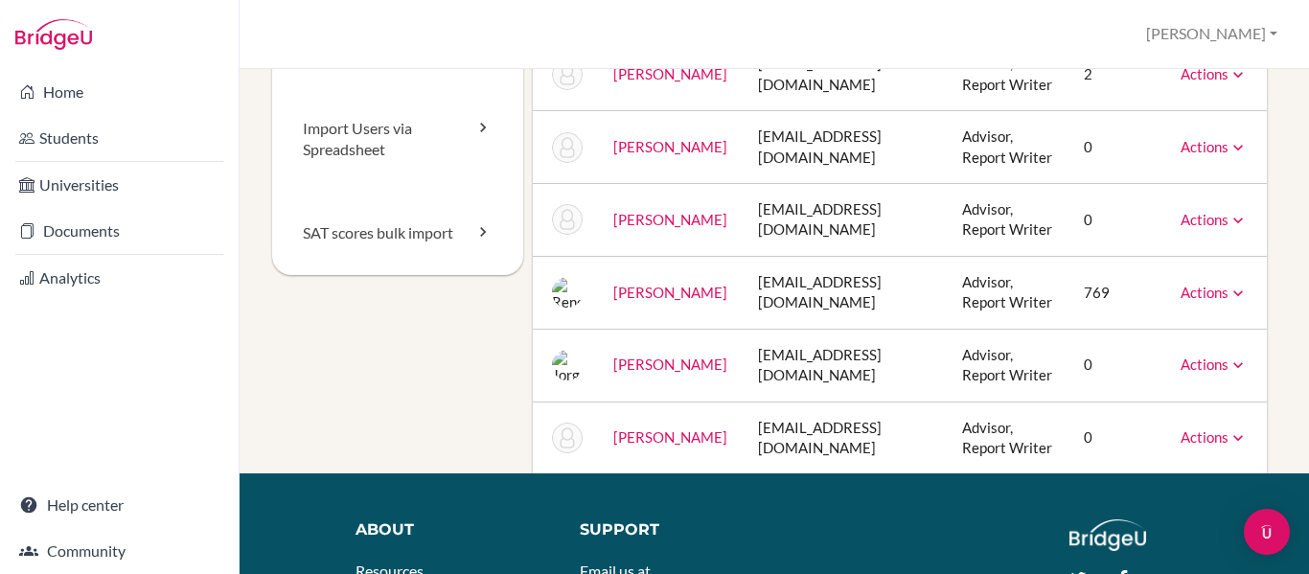
click at [1234, 230] on icon at bounding box center [1238, 220] width 19 height 19
click at [1276, 347] on div "Staff School Details School Profile Import Users via Spreadsheet SAT scores bul…" at bounding box center [774, 321] width 1069 height 505
click at [1241, 230] on icon at bounding box center [1238, 220] width 19 height 19
click at [1276, 335] on div "Staff School Details School Profile Import Users via Spreadsheet SAT scores bul…" at bounding box center [774, 321] width 1069 height 505
click at [1242, 230] on icon at bounding box center [1238, 220] width 19 height 19
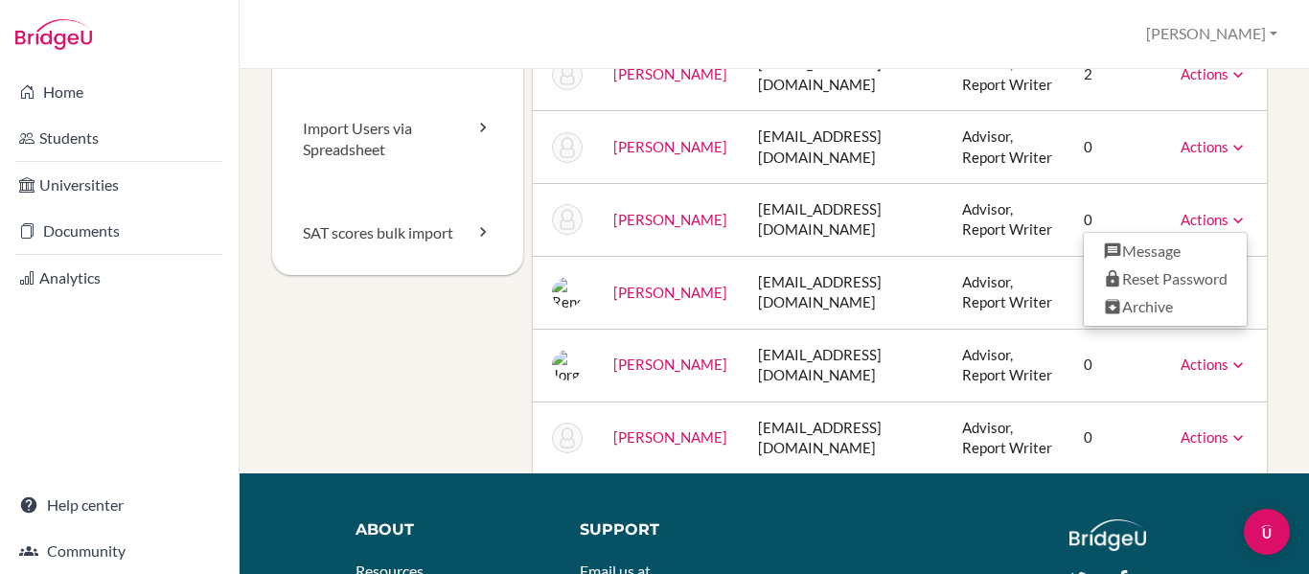
click at [1242, 230] on icon at bounding box center [1238, 220] width 19 height 19
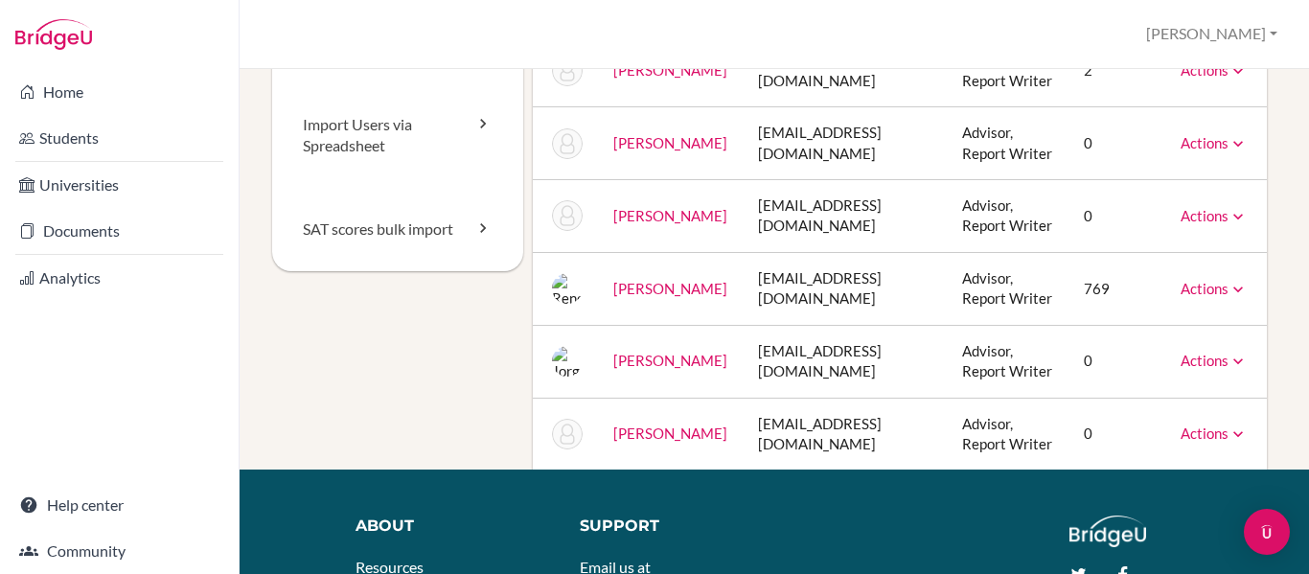
scroll to position [261, 0]
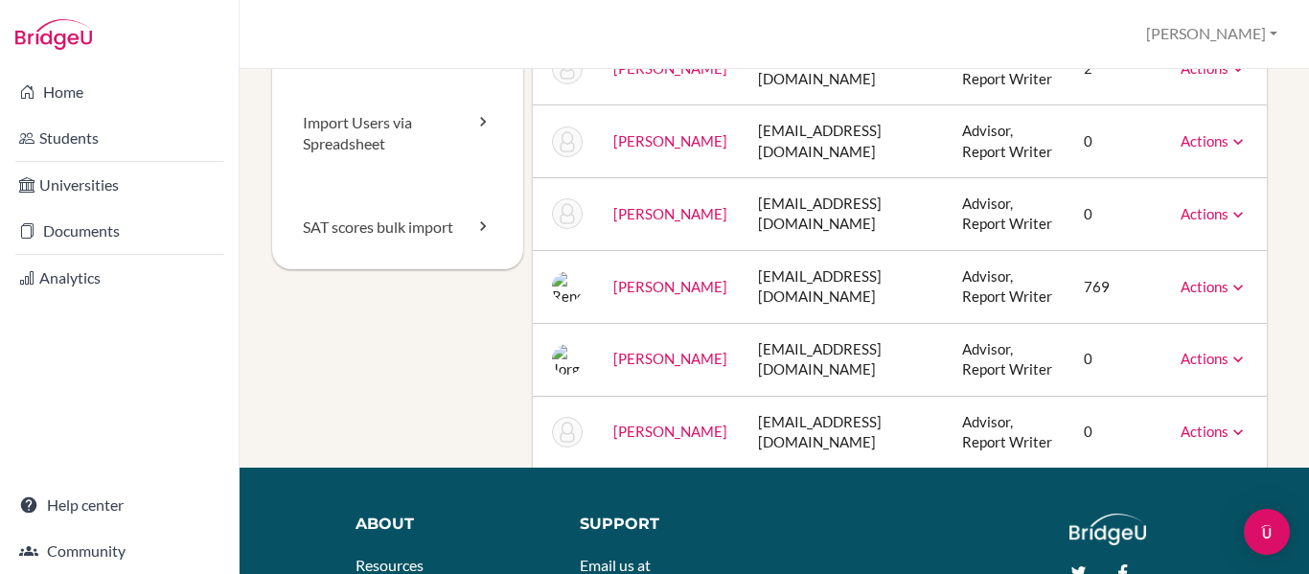
click at [632, 222] on link "[PERSON_NAME]" at bounding box center [670, 213] width 114 height 17
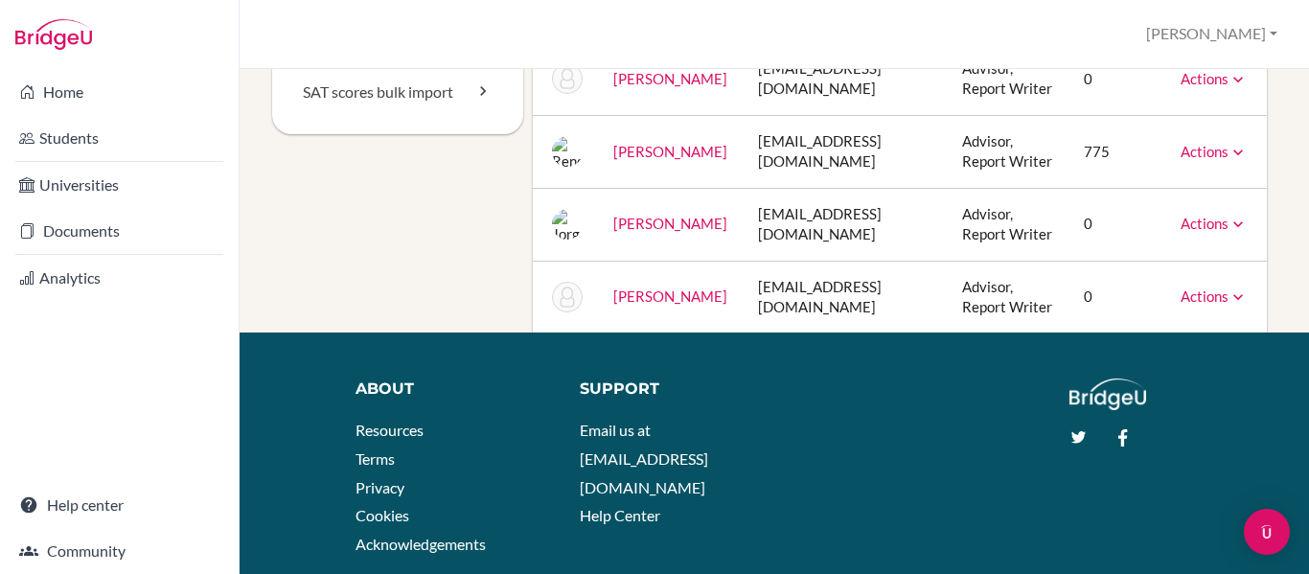
scroll to position [273, 0]
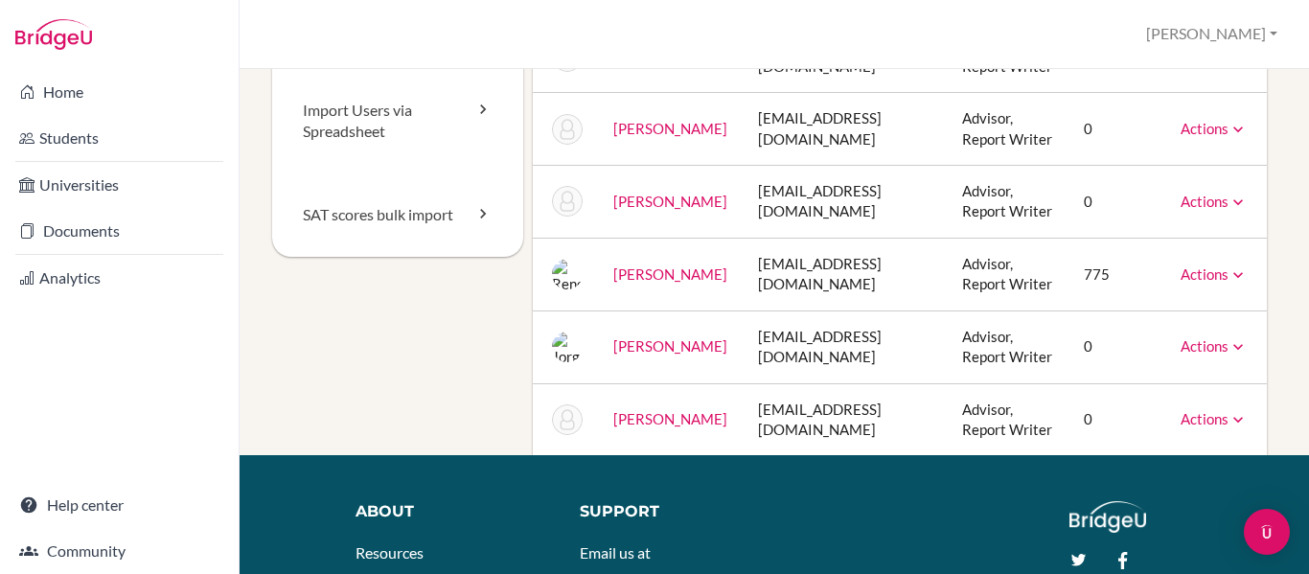
click at [1242, 212] on icon at bounding box center [1238, 202] width 19 height 19
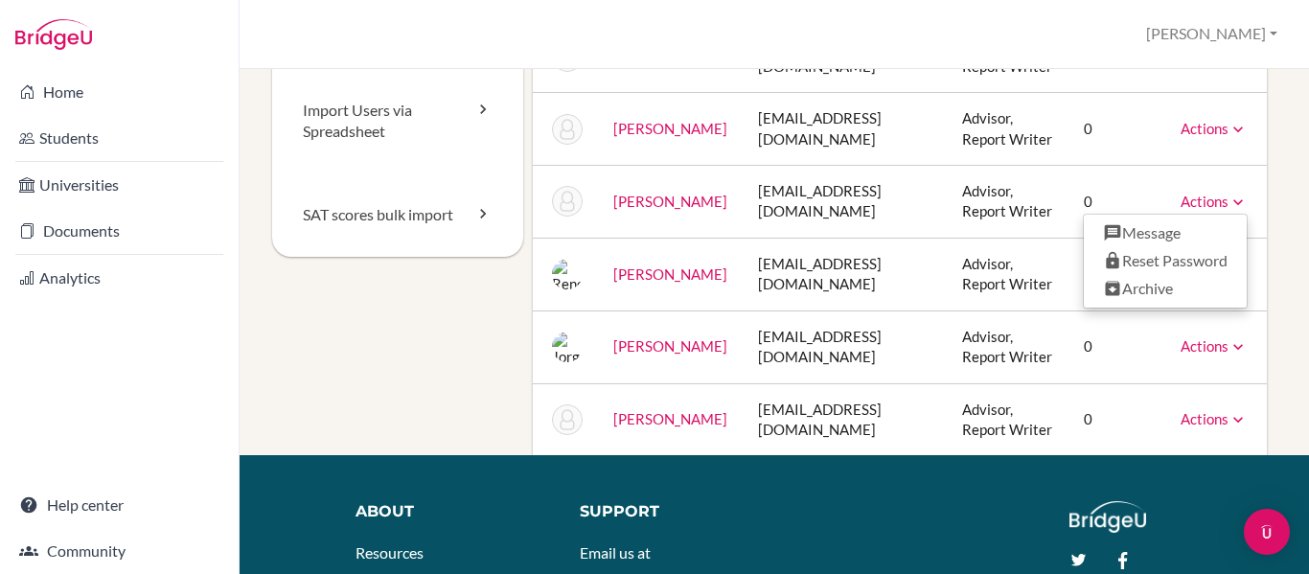
click at [1272, 265] on div "Staff School Details School Profile Import Users via Spreadsheet SAT scores bul…" at bounding box center [774, 321] width 1069 height 505
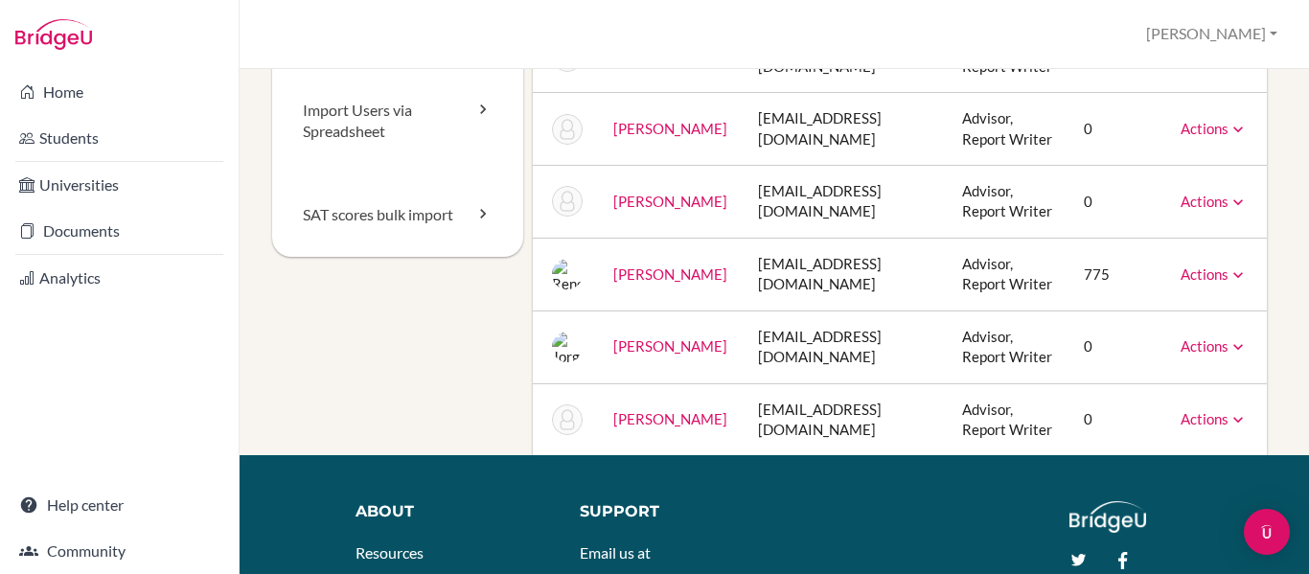
click at [630, 283] on link "[PERSON_NAME]" at bounding box center [670, 273] width 114 height 17
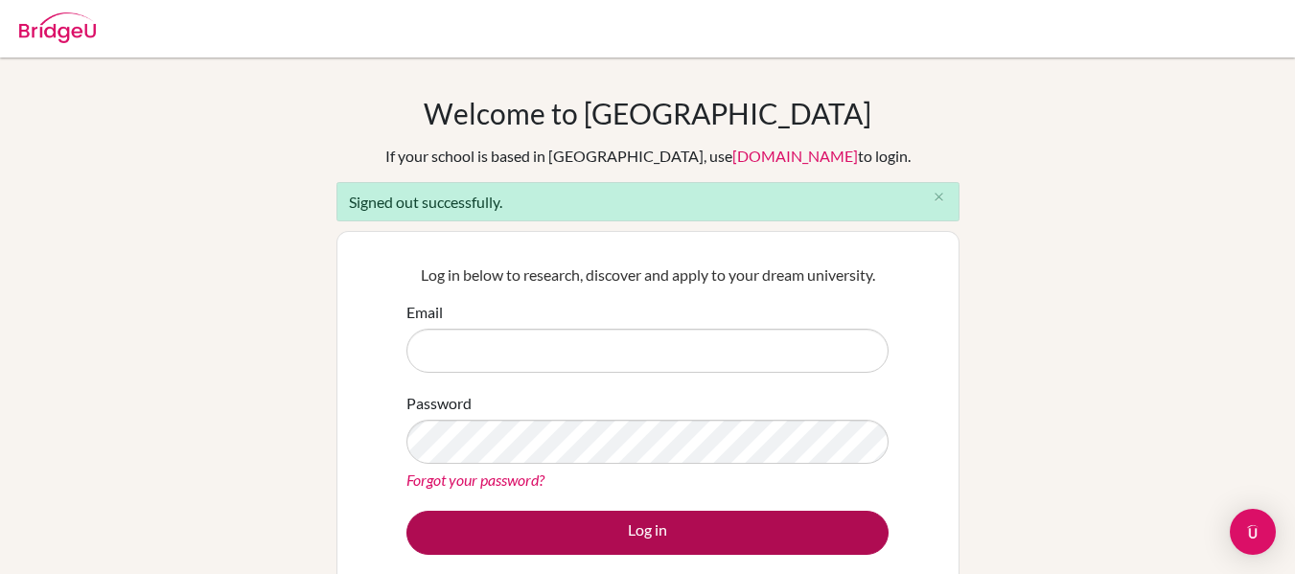
type input "[EMAIL_ADDRESS][DOMAIN_NAME]"
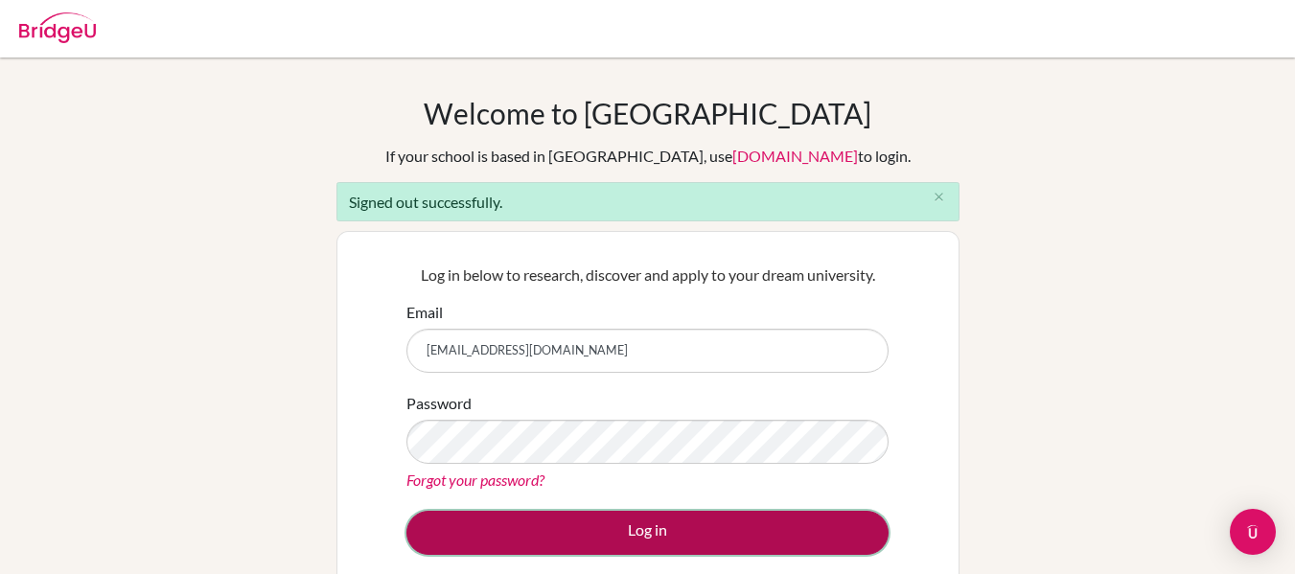
click at [701, 523] on button "Log in" at bounding box center [647, 533] width 482 height 44
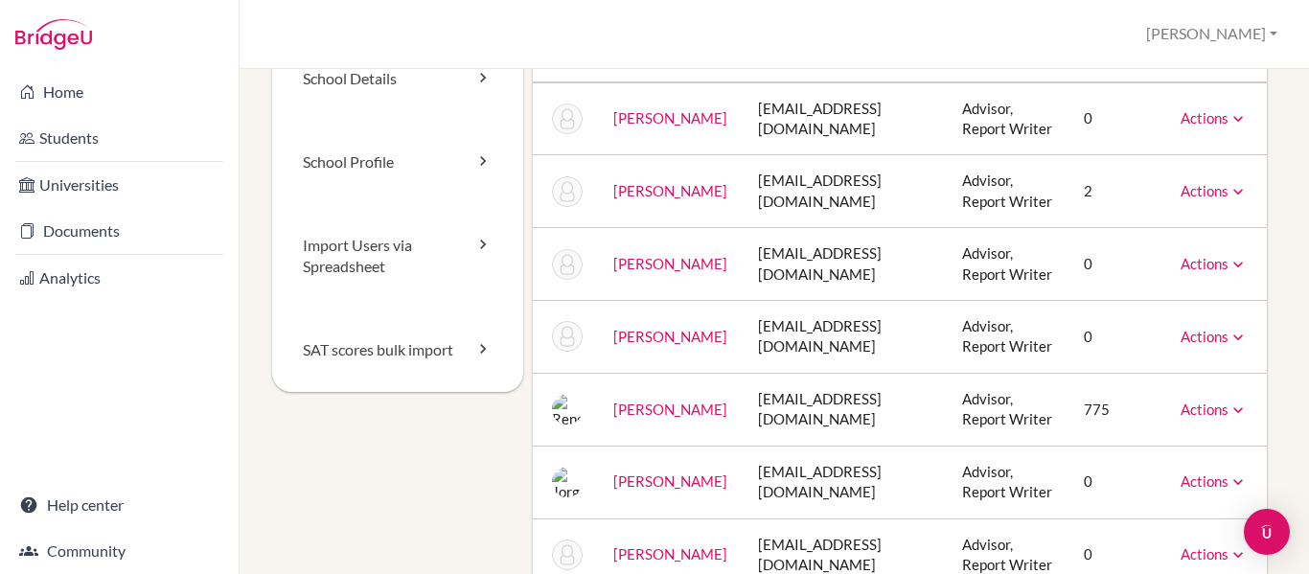
scroll to position [275, 0]
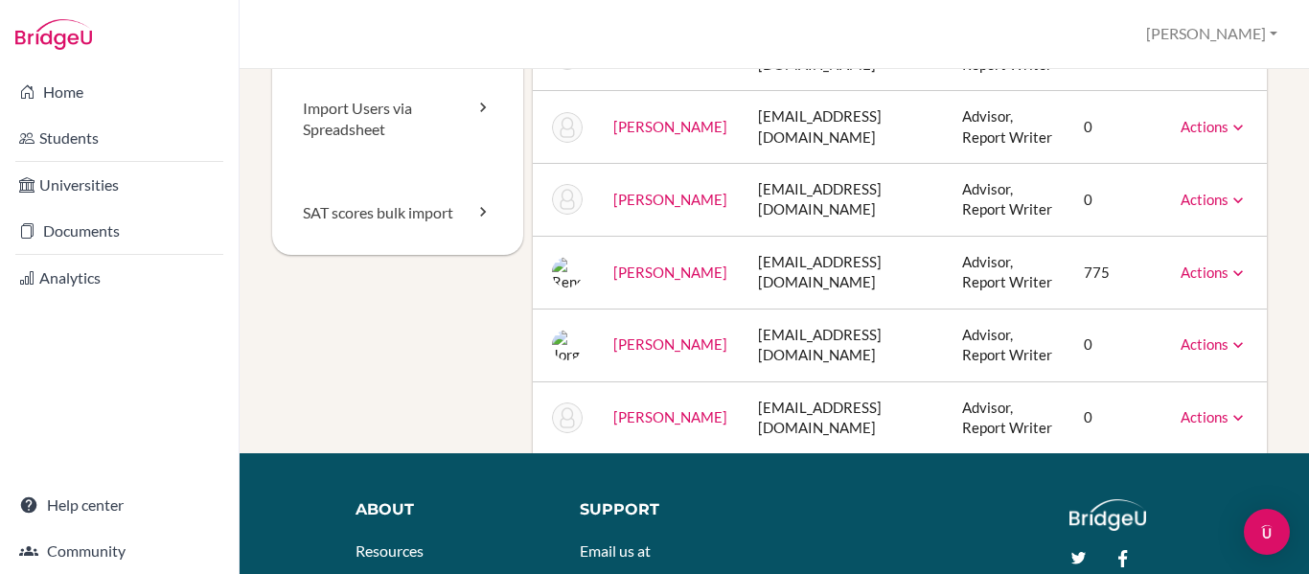
click at [1238, 210] on icon at bounding box center [1238, 200] width 19 height 19
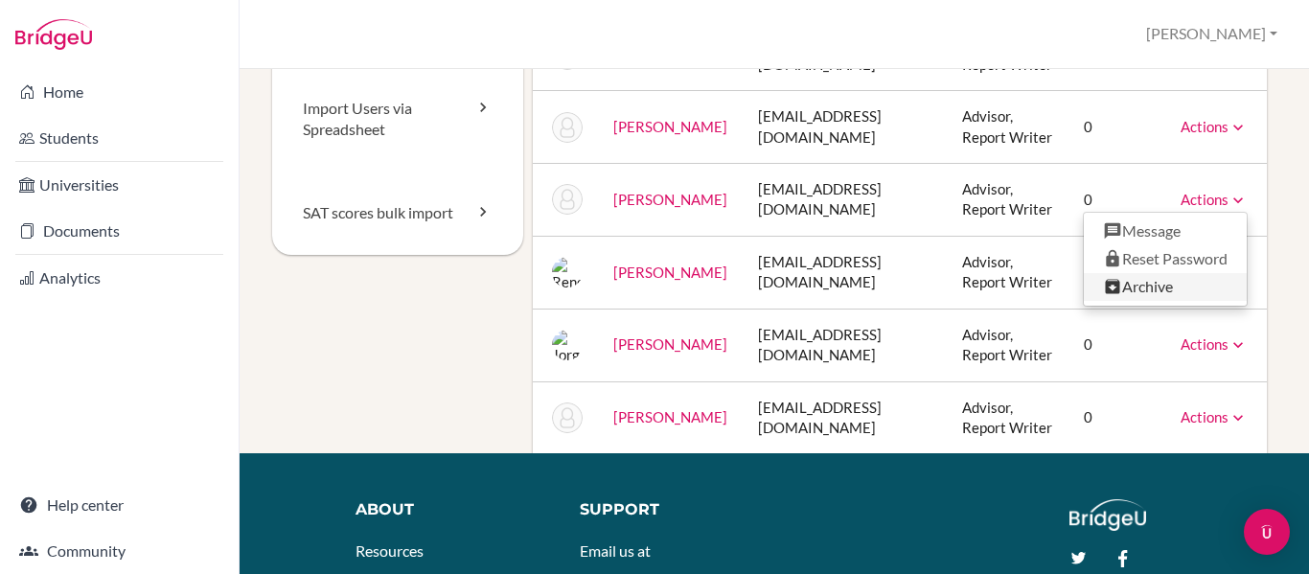
click at [1147, 301] on link "Archive" at bounding box center [1165, 287] width 163 height 28
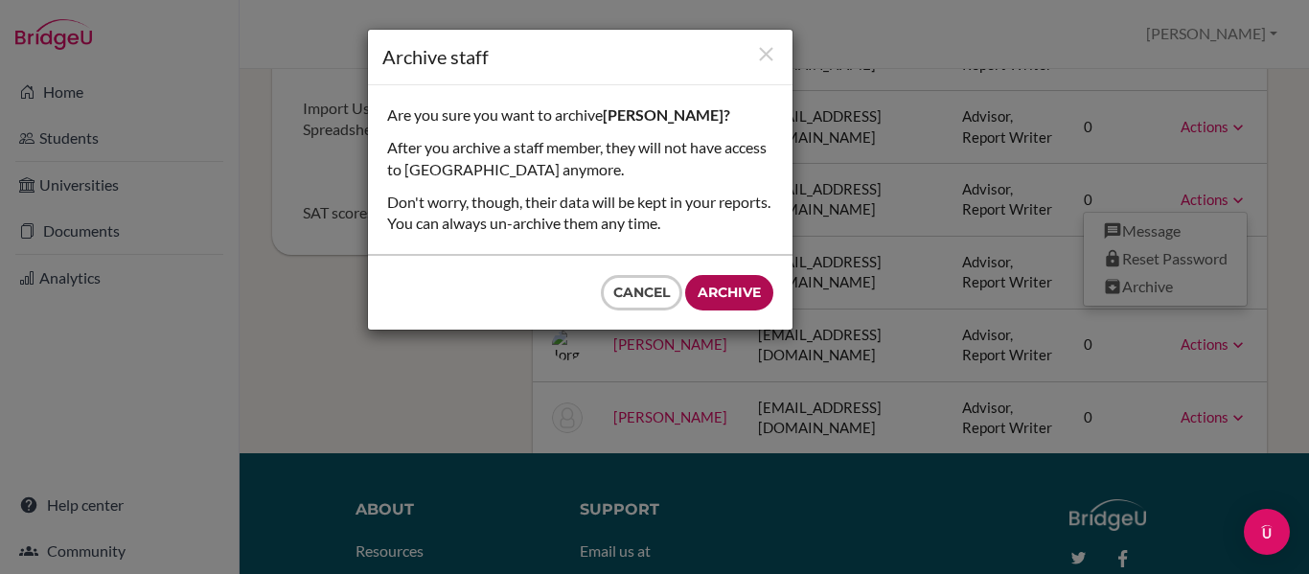
click at [752, 284] on input "Archive" at bounding box center [729, 292] width 88 height 35
type input "Archive"
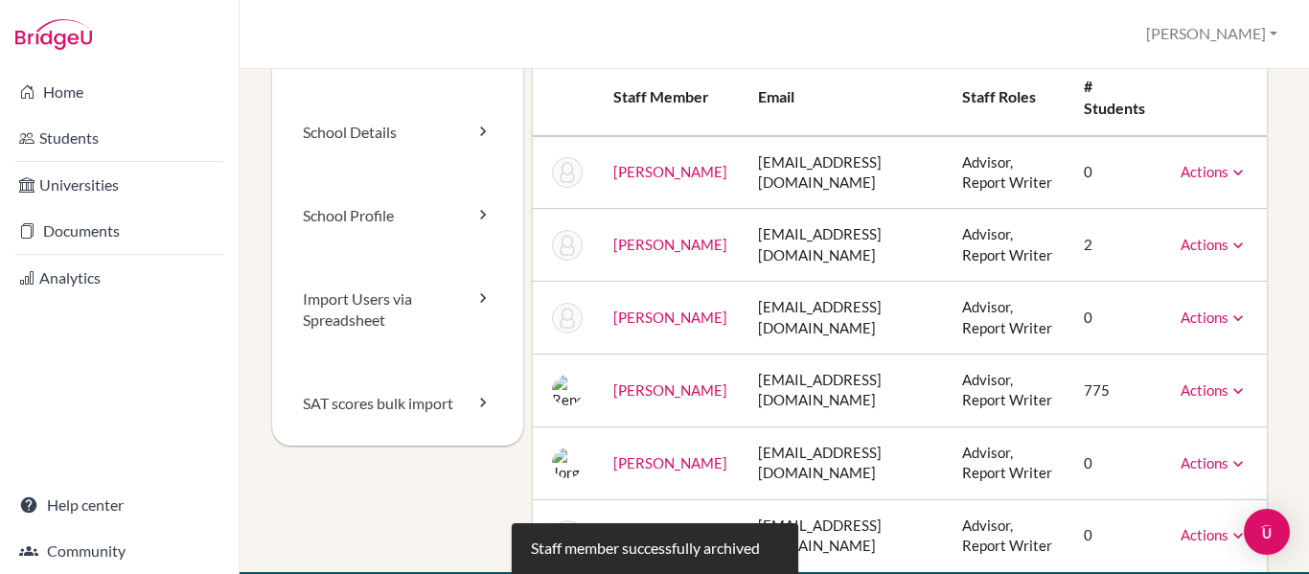
scroll to position [0, 0]
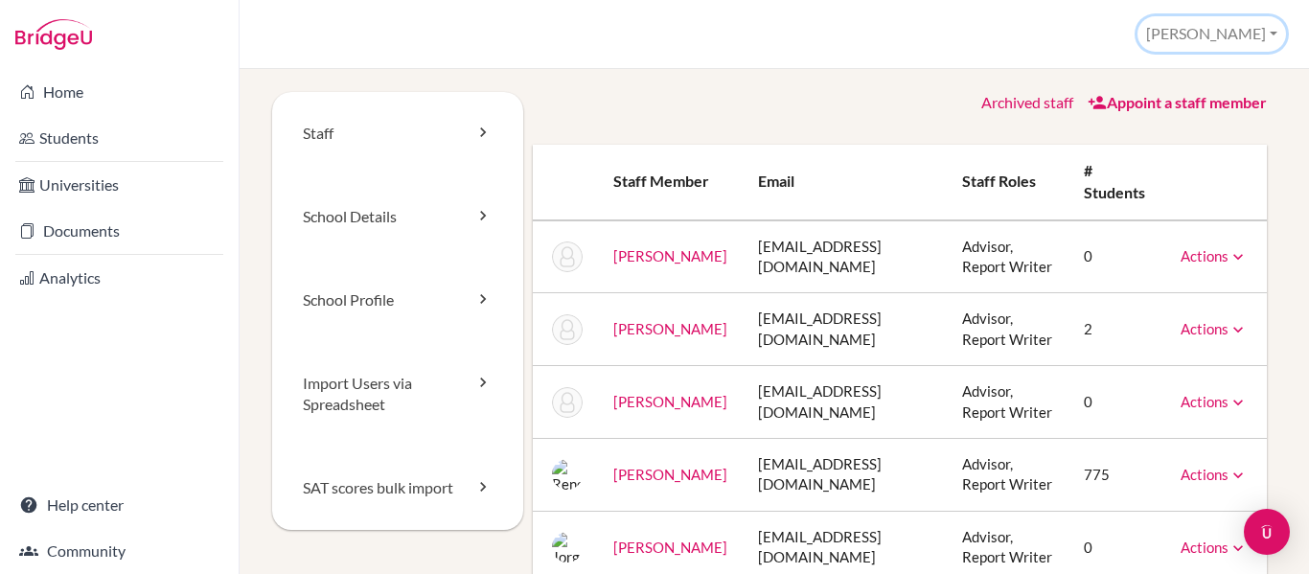
click at [1264, 40] on button "[PERSON_NAME]" at bounding box center [1212, 33] width 149 height 35
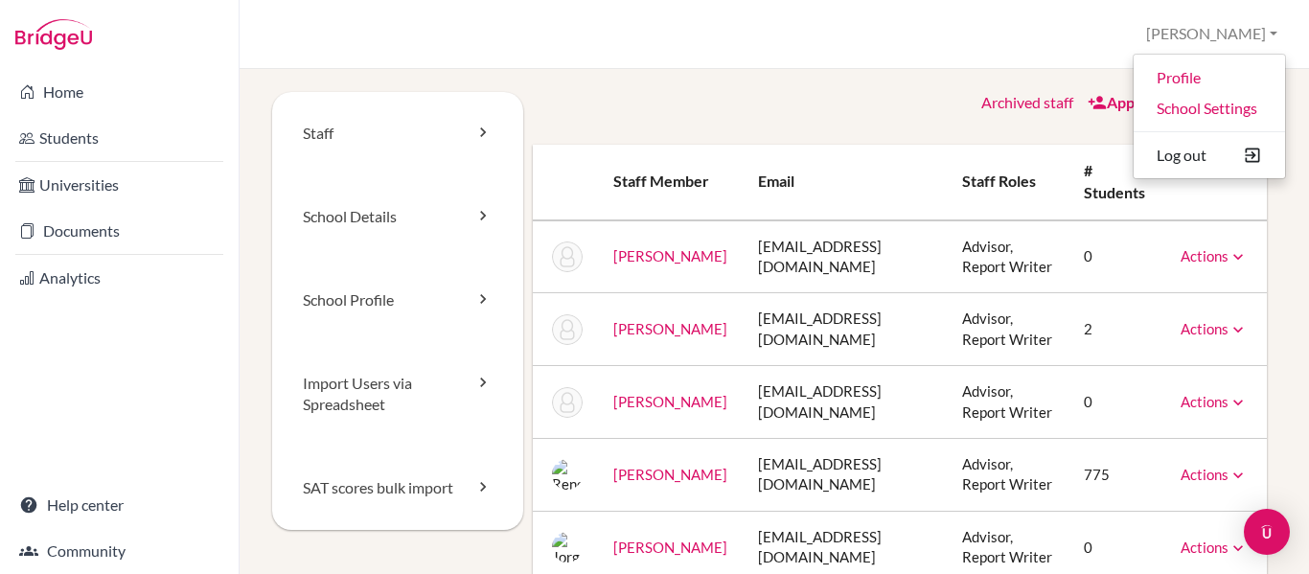
click at [1018, 11] on div "School Settings > Staff [PERSON_NAME] Profile School Settings Log out Your brow…" at bounding box center [774, 34] width 1069 height 69
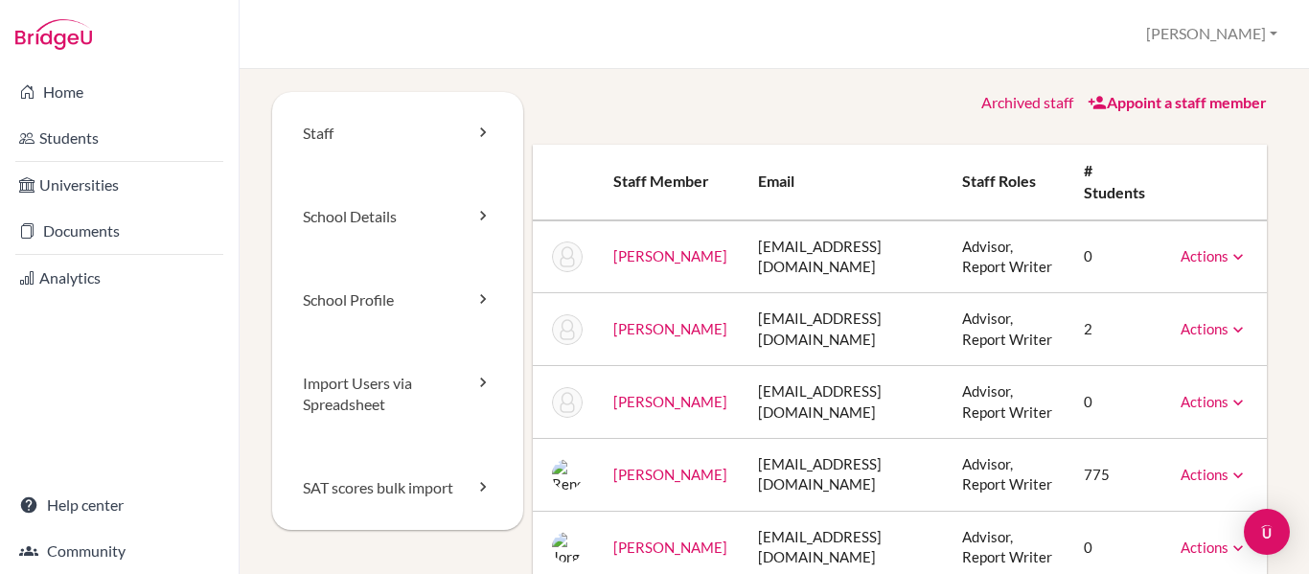
scroll to position [118, 0]
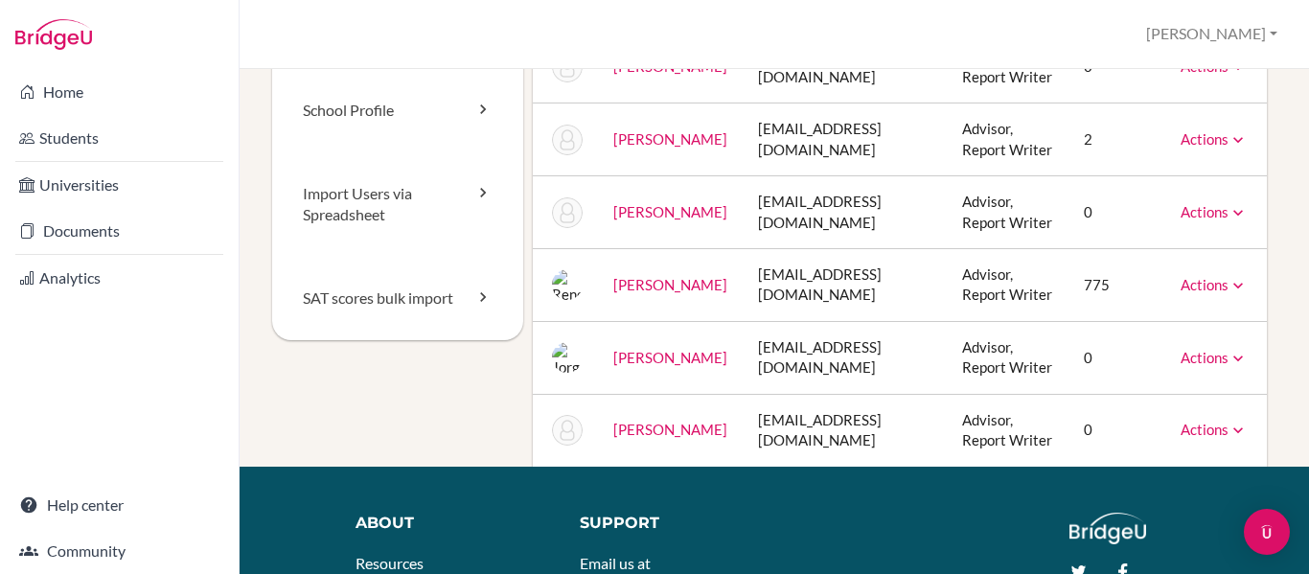
scroll to position [252, 0]
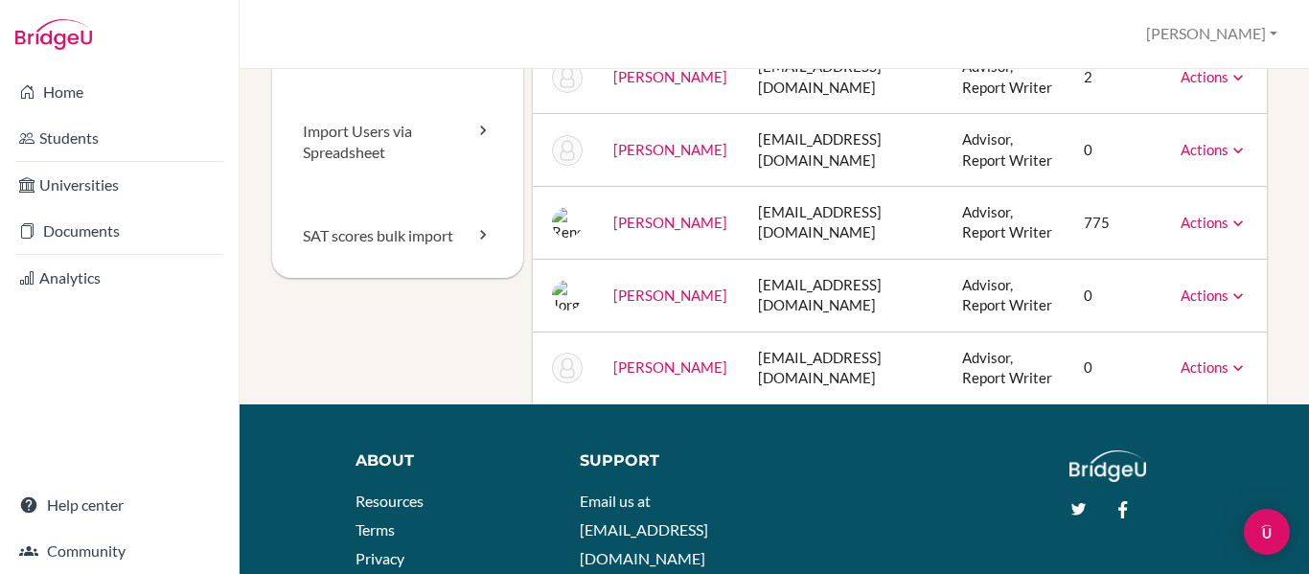
click at [763, 260] on td "[EMAIL_ADDRESS][DOMAIN_NAME]" at bounding box center [845, 223] width 204 height 73
click at [1230, 231] on link "Actions" at bounding box center [1214, 222] width 67 height 17
click at [1276, 283] on div "Staff School Details School Profile Import Users via Spreadsheet SAT scores bul…" at bounding box center [774, 321] width 1069 height 505
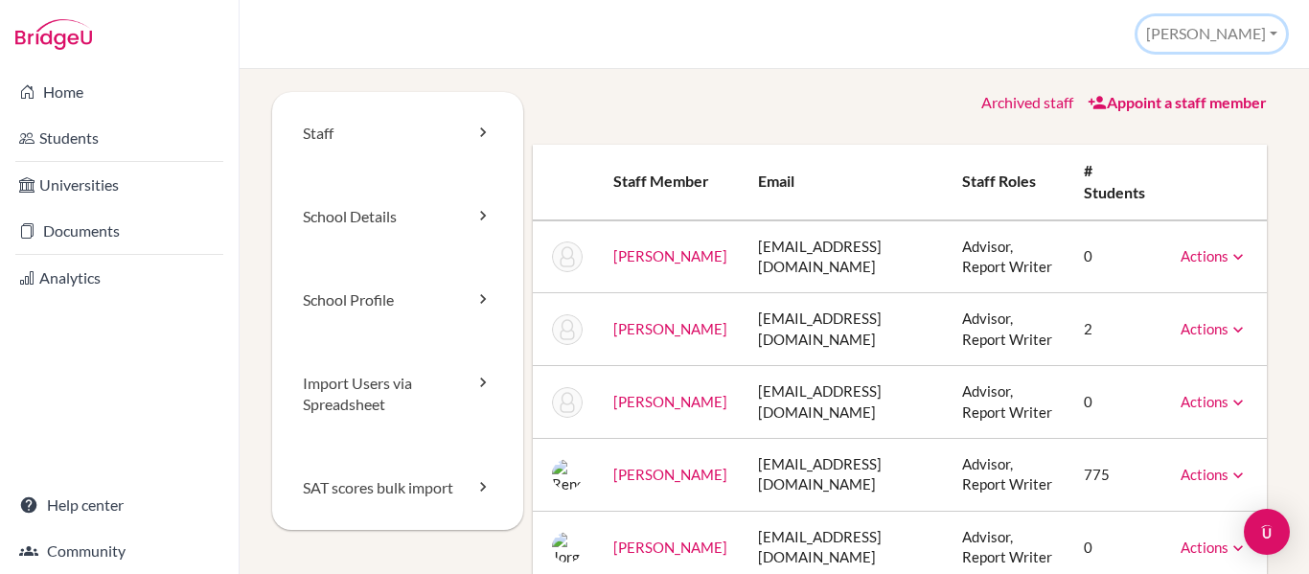
click at [1268, 30] on button "[PERSON_NAME]" at bounding box center [1212, 33] width 149 height 35
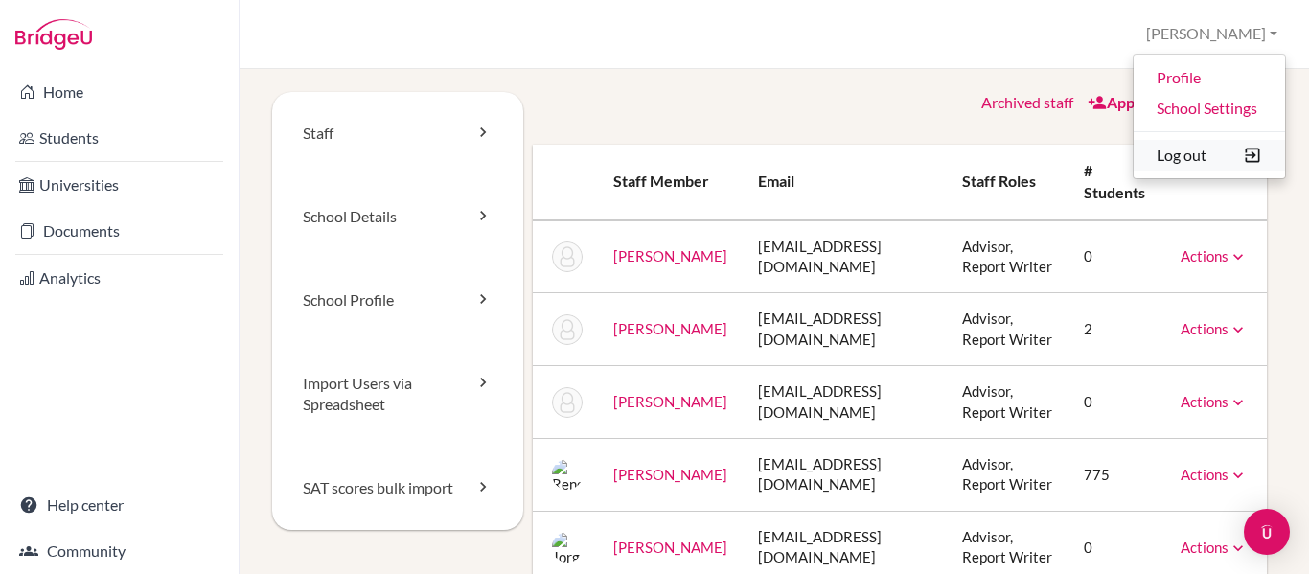
click at [1190, 155] on button "Log out" at bounding box center [1209, 155] width 151 height 31
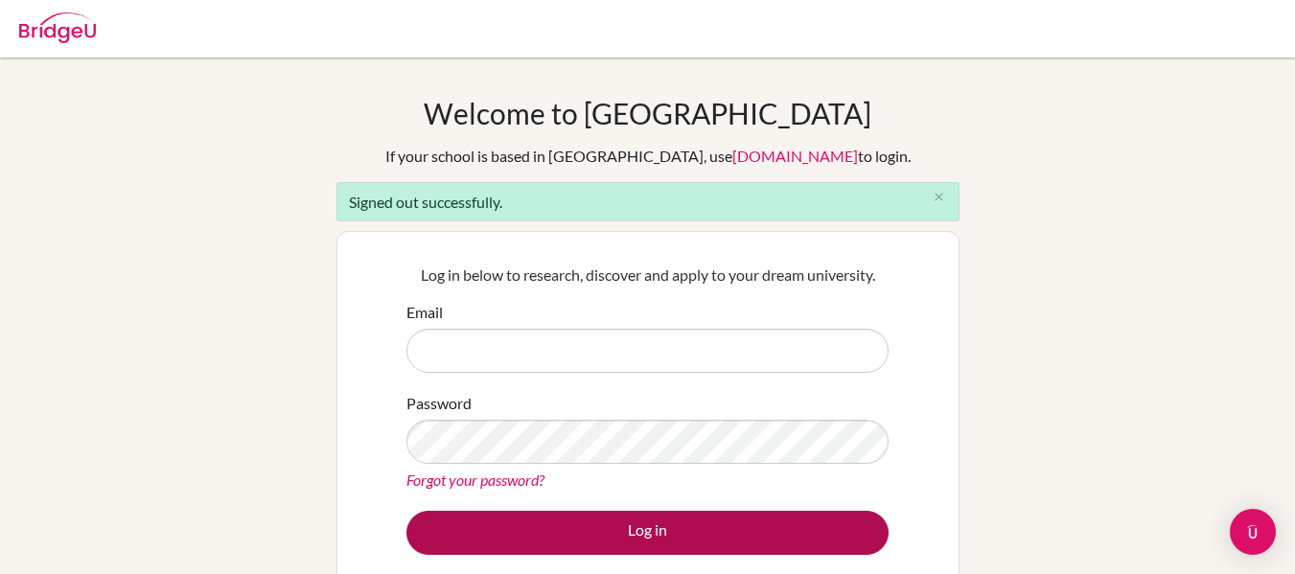
type input "[EMAIL_ADDRESS][DOMAIN_NAME]"
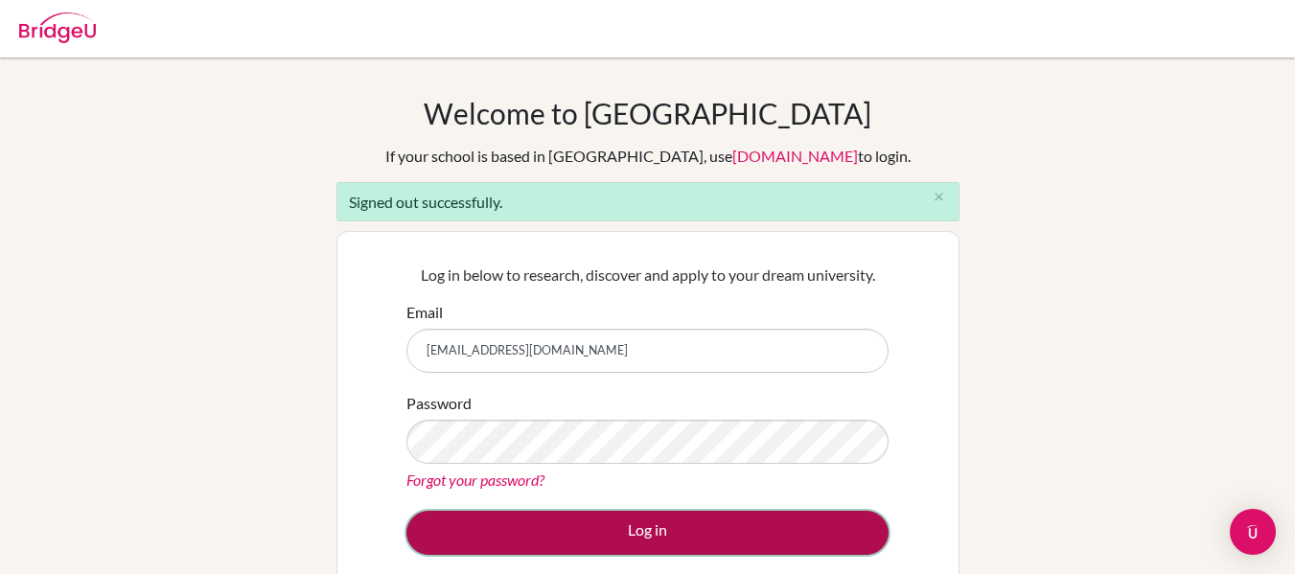
click at [730, 532] on button "Log in" at bounding box center [647, 533] width 482 height 44
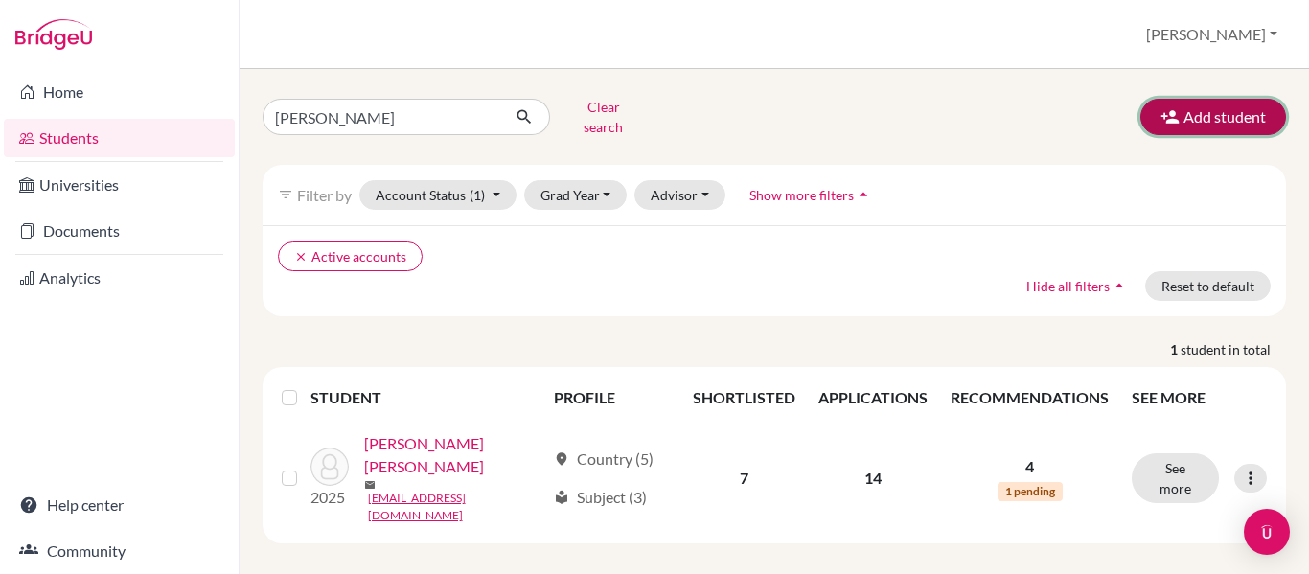
click at [1167, 112] on icon "button" at bounding box center [1170, 116] width 19 height 19
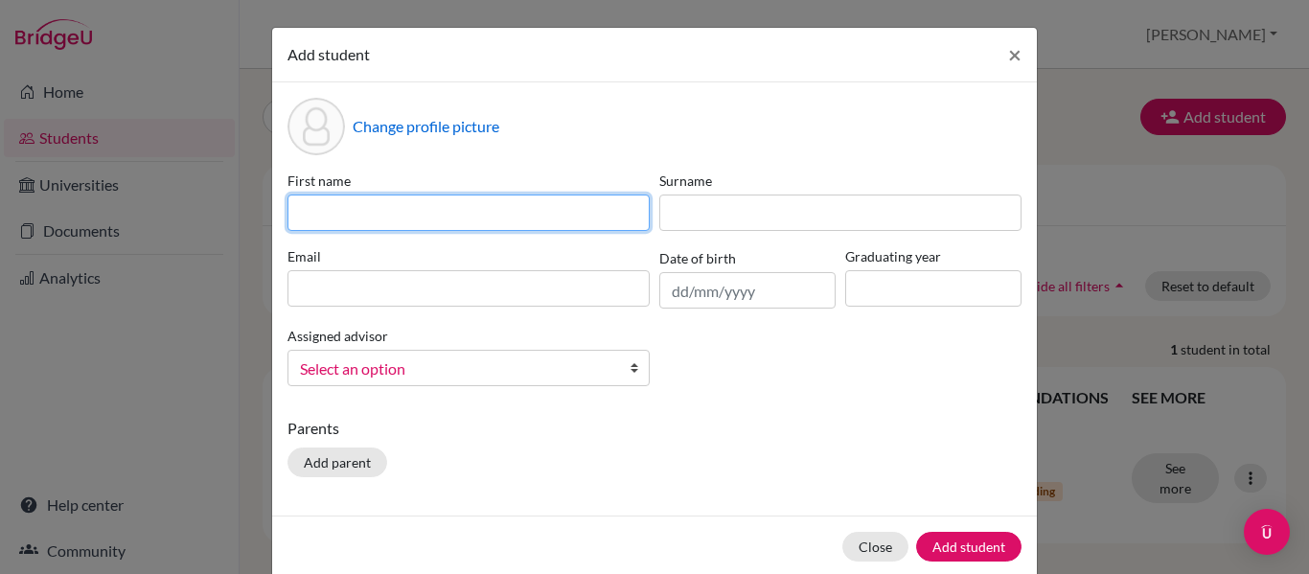
click at [442, 209] on input at bounding box center [468, 213] width 362 height 36
type input "s"
type input "Suri"
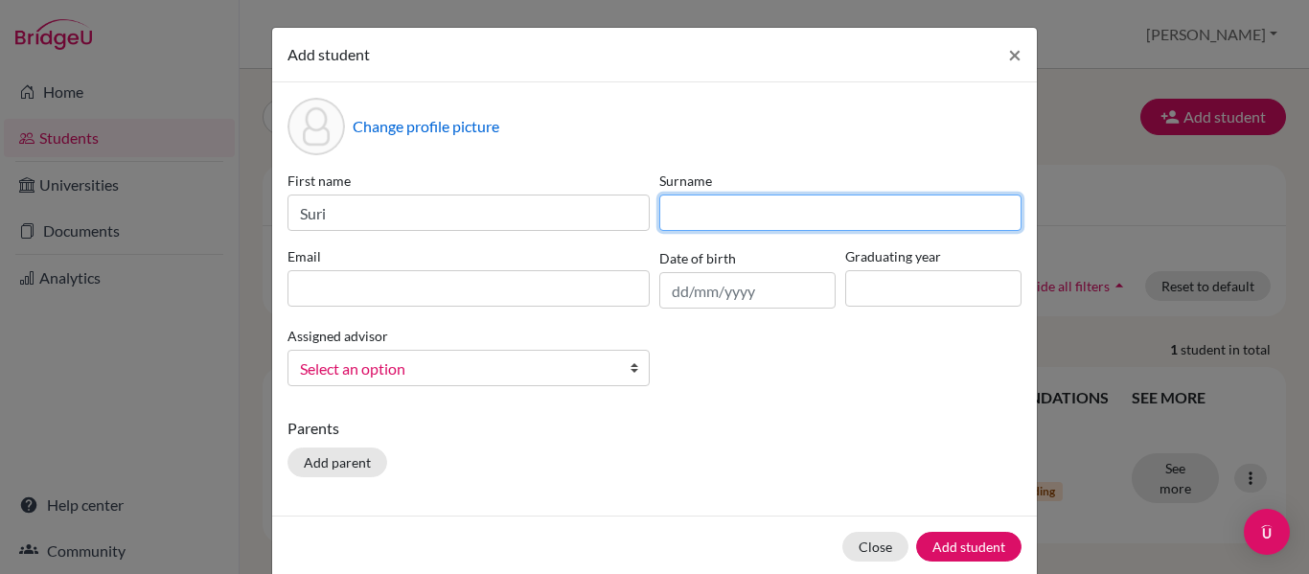
click at [701, 204] on input at bounding box center [840, 213] width 362 height 36
type input "[PERSON_NAME]"
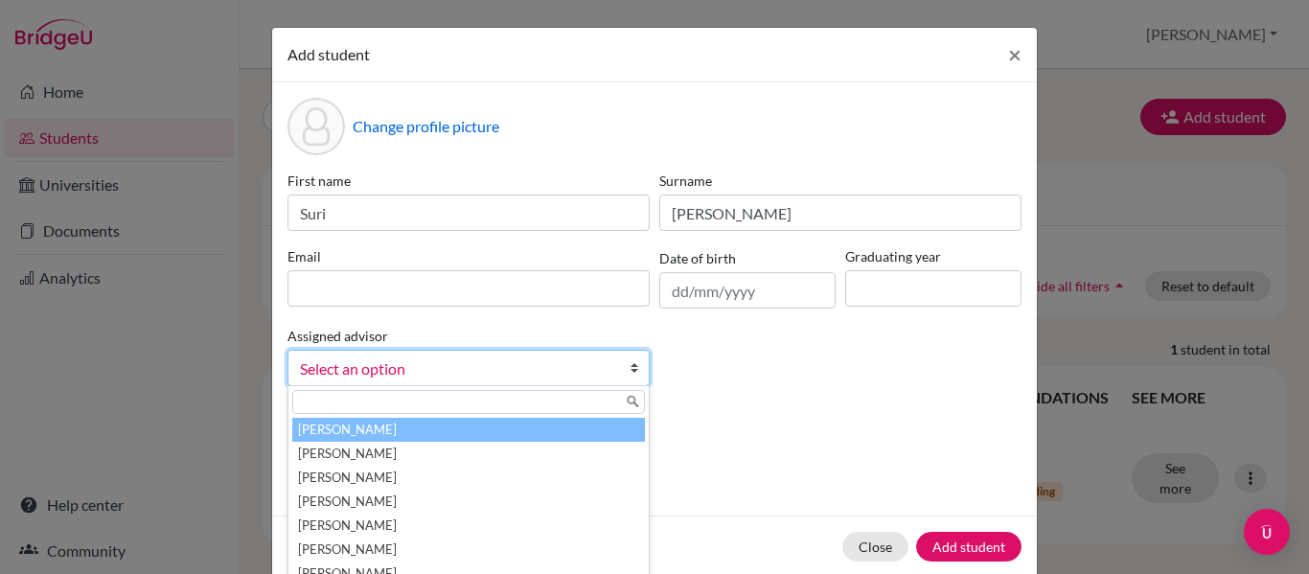
click at [617, 363] on link "Select an option" at bounding box center [468, 368] width 362 height 36
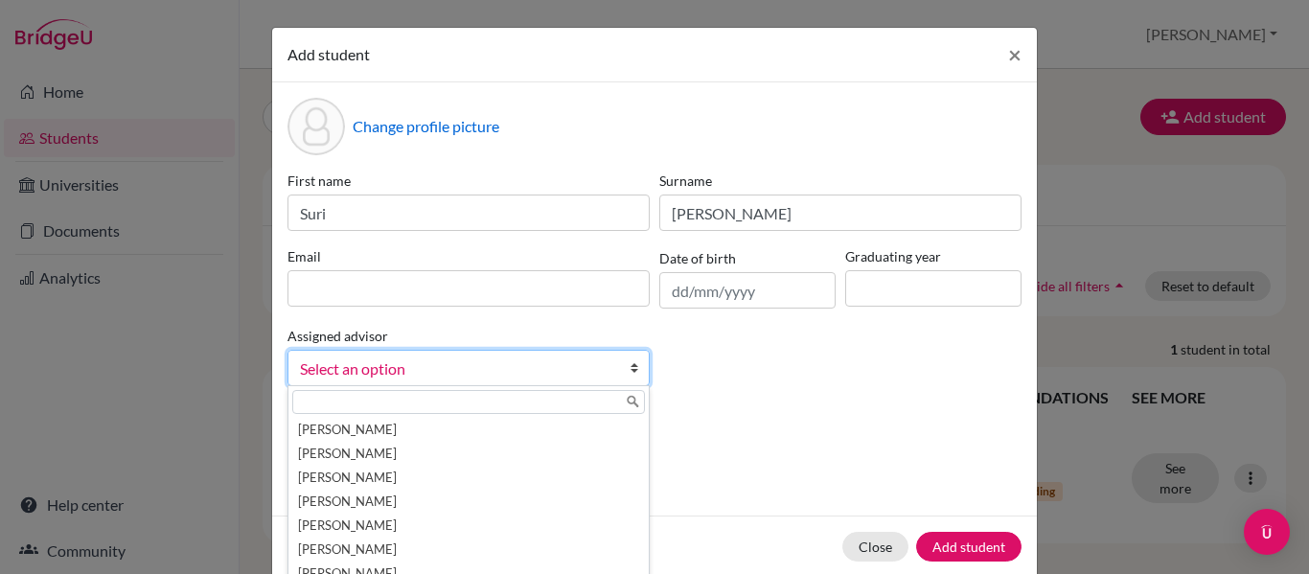
click at [758, 448] on div "Parents Add parent" at bounding box center [654, 451] width 734 height 68
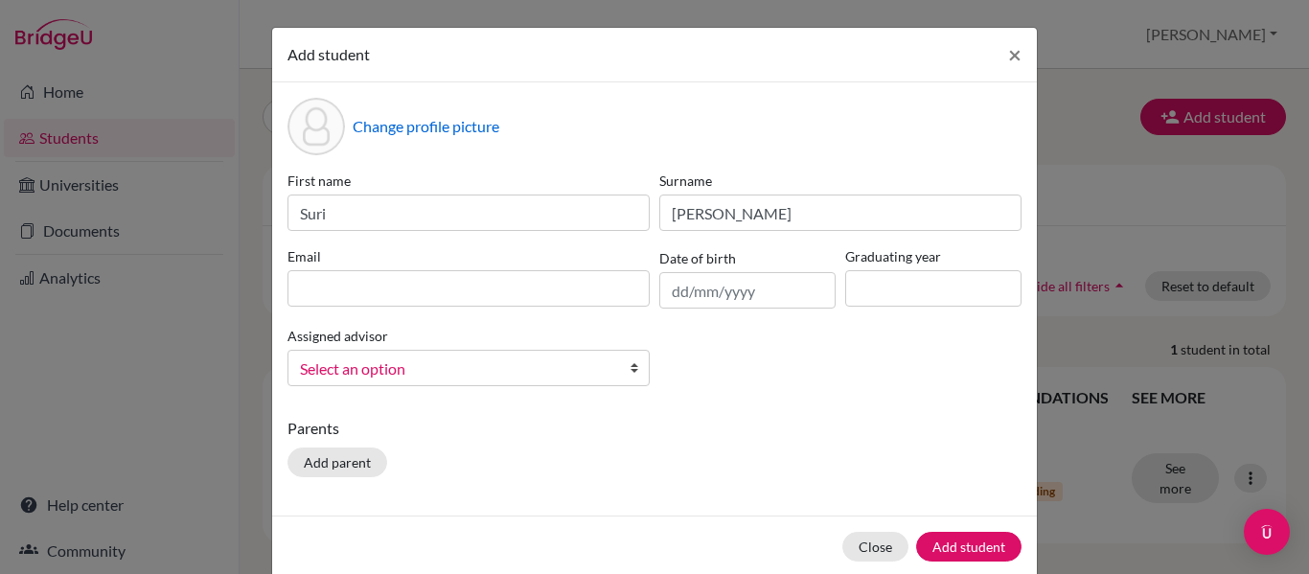
scroll to position [31, 0]
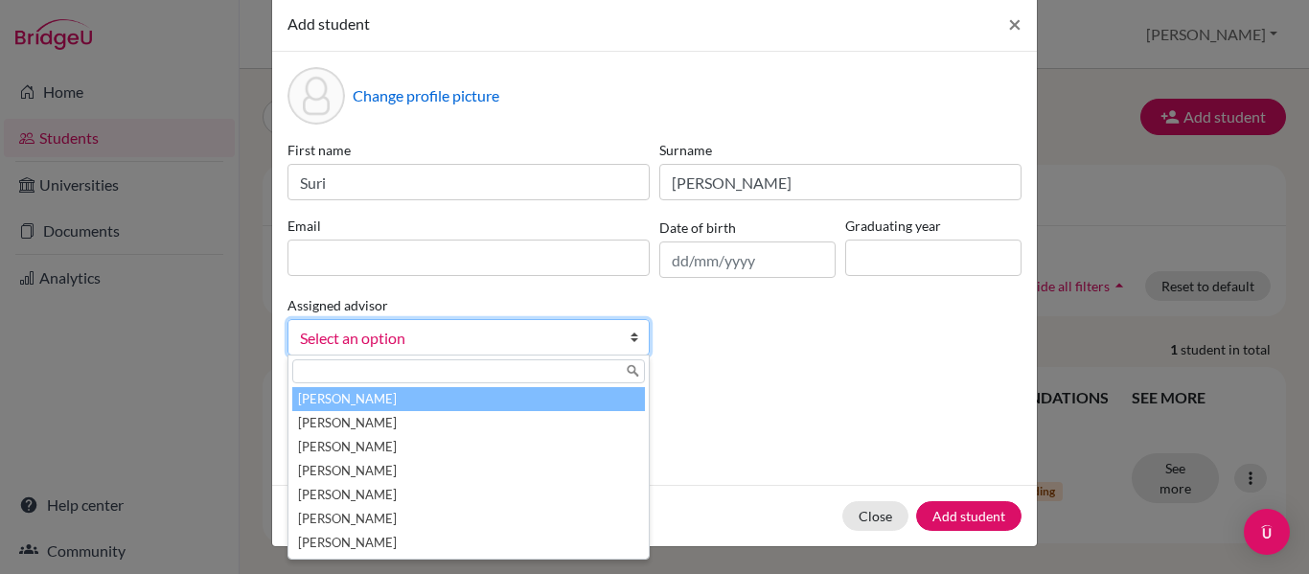
click at [630, 347] on b at bounding box center [639, 337] width 19 height 34
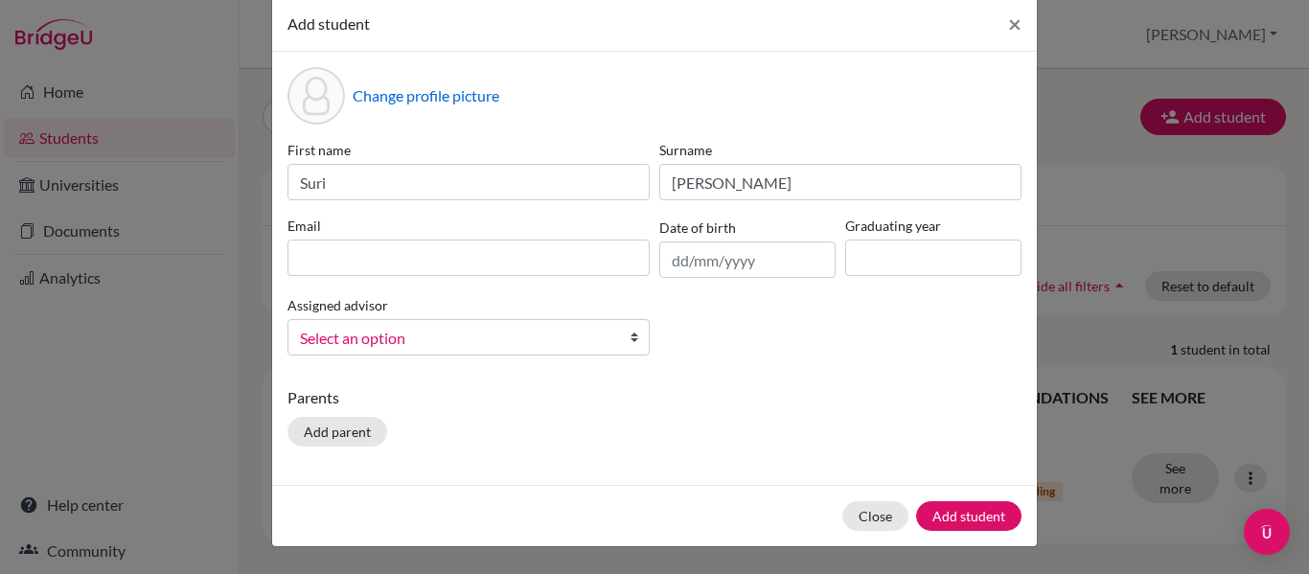
click at [674, 402] on p "Parents" at bounding box center [654, 397] width 734 height 23
click at [854, 513] on button "Close" at bounding box center [875, 516] width 66 height 30
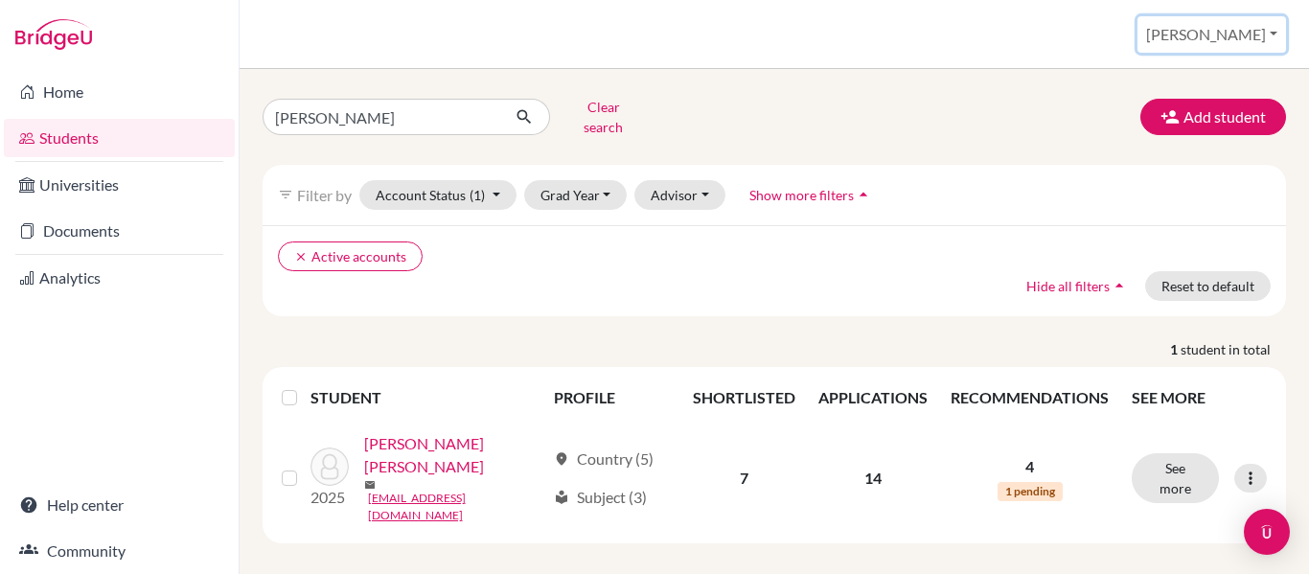
click at [1266, 38] on button "[PERSON_NAME]" at bounding box center [1212, 34] width 149 height 36
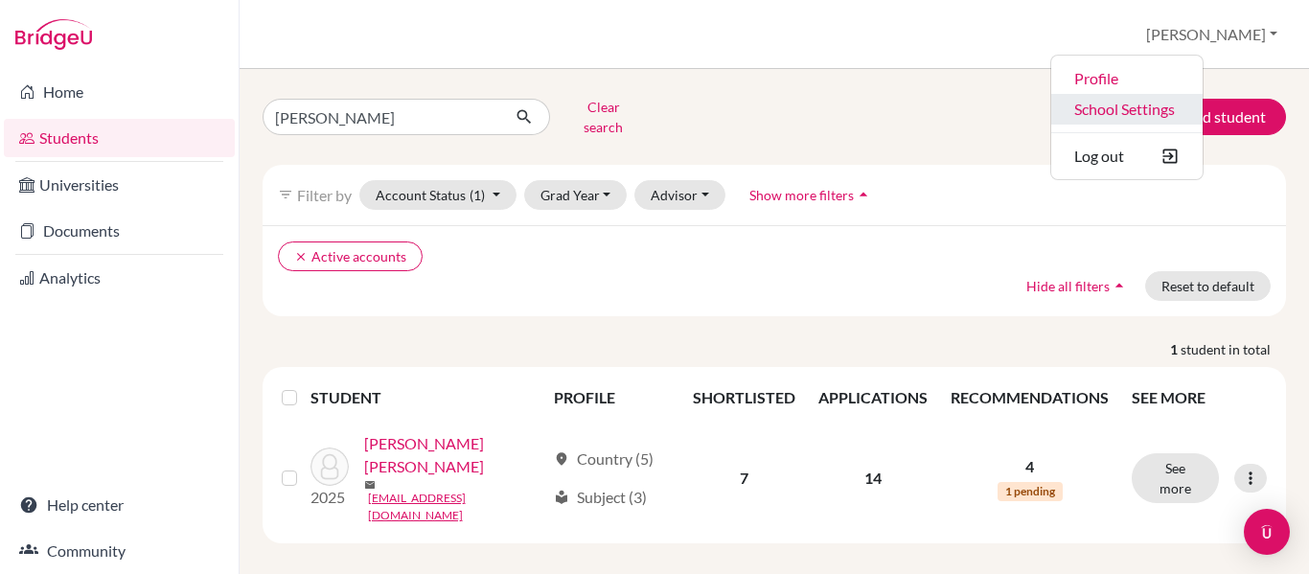
click at [1202, 103] on link "School Settings" at bounding box center [1126, 109] width 151 height 31
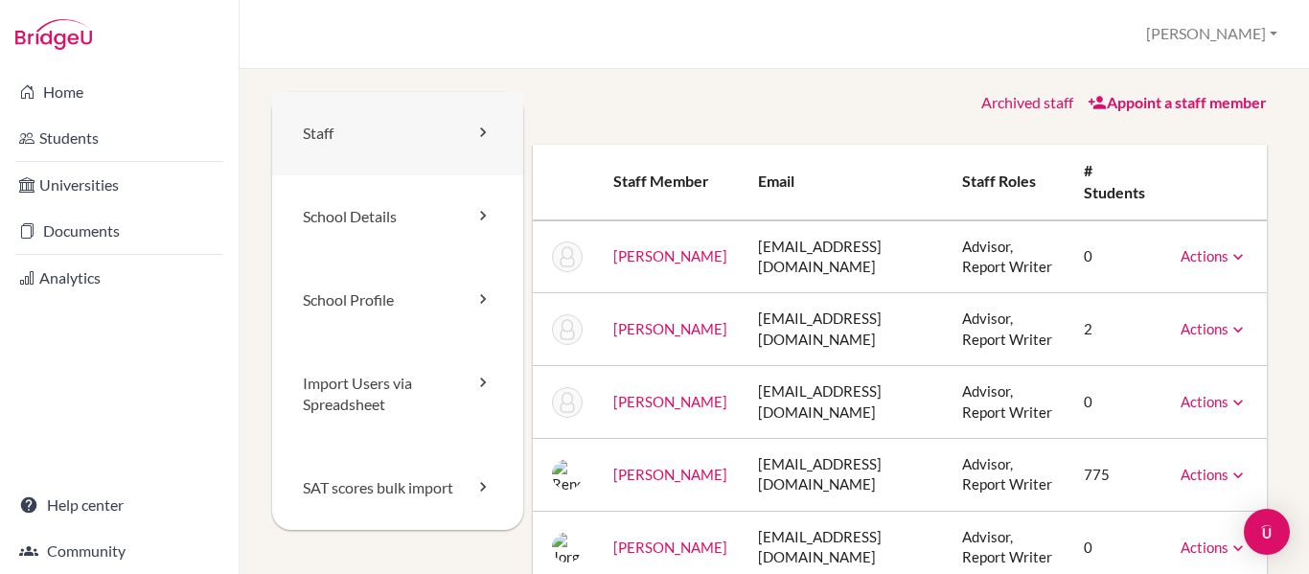
click at [479, 125] on icon at bounding box center [482, 132] width 19 height 19
click at [1029, 185] on th "Staff roles" at bounding box center [1007, 183] width 121 height 76
click at [1265, 36] on button "[PERSON_NAME]" at bounding box center [1212, 33] width 149 height 35
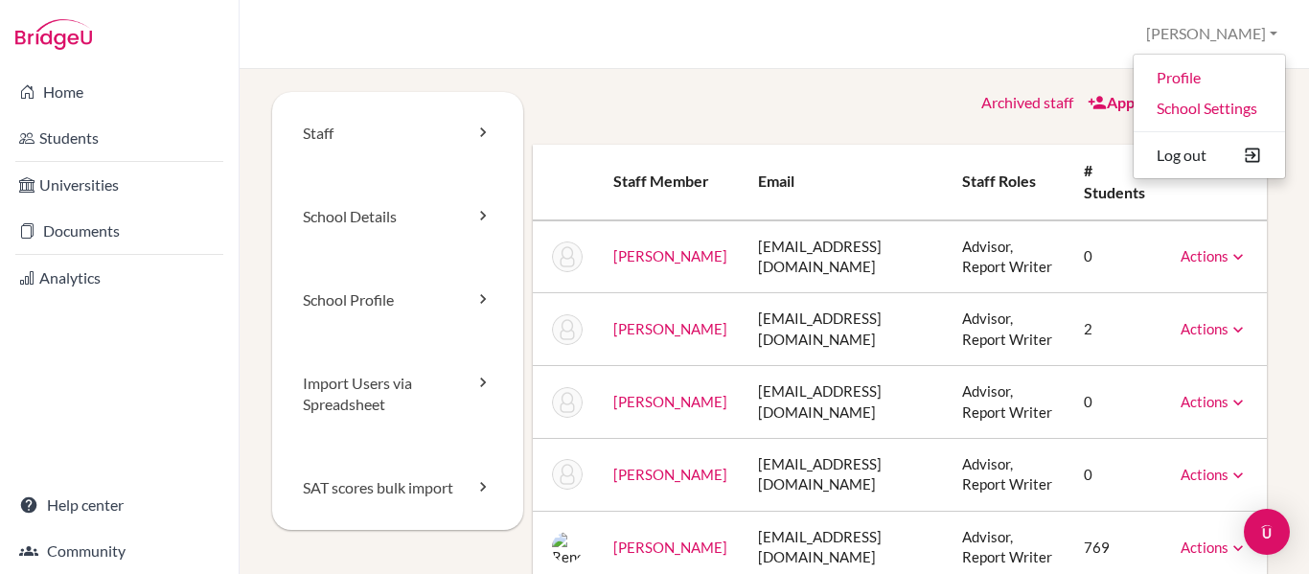
click at [935, 88] on div "Staff School Details School Profile Import Users via Spreadsheet SAT scores bul…" at bounding box center [774, 321] width 1069 height 505
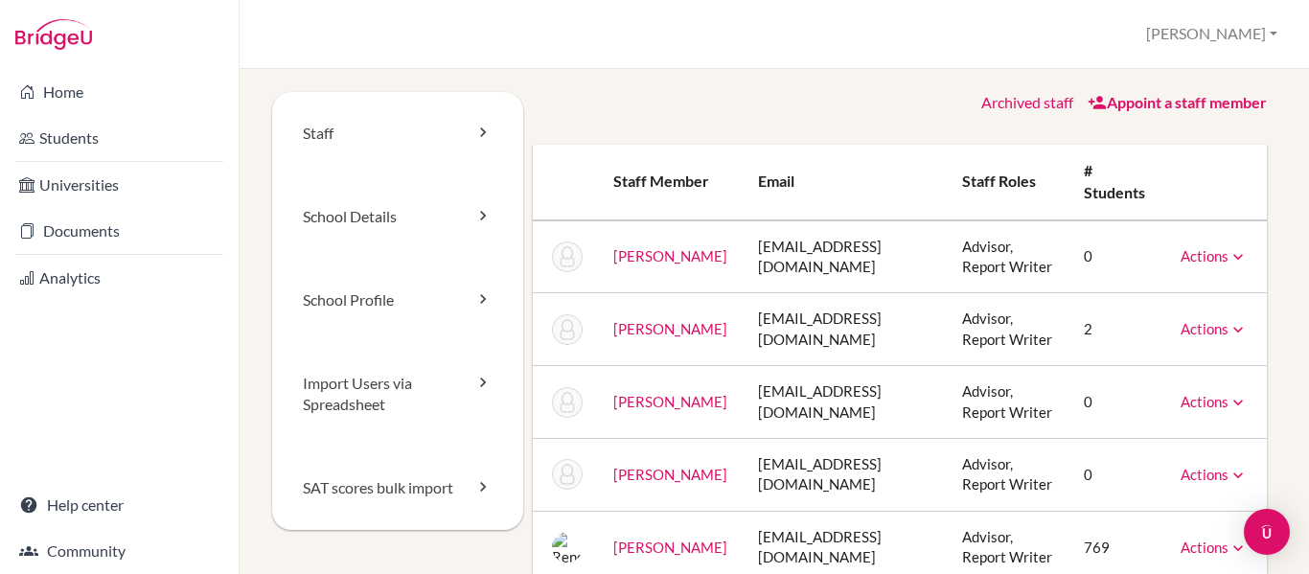
click at [984, 104] on link "Archived staff" at bounding box center [1027, 102] width 92 height 18
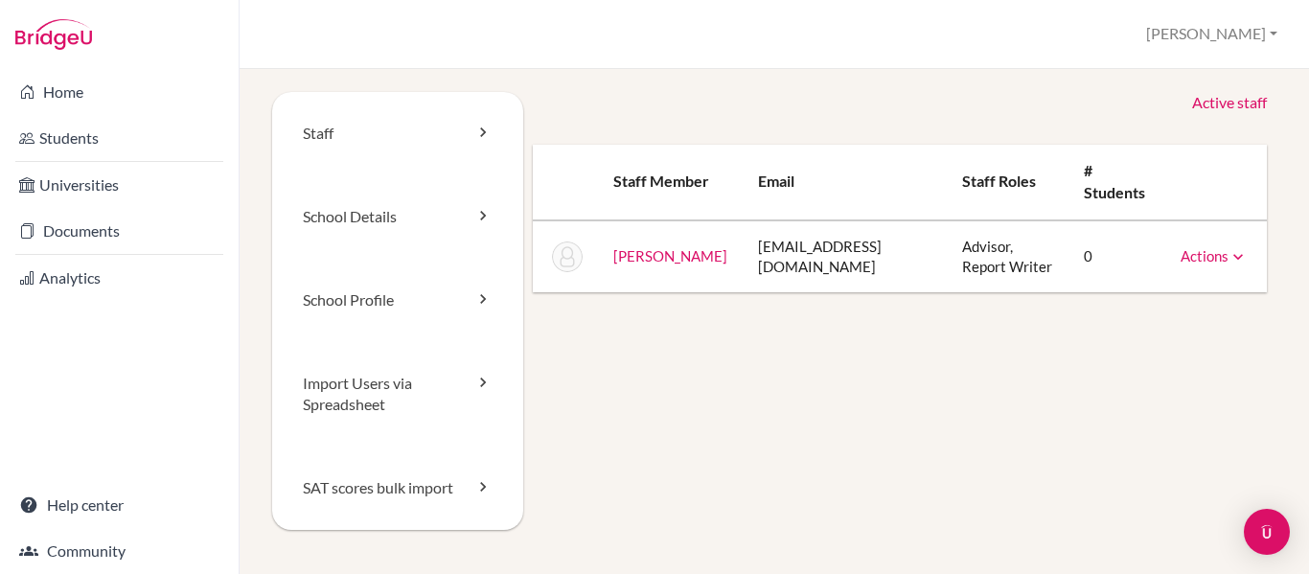
click at [1229, 266] on icon at bounding box center [1238, 256] width 19 height 19
click at [779, 393] on div "Staff School Details School Profile Import Users via Spreadsheet SAT scores bul…" at bounding box center [774, 334] width 1004 height 484
click at [560, 264] on img at bounding box center [567, 256] width 31 height 31
click at [940, 370] on div "Staff School Details School Profile Import Users via Spreadsheet SAT scores bul…" at bounding box center [774, 334] width 1004 height 484
click at [1229, 261] on icon at bounding box center [1238, 256] width 19 height 19
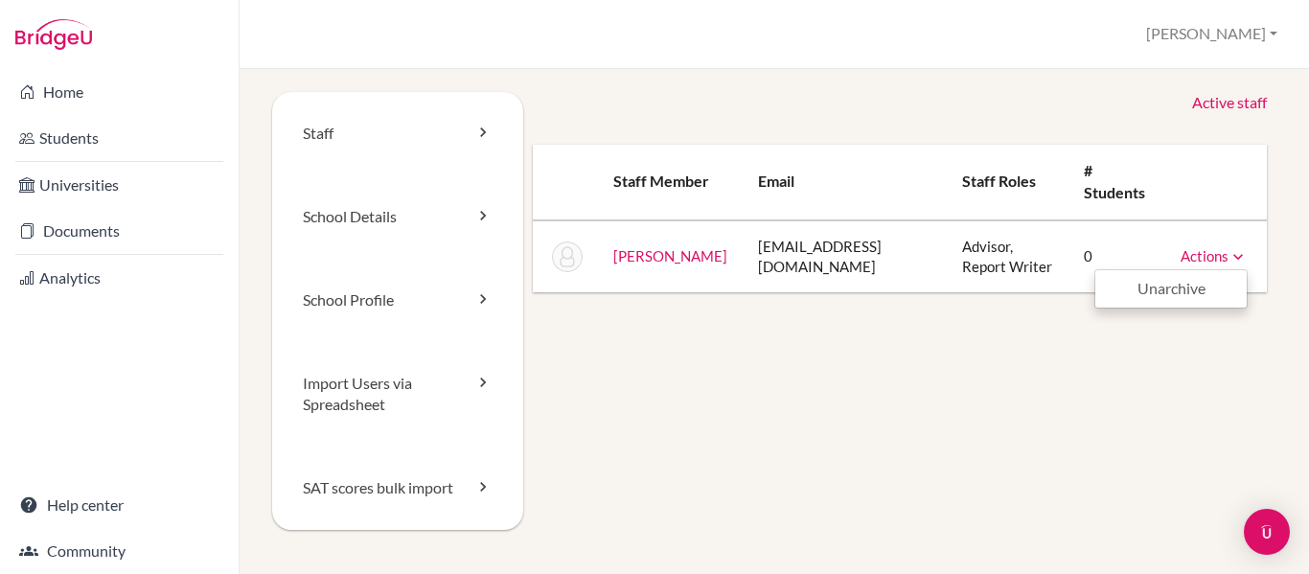
click at [1161, 365] on div "Staff School Details School Profile Import Users via Spreadsheet SAT scores bul…" at bounding box center [774, 334] width 1004 height 484
click at [1230, 97] on link "Active staff" at bounding box center [1229, 103] width 75 height 22
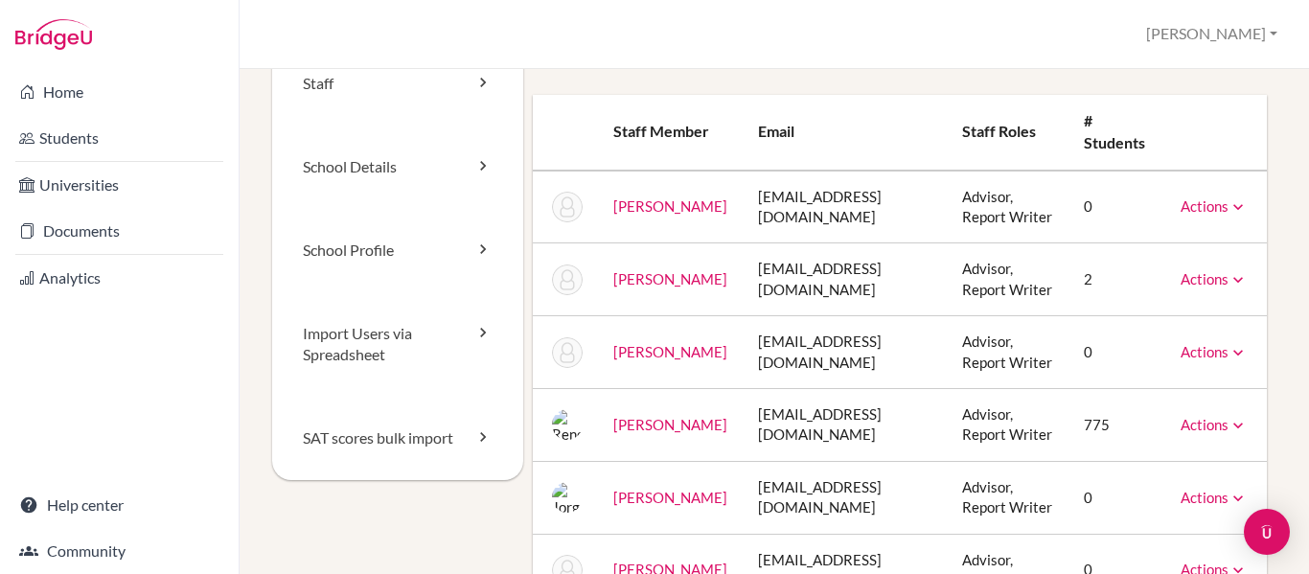
scroll to position [49, 0]
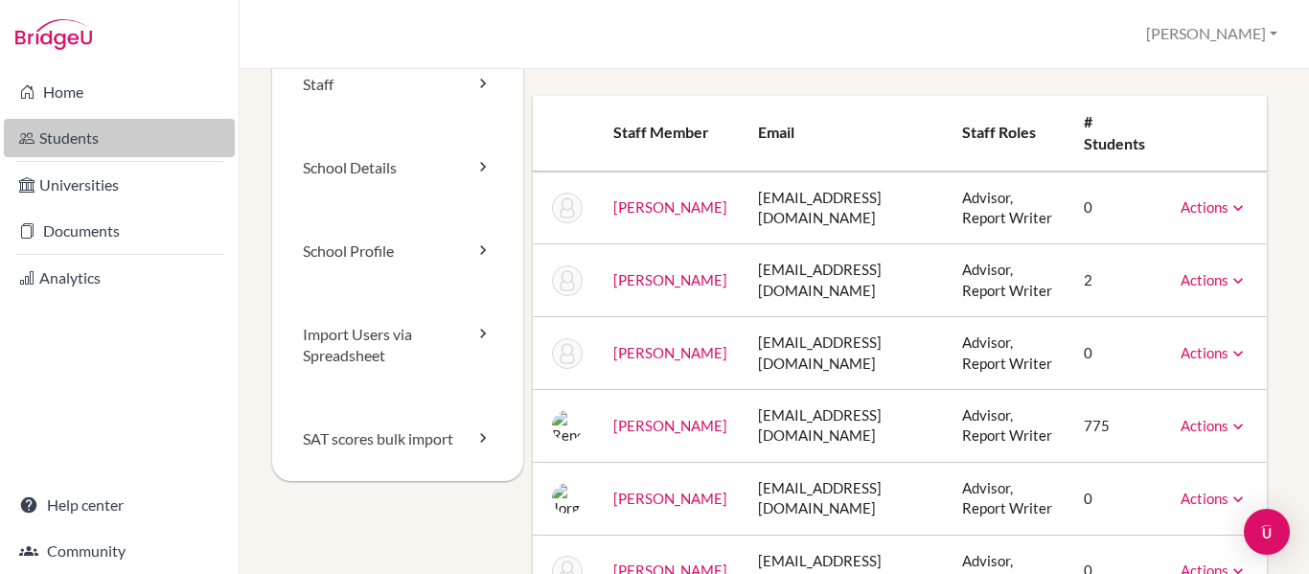
click at [130, 139] on link "Students" at bounding box center [119, 138] width 231 height 38
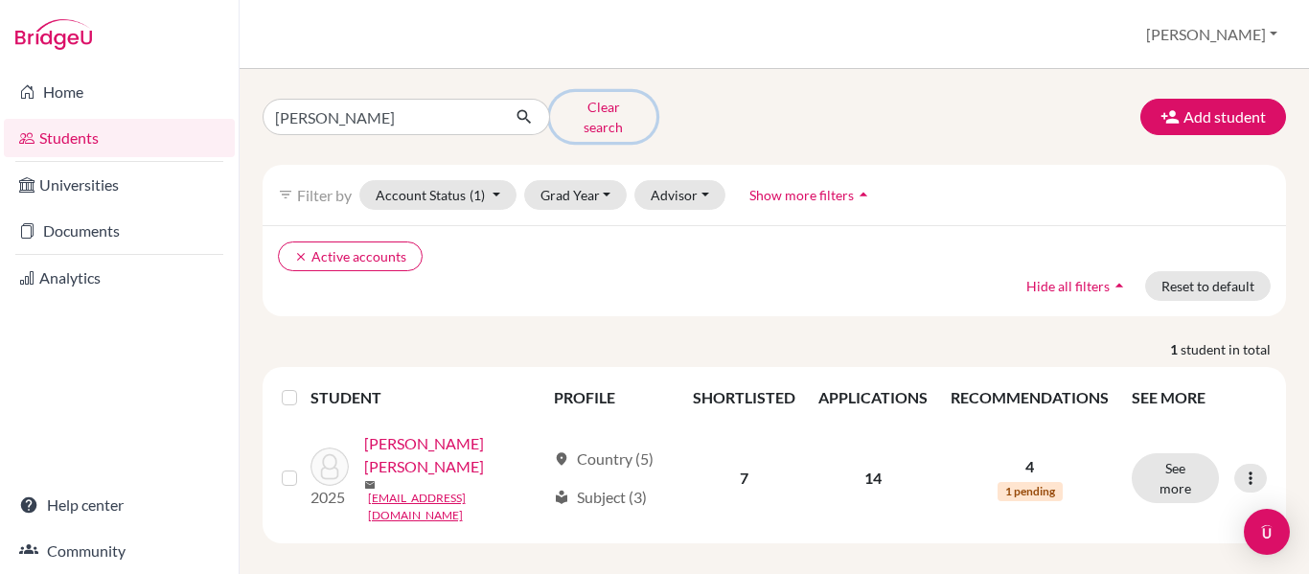
click at [607, 112] on button "Clear search" at bounding box center [603, 117] width 106 height 50
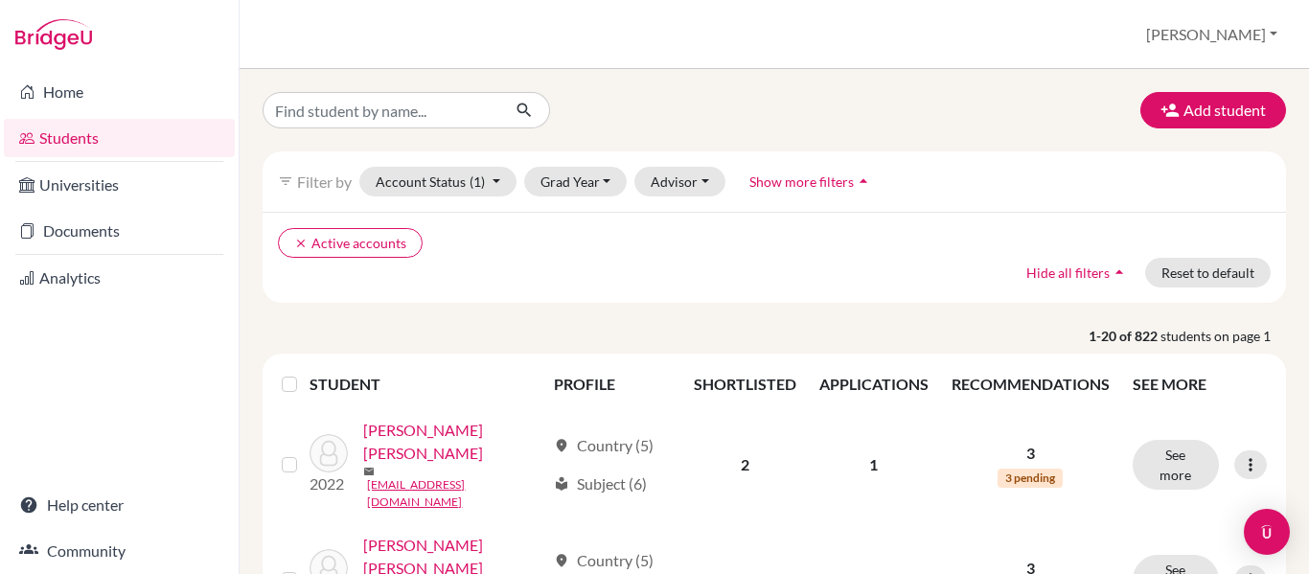
click at [859, 174] on icon "arrow_drop_up" at bounding box center [863, 181] width 19 height 19
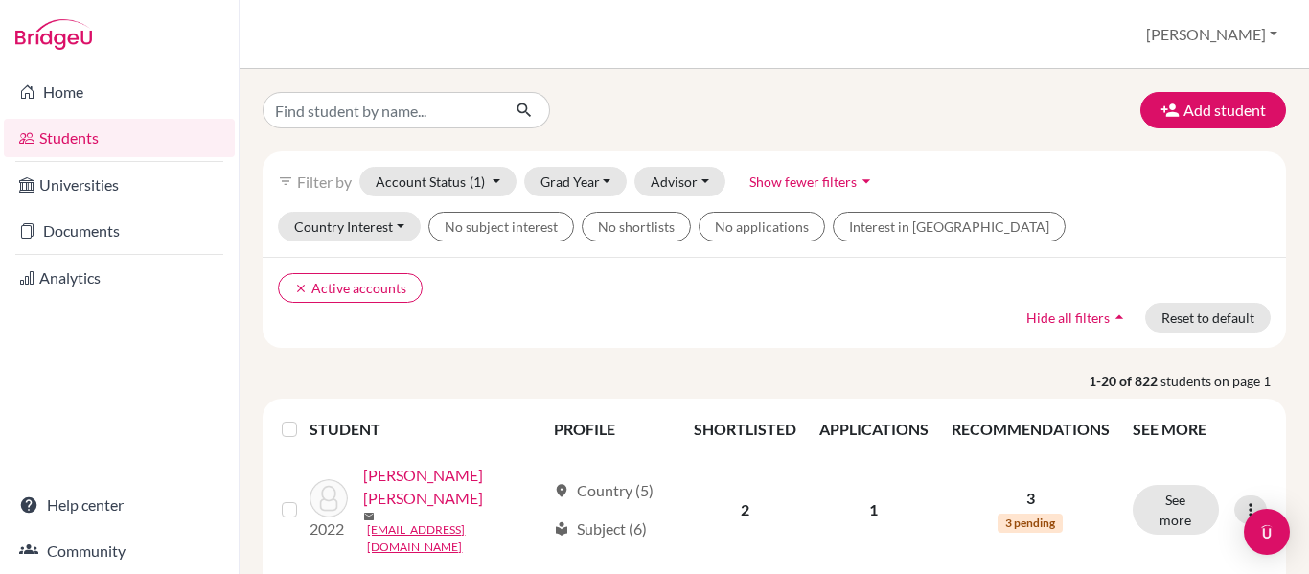
click at [859, 174] on icon "arrow_drop_down" at bounding box center [866, 181] width 19 height 19
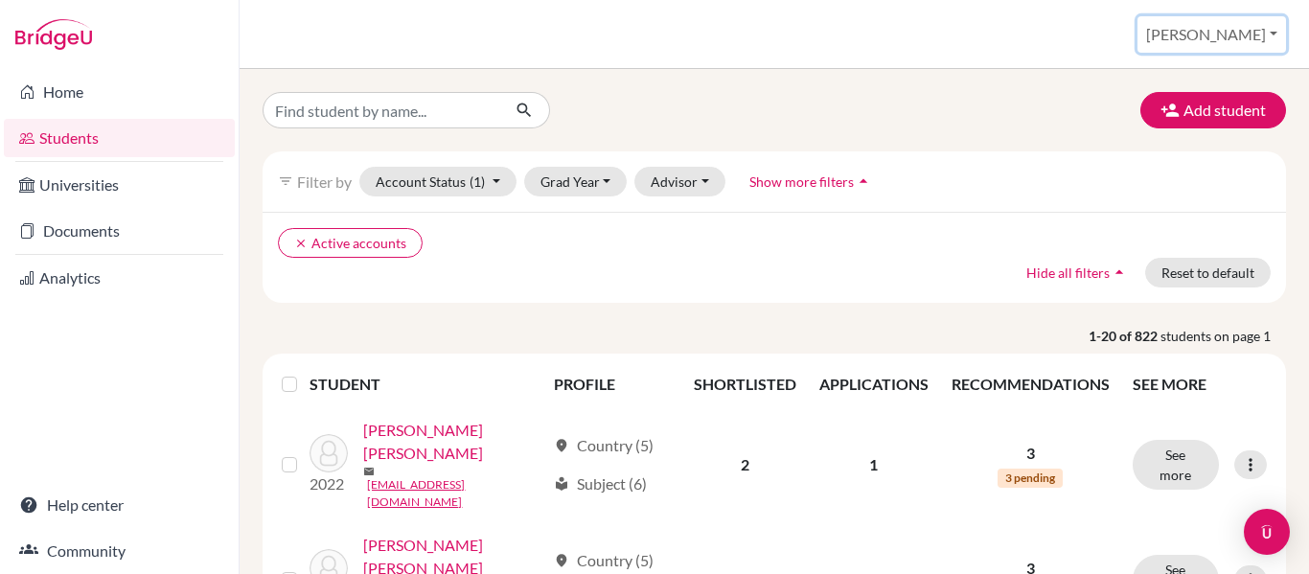
click at [1275, 34] on button "[PERSON_NAME]" at bounding box center [1212, 34] width 149 height 36
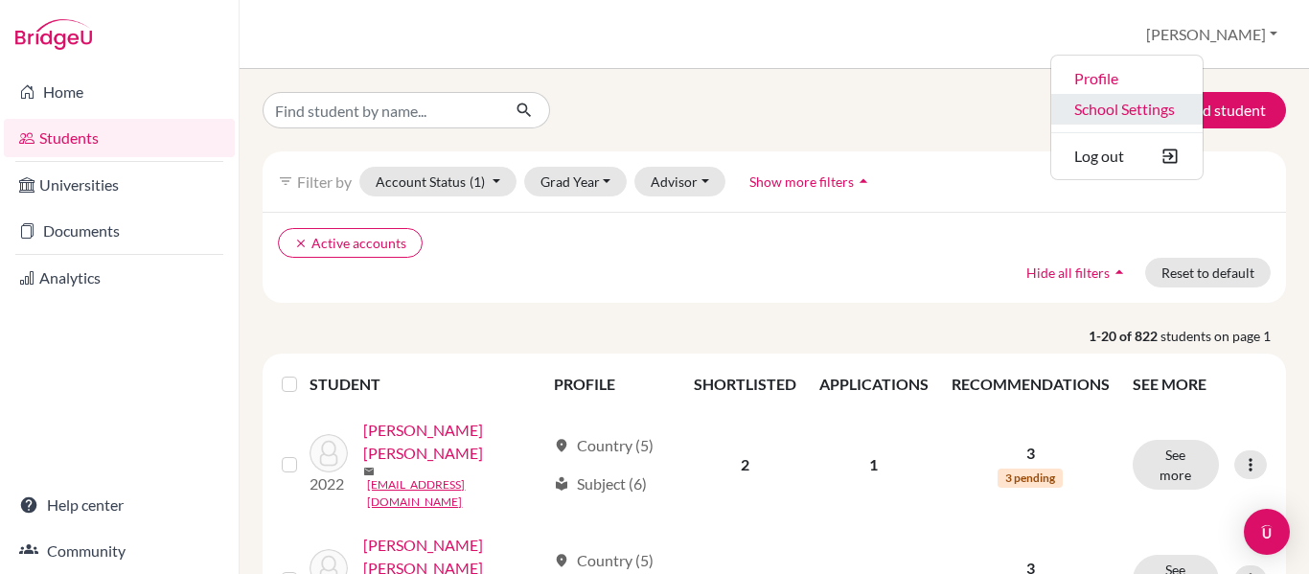
click at [1203, 104] on link "School Settings" at bounding box center [1126, 109] width 151 height 31
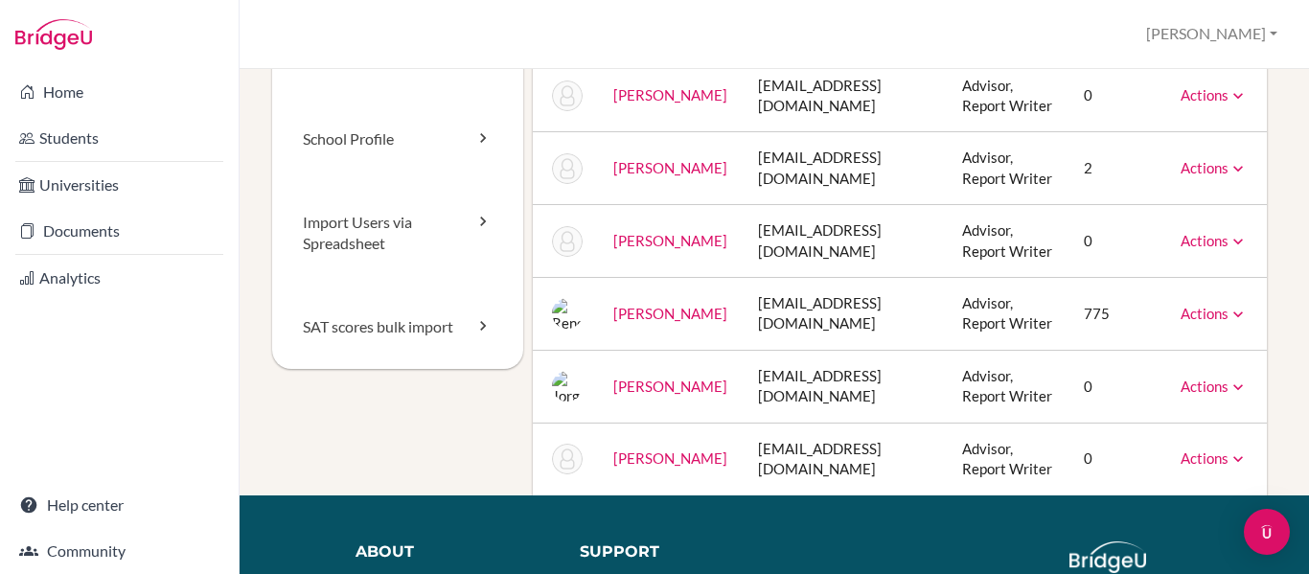
scroll to position [177, 0]
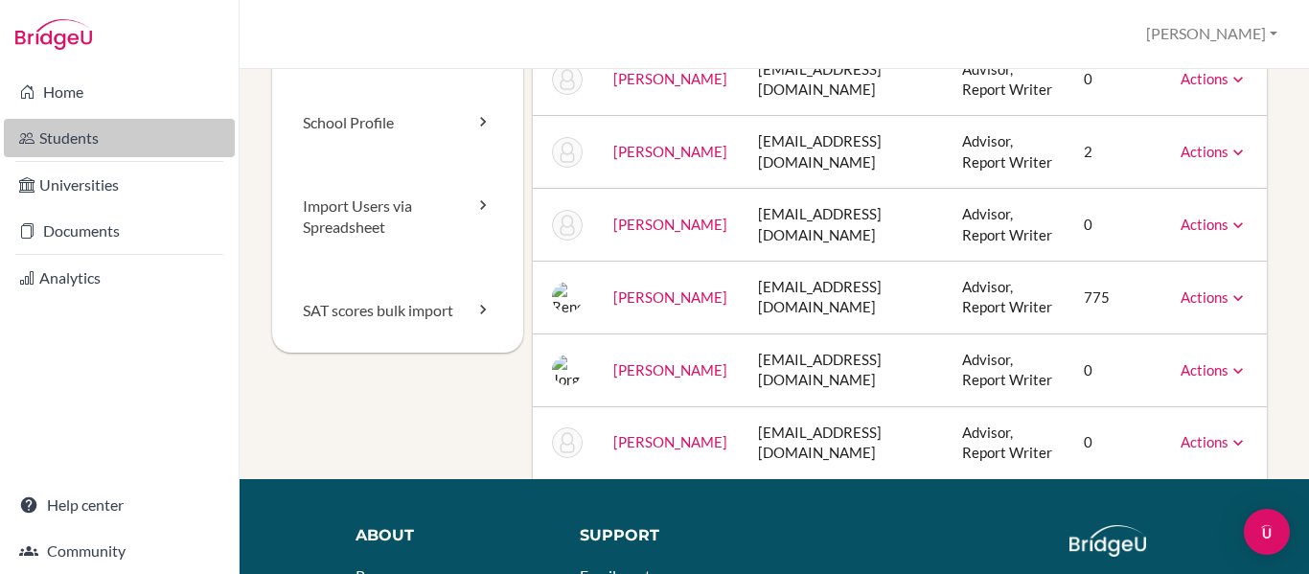
click at [149, 126] on link "Students" at bounding box center [119, 138] width 231 height 38
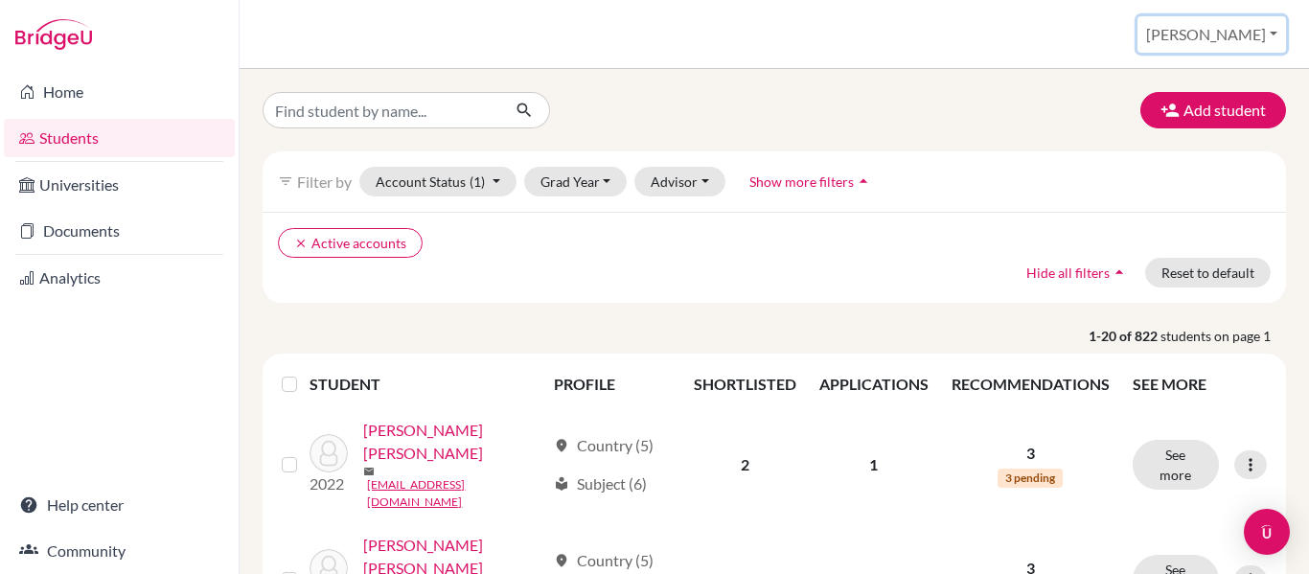
click at [1267, 34] on button "[PERSON_NAME]" at bounding box center [1212, 34] width 149 height 36
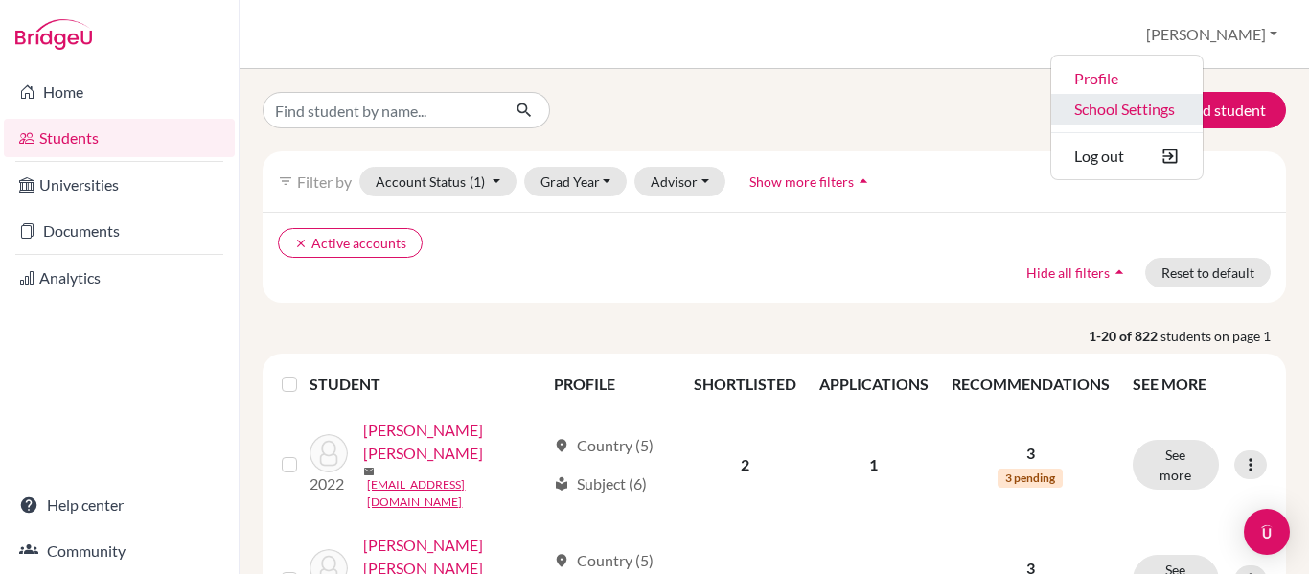
click at [1203, 103] on link "School Settings" at bounding box center [1126, 109] width 151 height 31
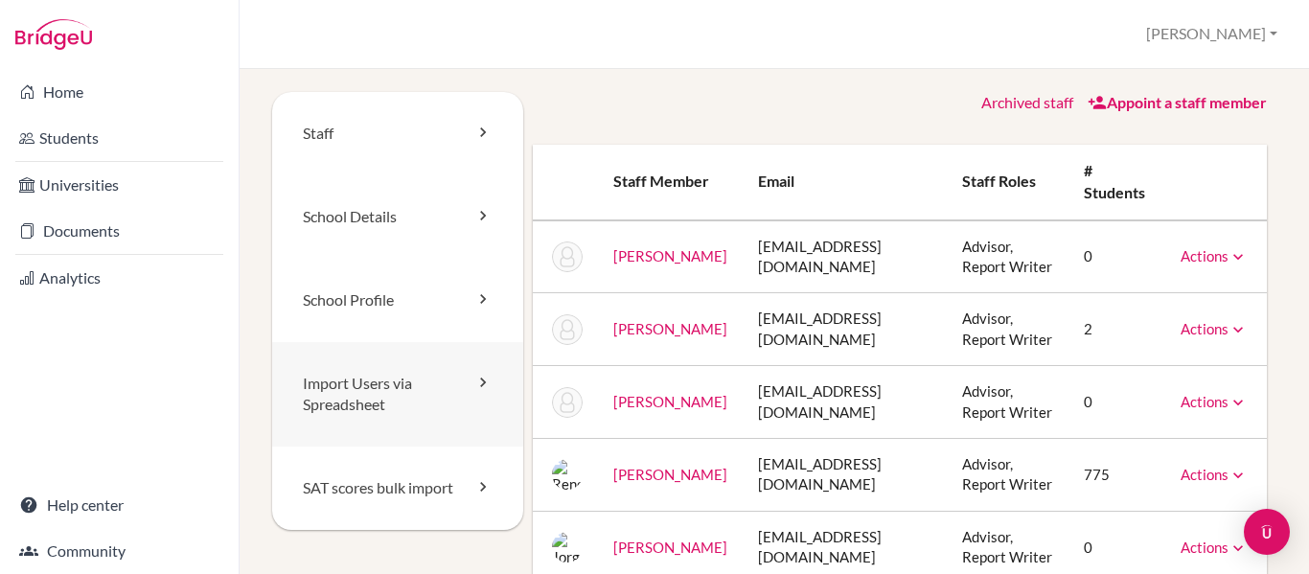
click at [410, 389] on link "Import Users via Spreadsheet" at bounding box center [397, 394] width 251 height 105
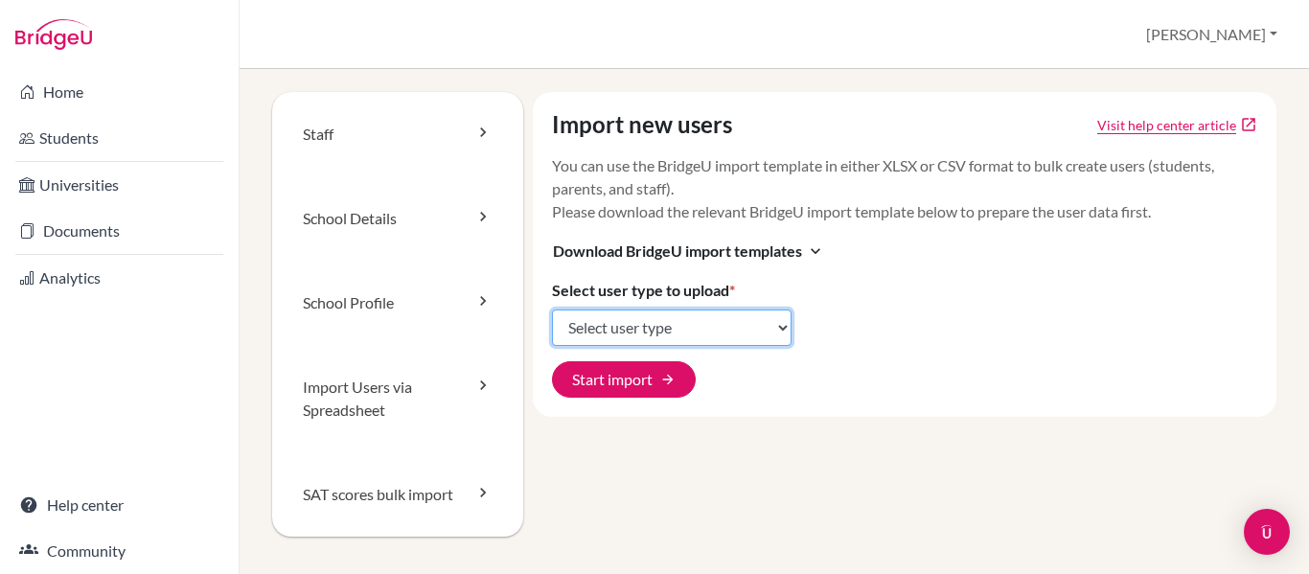
click at [770, 325] on select "Select user type Students Students and parents Parents Advisors Report writers" at bounding box center [672, 328] width 240 height 36
click at [752, 336] on select "Select user type Students Students and parents Parents Advisors Report writers" at bounding box center [672, 328] width 240 height 36
click at [918, 369] on div "Import new users Visit help center article open_in_new You can use the BridgeU …" at bounding box center [905, 254] width 744 height 325
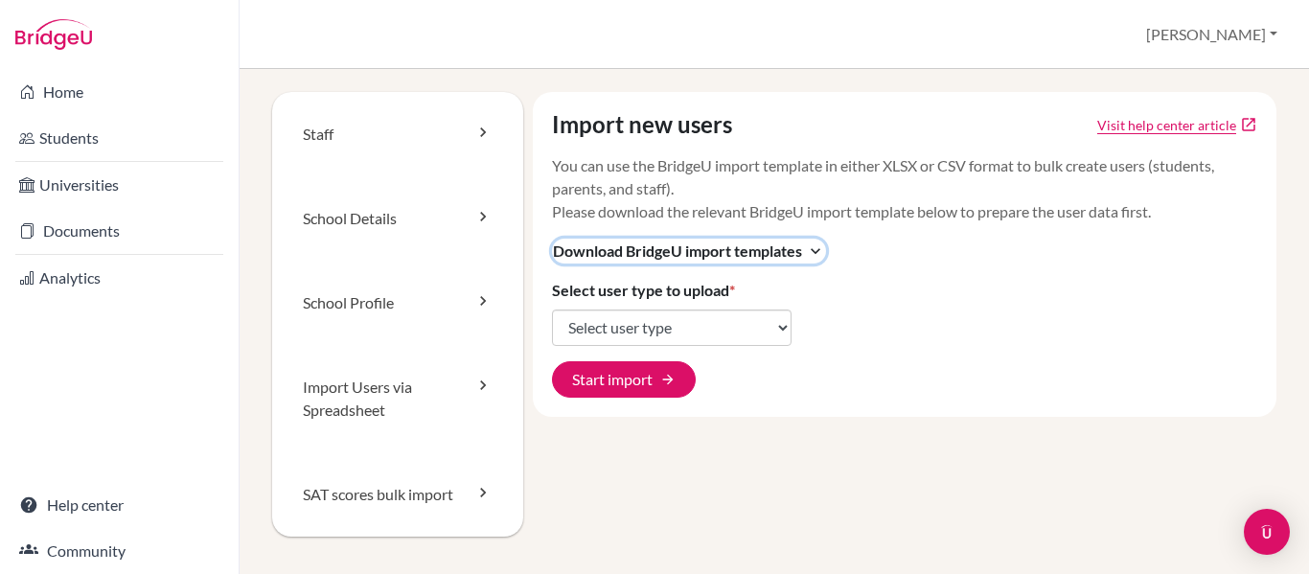
click at [814, 246] on icon "expand_more" at bounding box center [815, 250] width 19 height 19
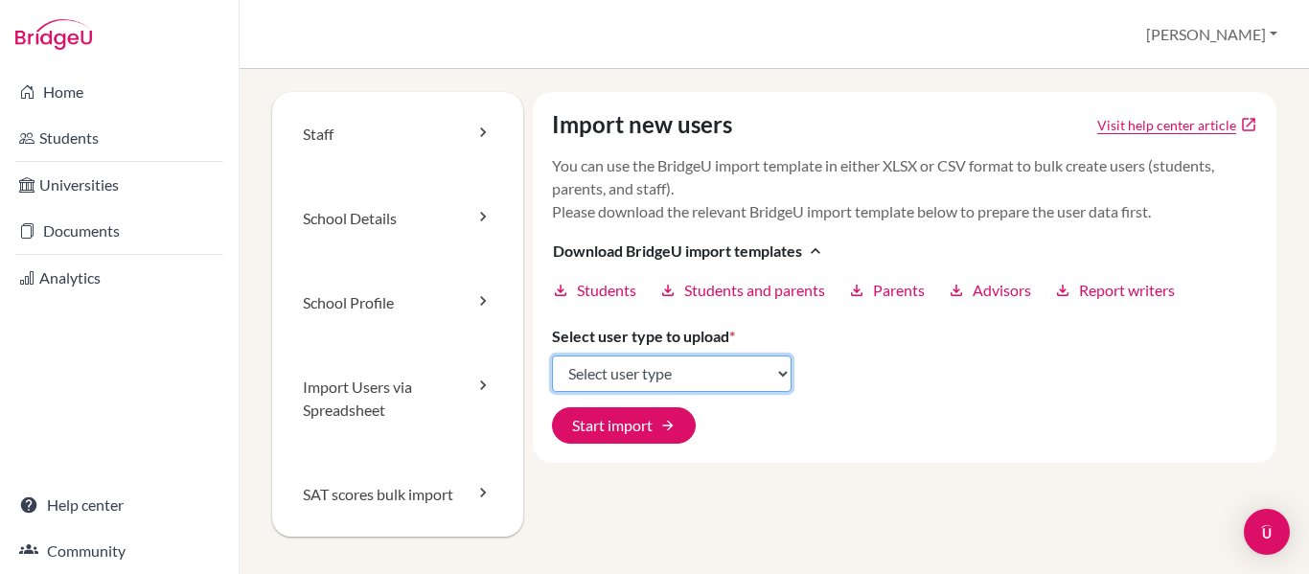
click at [782, 374] on select "Select user type Students Students and parents Parents Advisors Report writers" at bounding box center [672, 374] width 240 height 36
click at [597, 282] on span "Students" at bounding box center [606, 290] width 59 height 23
